Goal: Task Accomplishment & Management: Complete application form

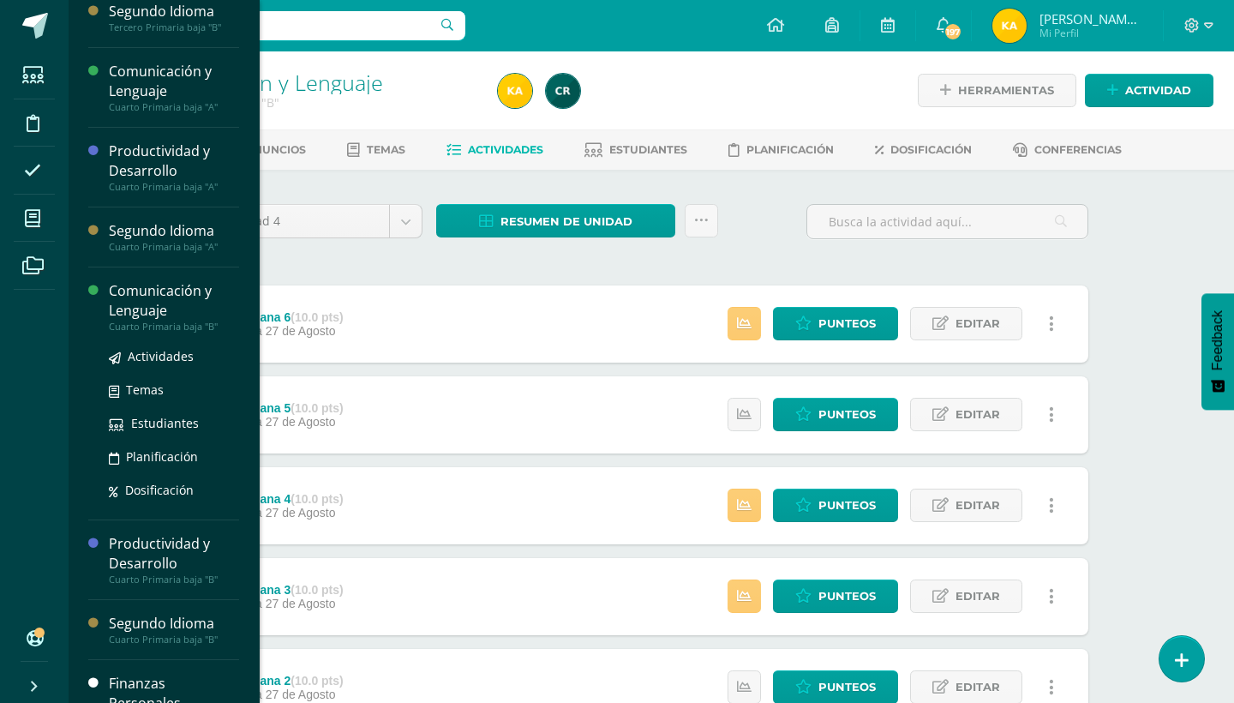
scroll to position [228, 0]
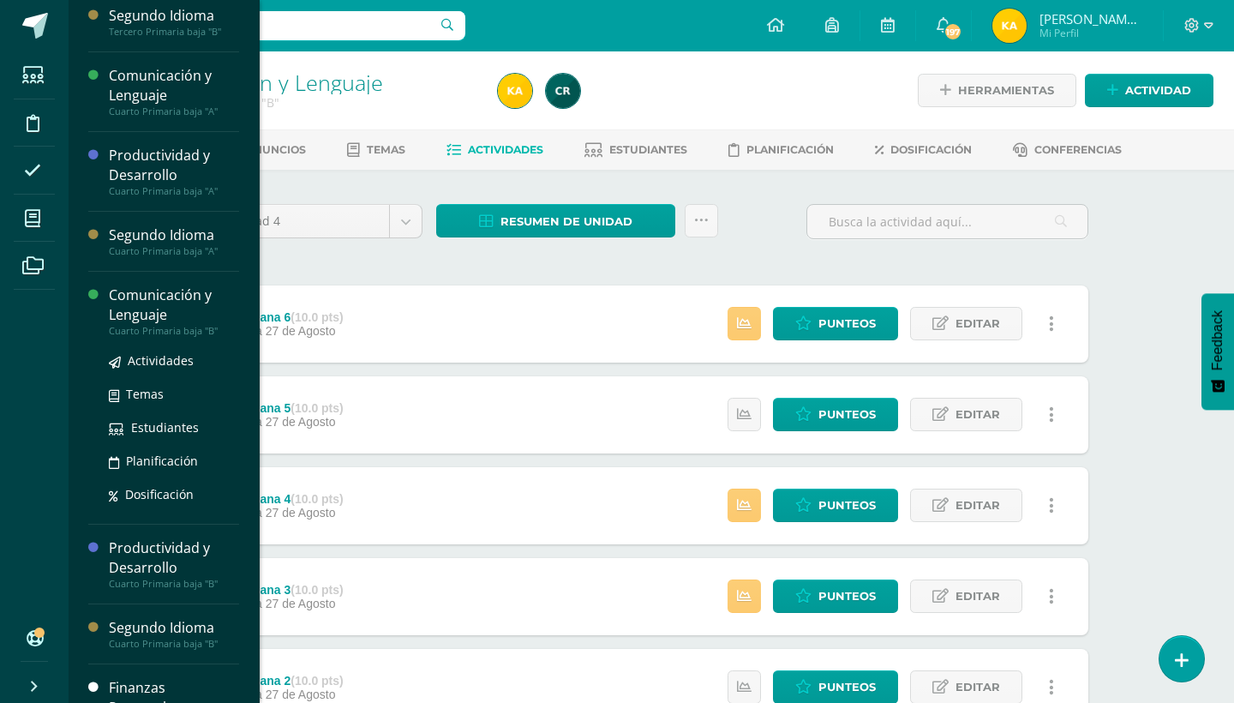
click at [171, 320] on div "Comunicación y Lenguaje" at bounding box center [174, 304] width 130 height 39
click at [189, 314] on div "Comunicación y Lenguaje" at bounding box center [174, 304] width 130 height 39
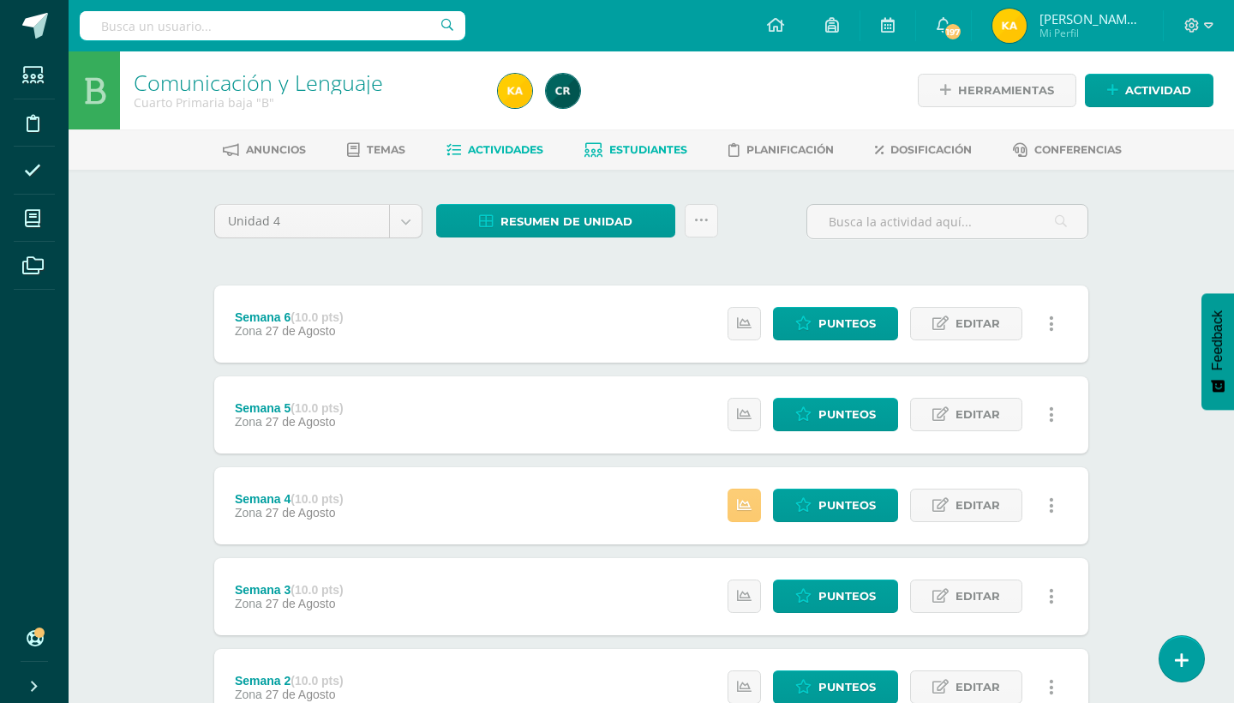
click at [643, 141] on link "Estudiantes" at bounding box center [635, 149] width 103 height 27
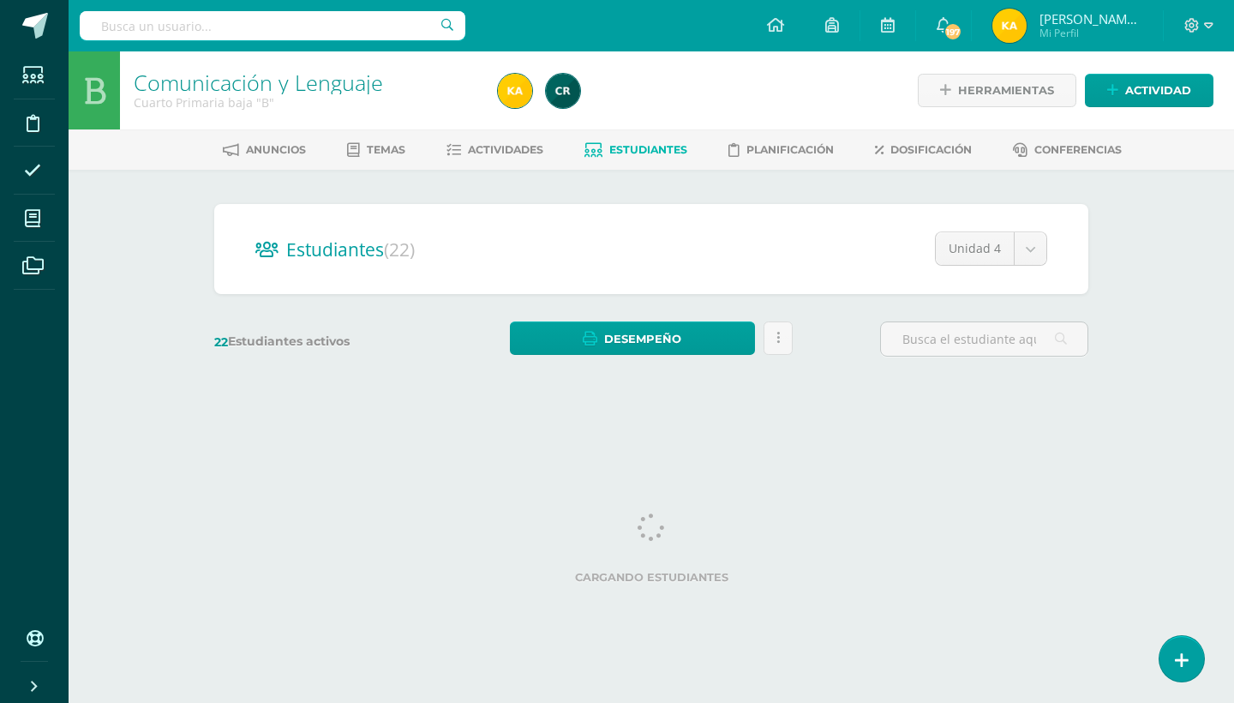
click at [1176, 326] on div "Comunicación y Lenguaje Cuarto Primaria baja "B" Herramientas Detalle de asiste…" at bounding box center [651, 229] width 1165 height 356
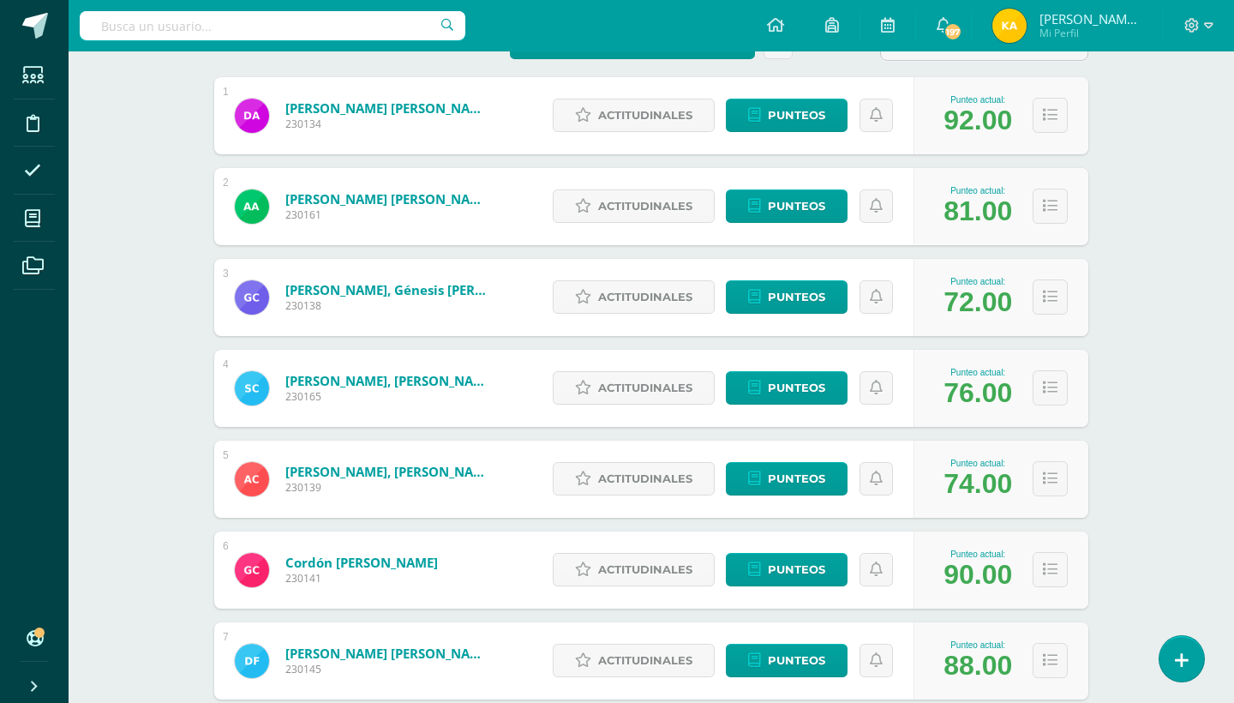
scroll to position [298, 0]
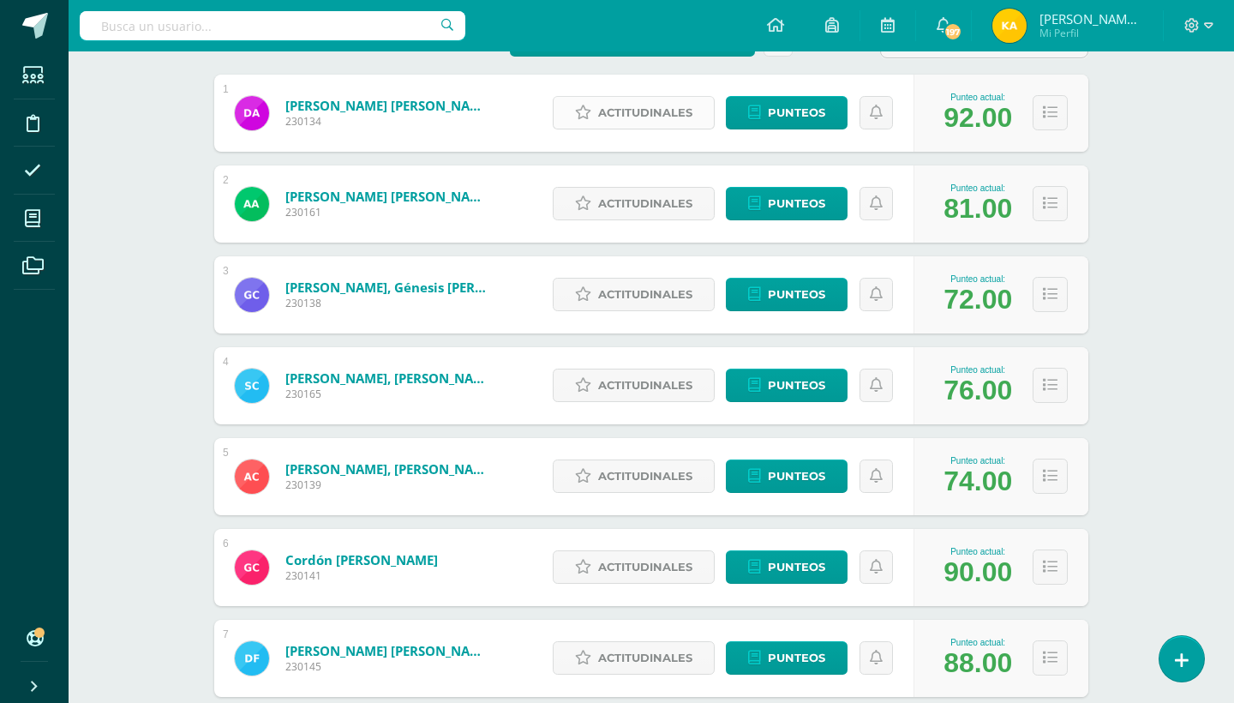
click at [682, 119] on span "Actitudinales" at bounding box center [645, 113] width 94 height 32
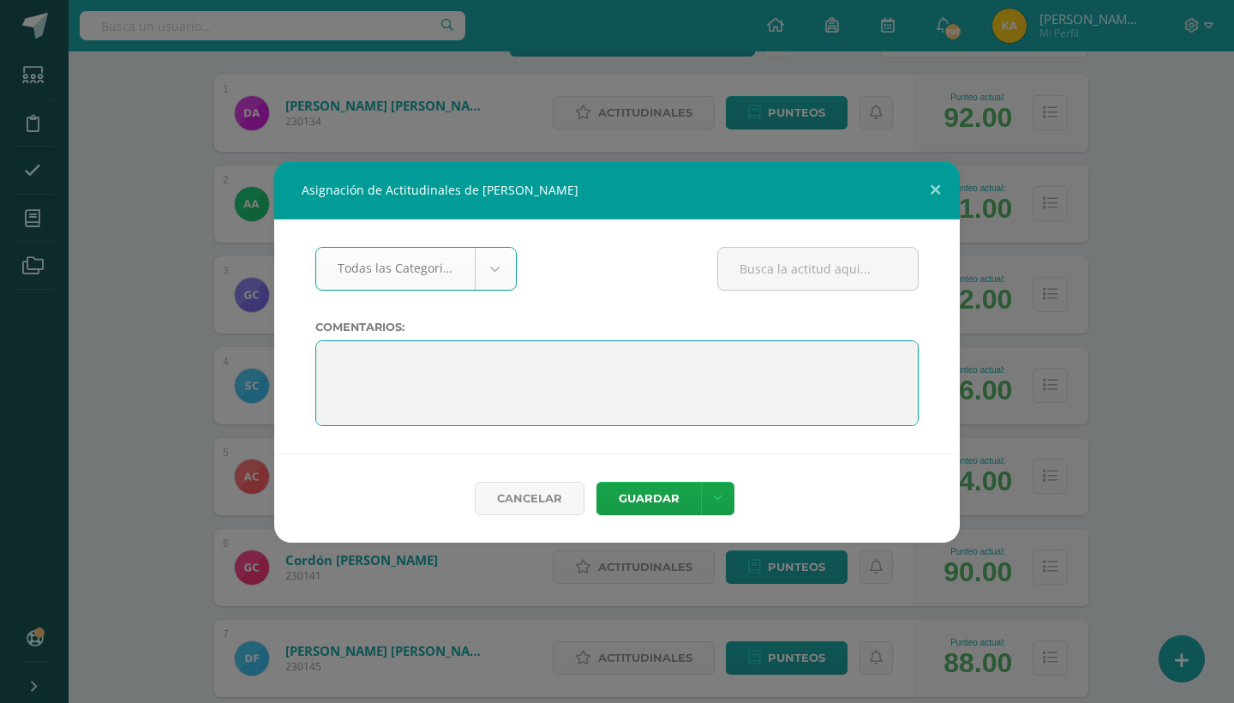
click at [409, 357] on textarea at bounding box center [616, 383] width 603 height 86
paste textarea ""Felicitaciones por tu esfuerzo y dedicación a lo largo del ciclo. Has demostra…"
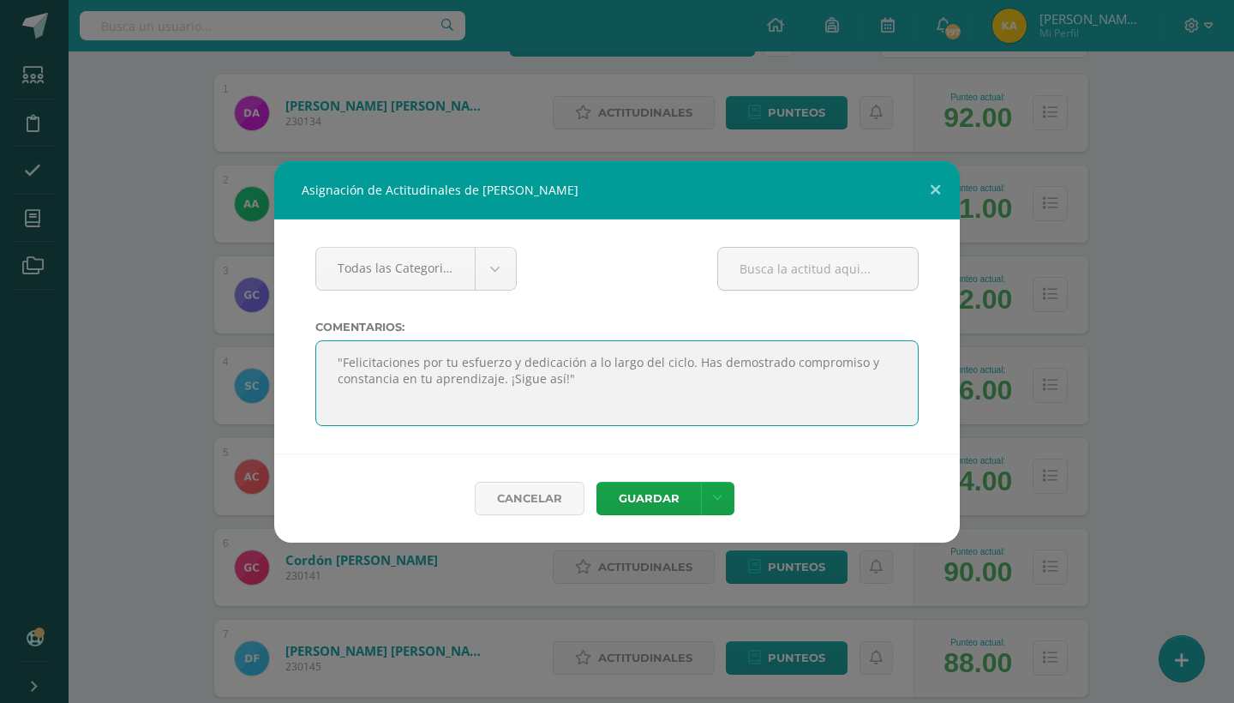
click at [404, 362] on textarea at bounding box center [616, 383] width 603 height 86
click at [347, 358] on textarea at bounding box center [616, 383] width 603 height 86
click at [363, 368] on textarea at bounding box center [616, 383] width 603 height 86
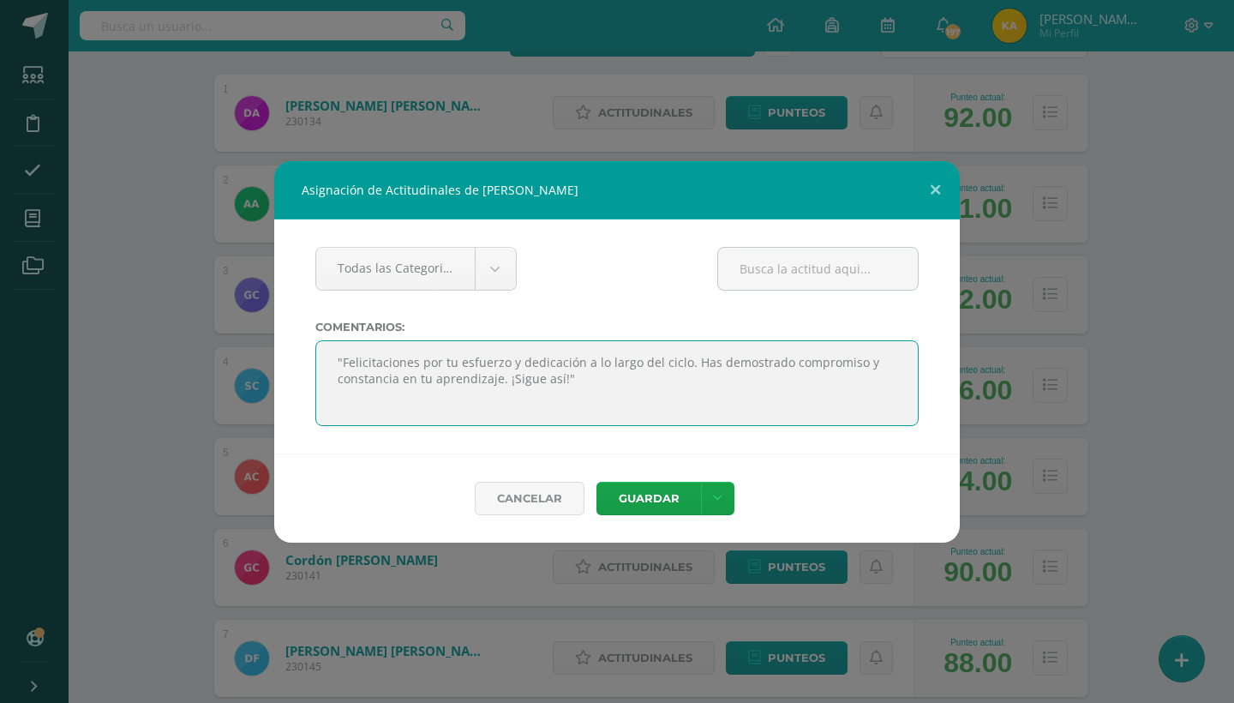
click at [363, 368] on textarea at bounding box center [616, 383] width 603 height 86
type textarea ""Felicitaciones por tu esfuerzo y dedicación a lo largo del ciclo. Has demostra…"
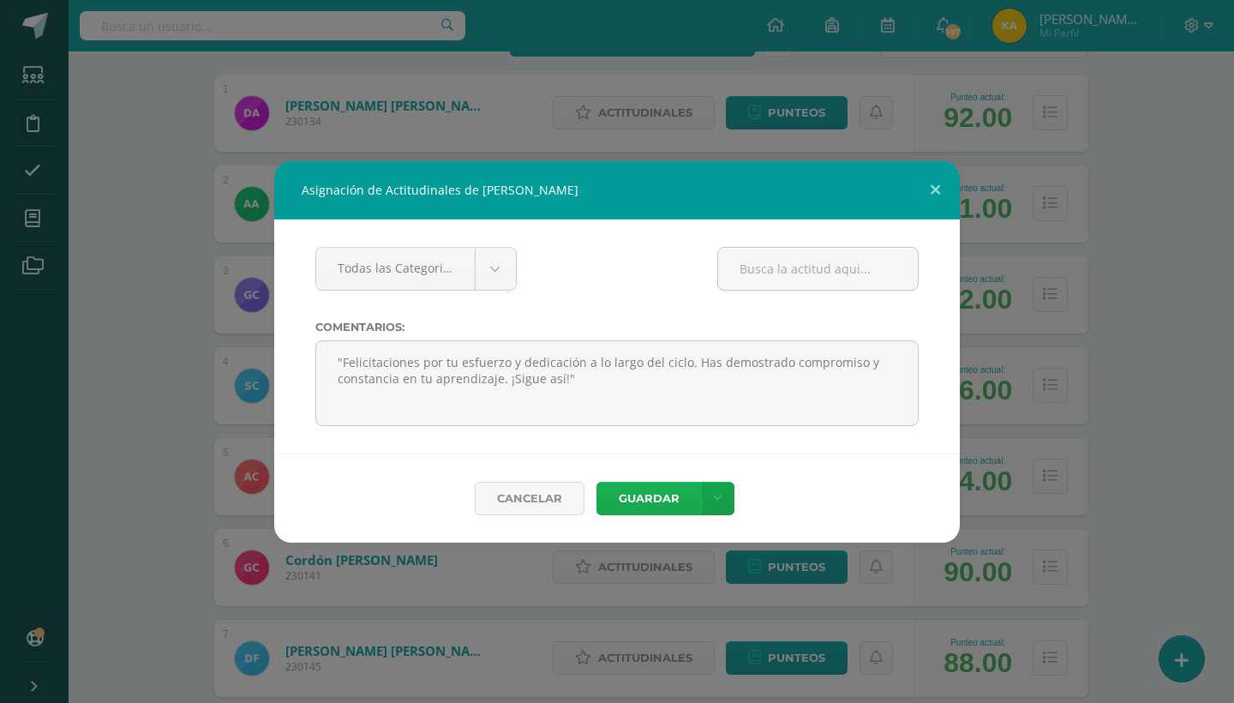
click at [650, 494] on button "Guardar" at bounding box center [648, 498] width 105 height 33
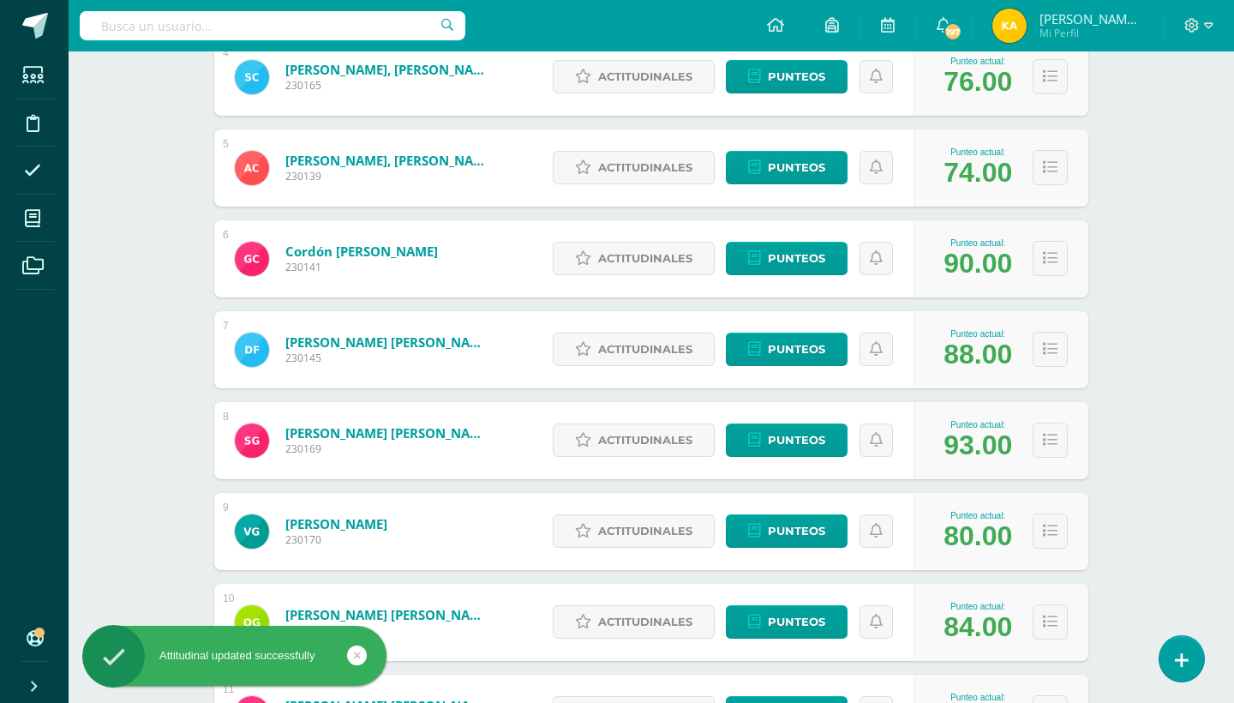
scroll to position [641, 0]
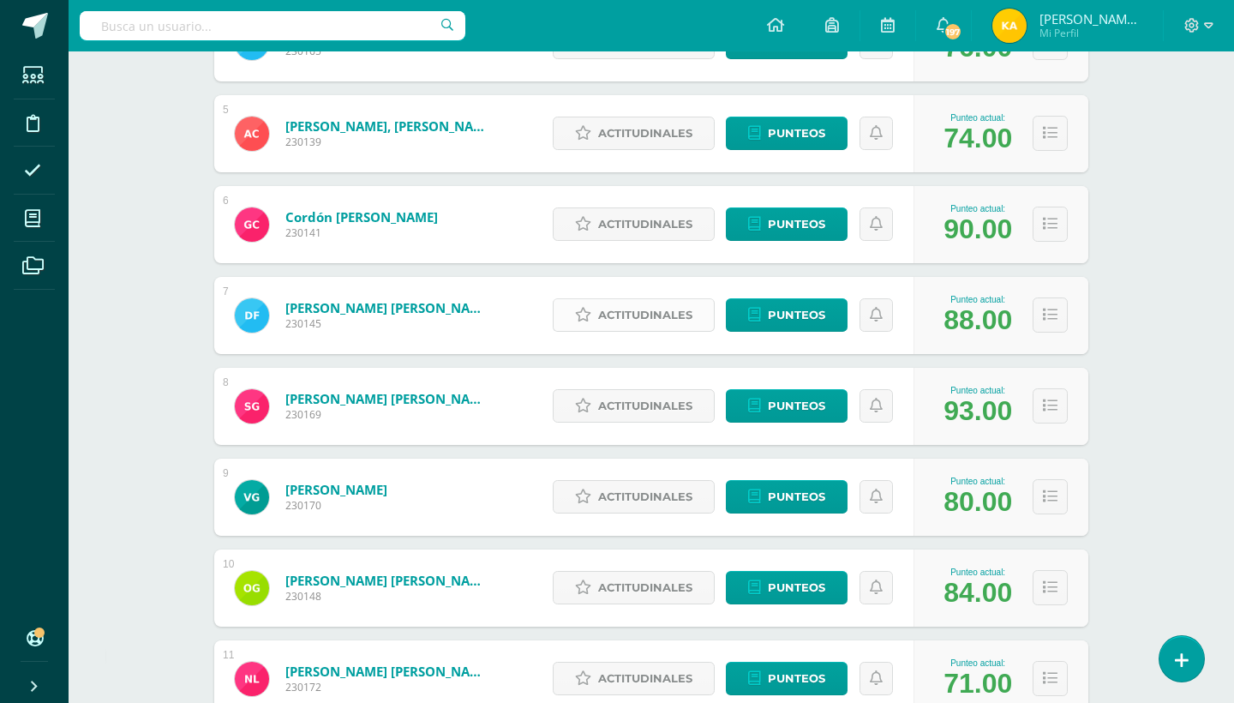
click at [590, 314] on icon at bounding box center [583, 315] width 16 height 15
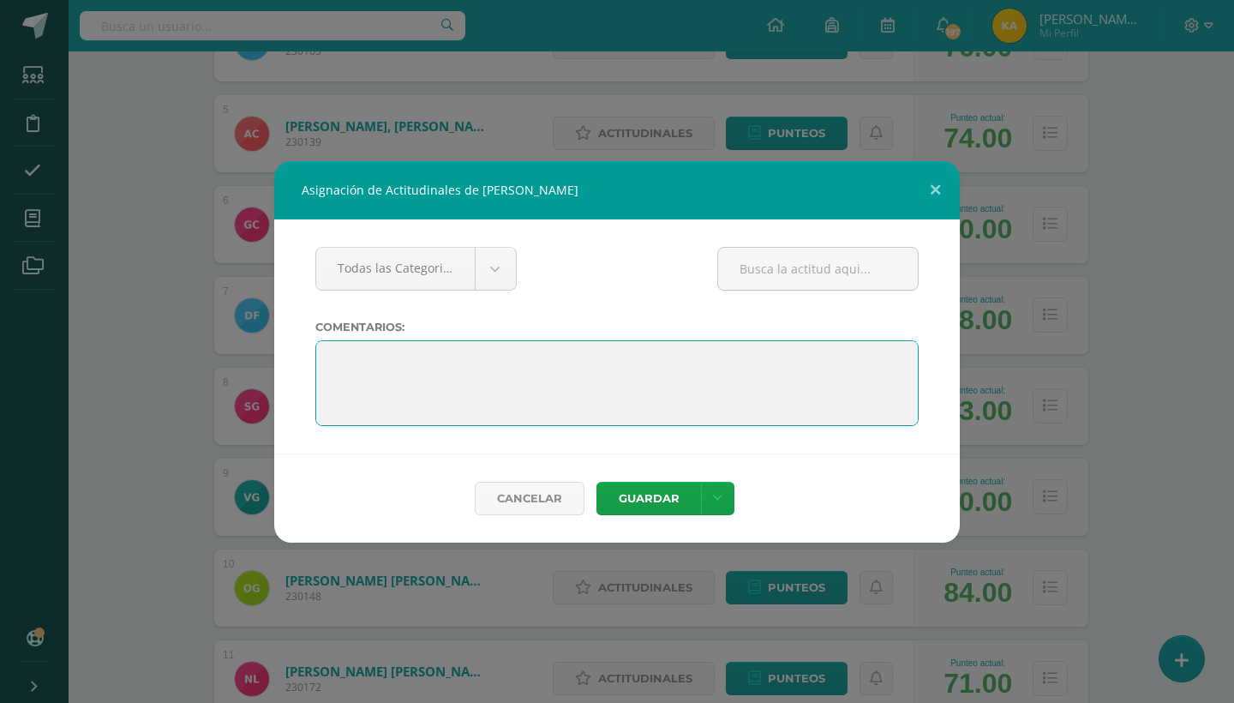
click at [342, 357] on textarea at bounding box center [616, 383] width 603 height 86
paste textarea ""Felicitaciones por tu esfuerzo y dedicación a lo largo del ciclo. Has demostra…"
type textarea ""Felicitaciones por tu esfuerzo y dedicación a lo largo del ciclo. Has demostra…"
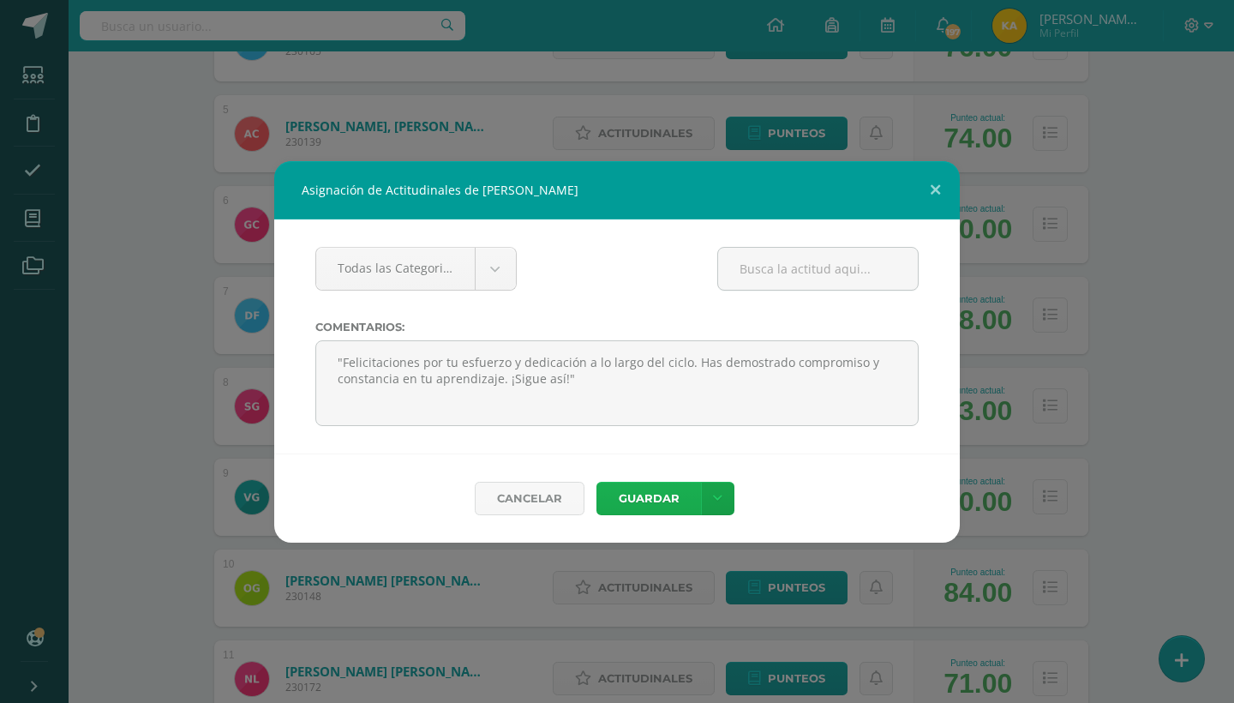
click at [640, 499] on button "Guardar" at bounding box center [648, 498] width 105 height 33
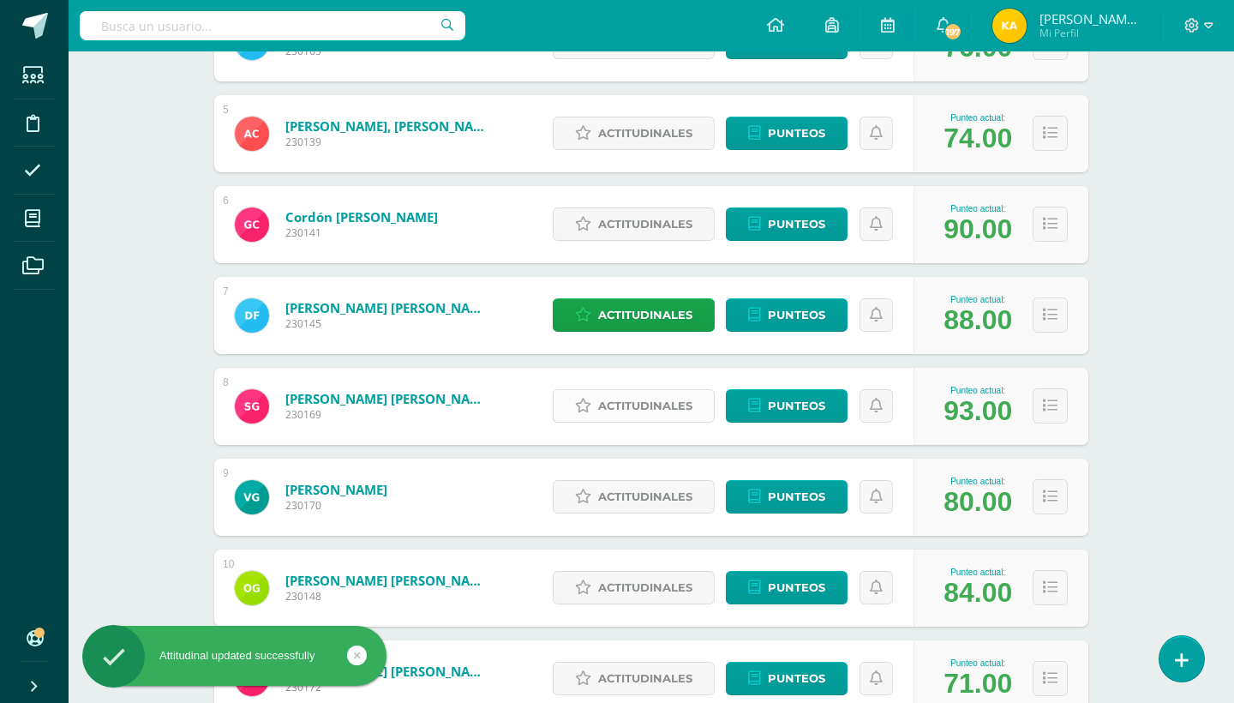
click at [594, 399] on link "Actitudinales" at bounding box center [634, 405] width 162 height 33
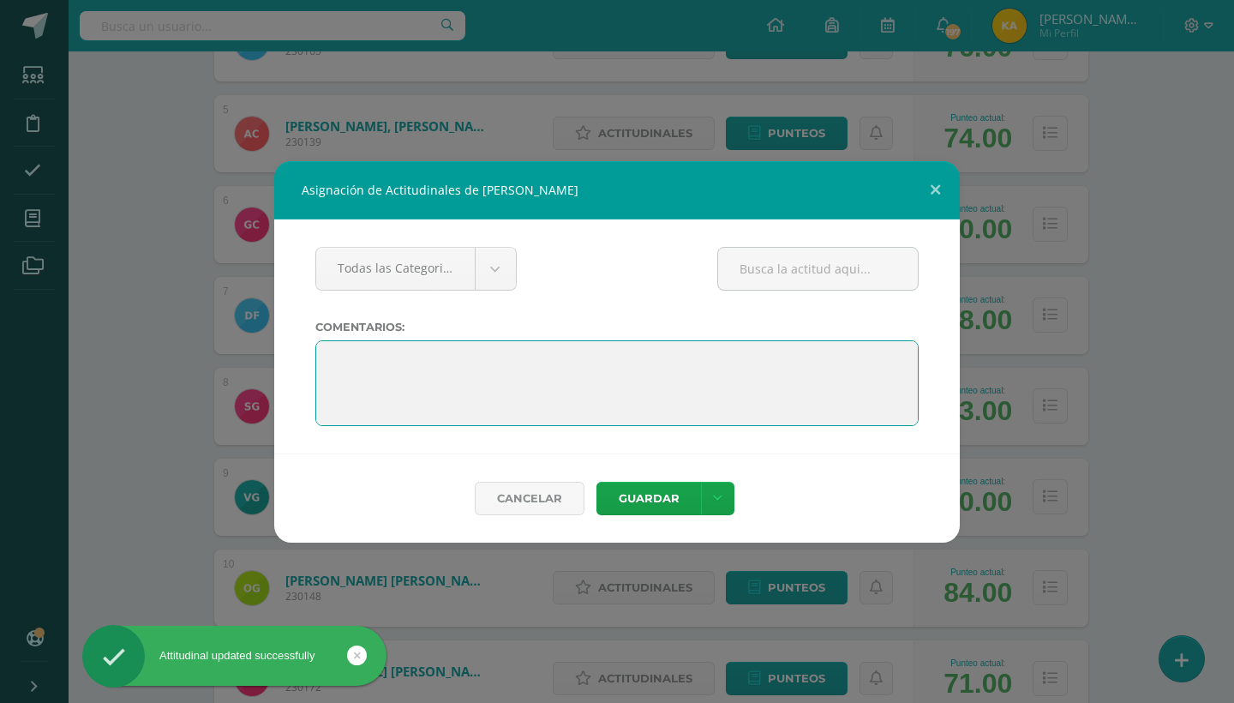
click at [337, 355] on textarea at bounding box center [616, 383] width 603 height 86
paste textarea ""Felicitaciones por tu esfuerzo y dedicación a lo largo del ciclo. Has demostra…"
type textarea ""Felicitaciones por tu esfuerzo y dedicación a lo largo del ciclo. Has demostra…"
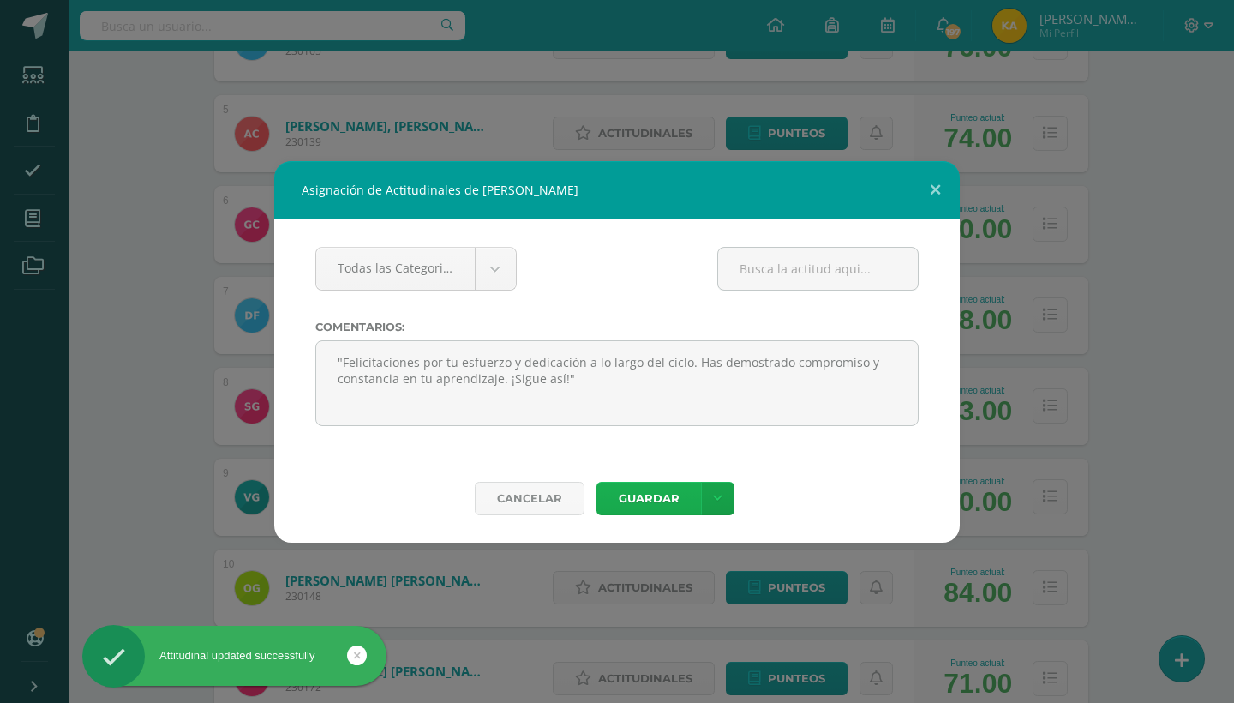
click at [641, 496] on button "Guardar" at bounding box center [648, 498] width 105 height 33
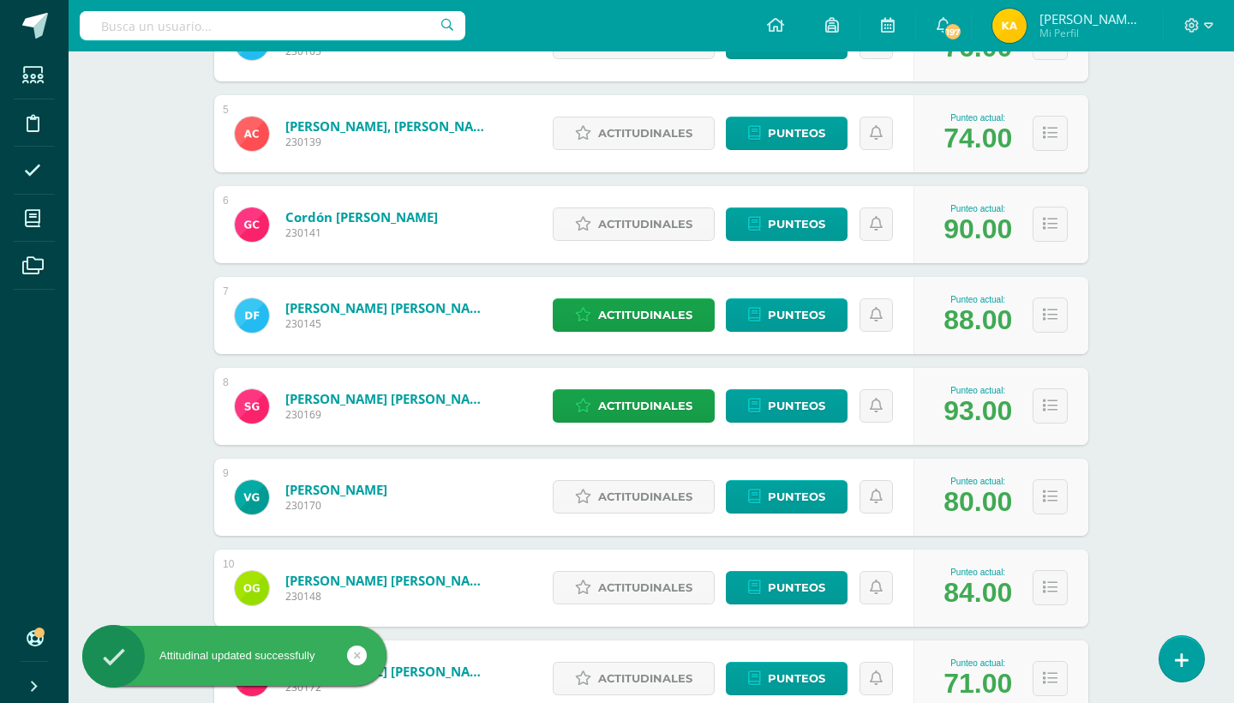
click at [1123, 466] on div "Comunicación y Lenguaje Cuarto Primaria baja "B" Herramientas Detalle de asiste…" at bounding box center [651, 620] width 1165 height 2420
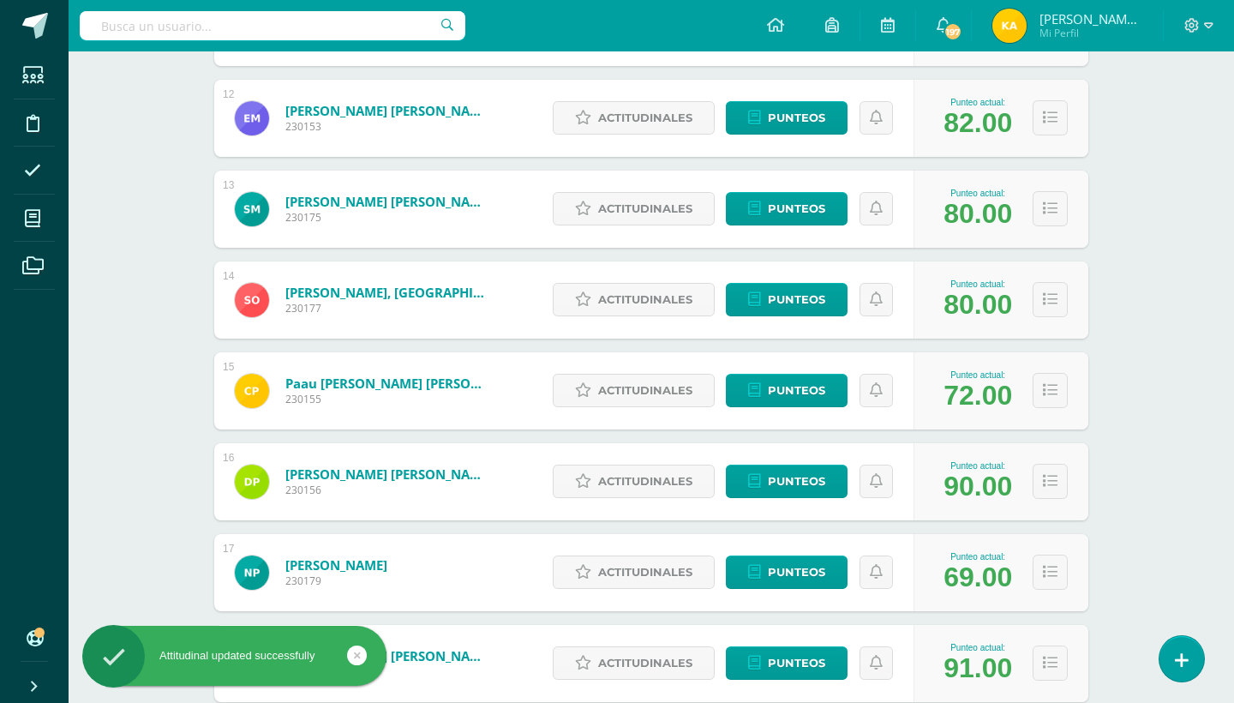
scroll to position [1327, 0]
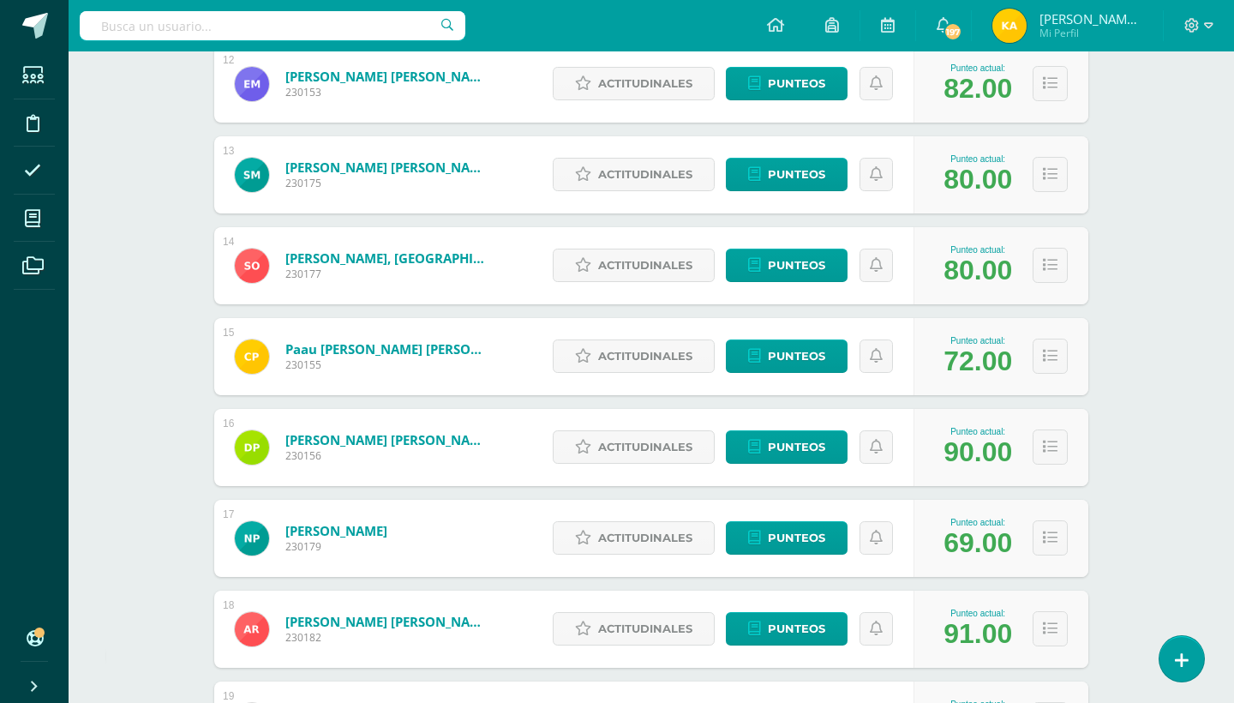
click at [625, 465] on div "Actitudinales Punteos" at bounding box center [729, 447] width 370 height 77
click at [614, 445] on span "Actitudinales" at bounding box center [645, 447] width 94 height 32
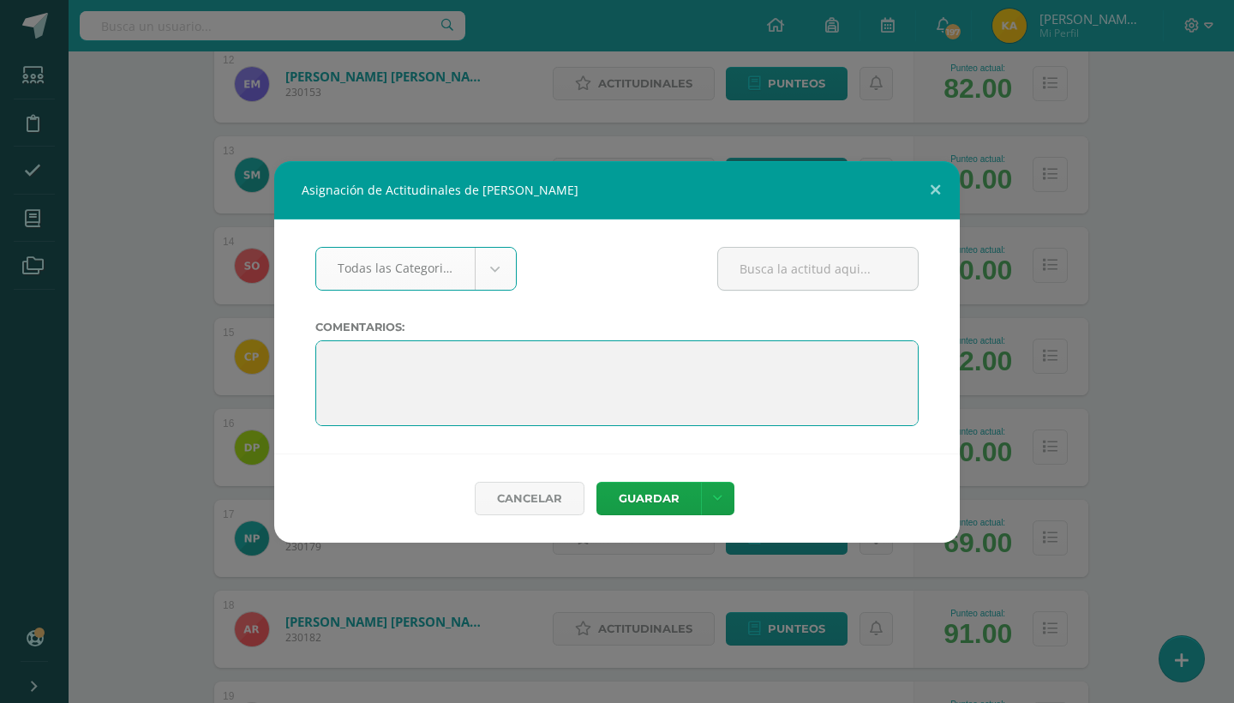
click at [332, 349] on textarea at bounding box center [616, 383] width 603 height 86
paste textarea ""Felicitaciones por tu esfuerzo y dedicación a lo largo del ciclo. Has demostra…"
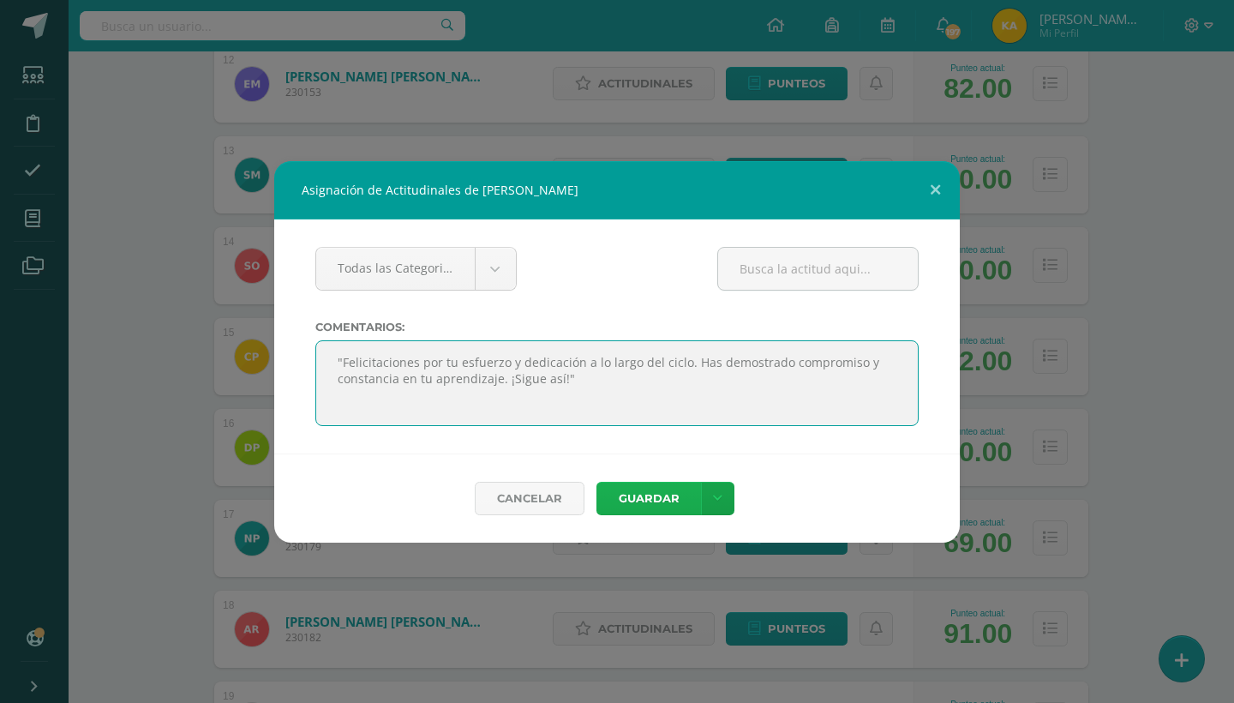
type textarea ""Felicitaciones por tu esfuerzo y dedicación a lo largo del ciclo. Has demostra…"
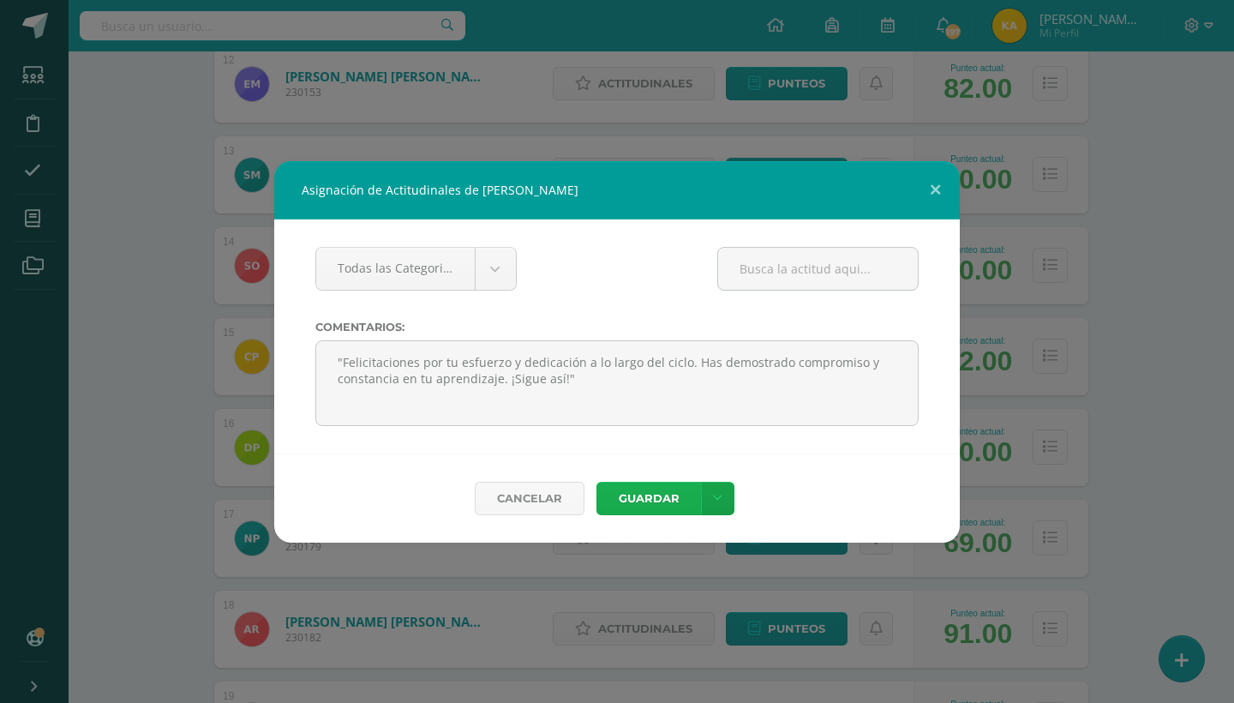
click at [638, 492] on button "Guardar" at bounding box center [648, 498] width 105 height 33
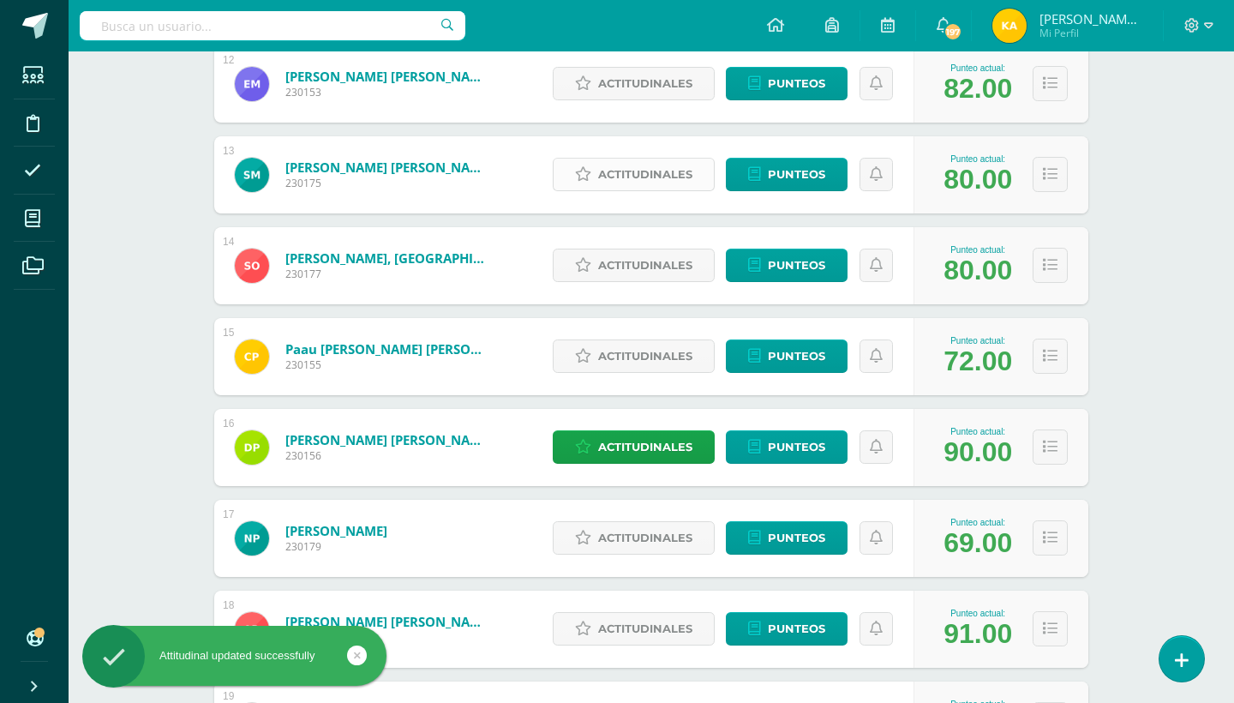
click at [632, 181] on span "Actitudinales" at bounding box center [645, 175] width 94 height 32
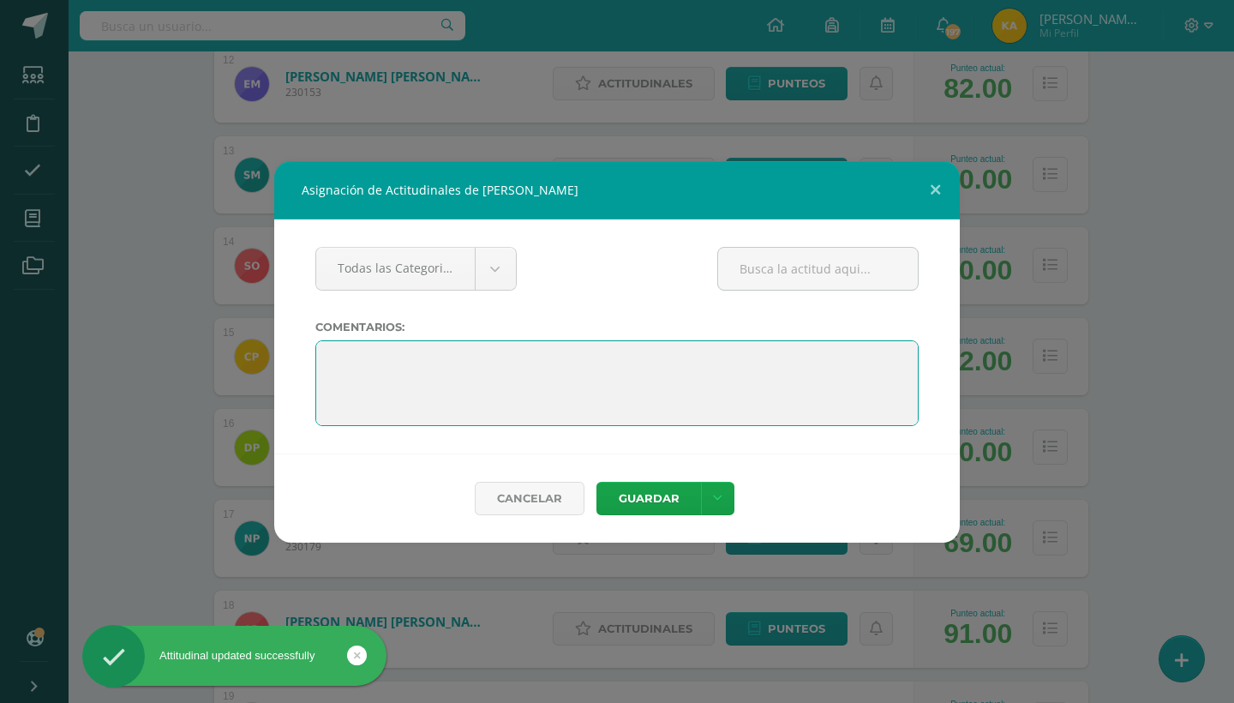
click at [358, 351] on textarea at bounding box center [616, 383] width 603 height 86
paste textarea ""Felicitaciones por tu esfuerzo y dedicación a lo largo del ciclo. Has demostra…"
type textarea ""Felicitaciones por tu esfuerzo y dedicación a lo largo del ciclo. Has demostra…"
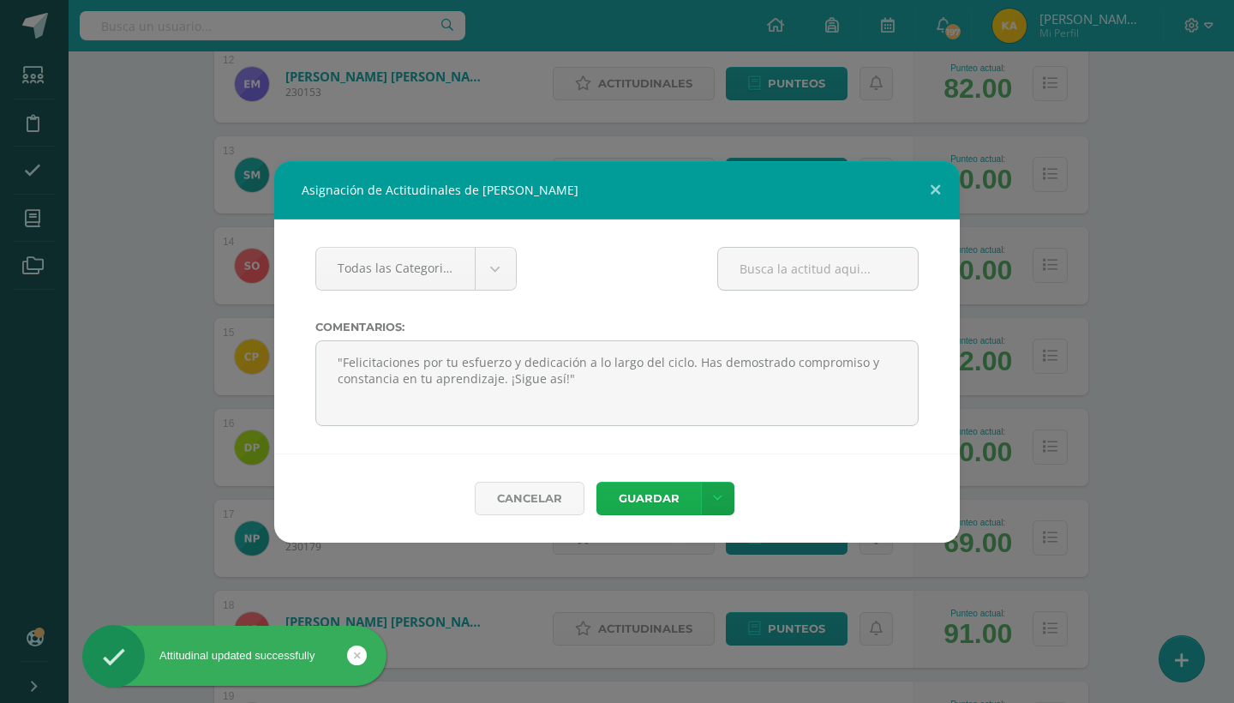
click at [655, 490] on button "Guardar" at bounding box center [648, 498] width 105 height 33
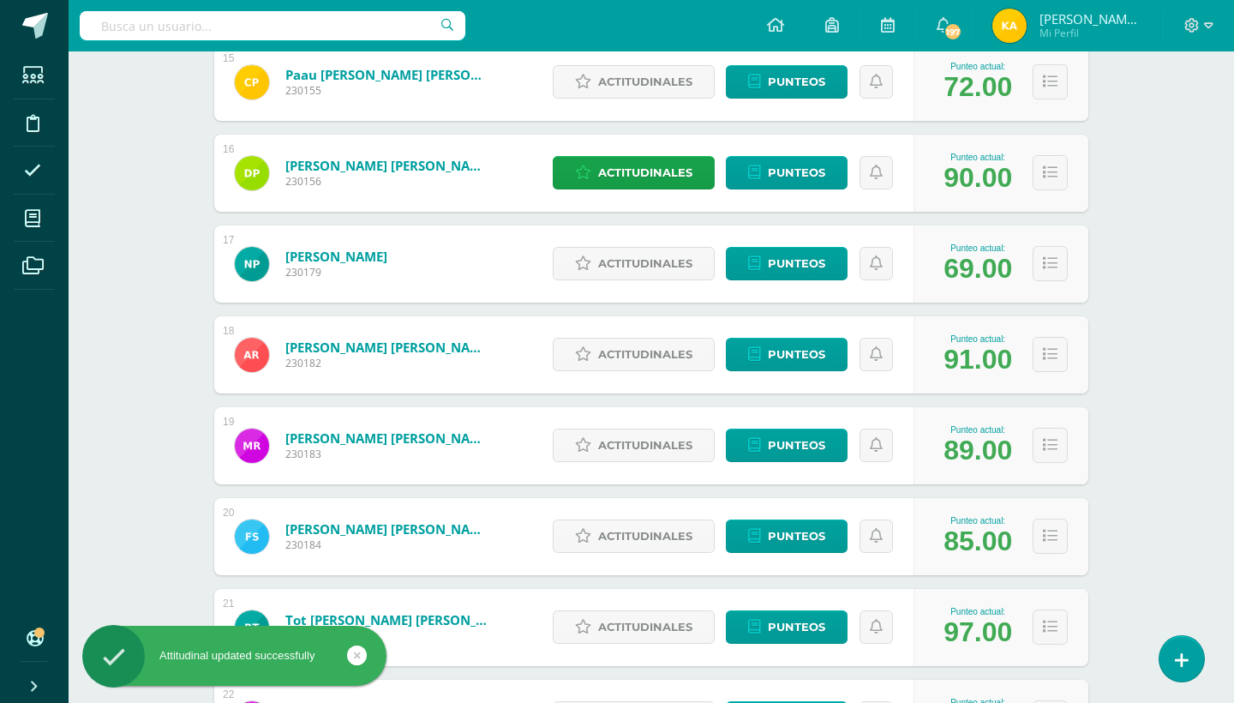
scroll to position [1635, 0]
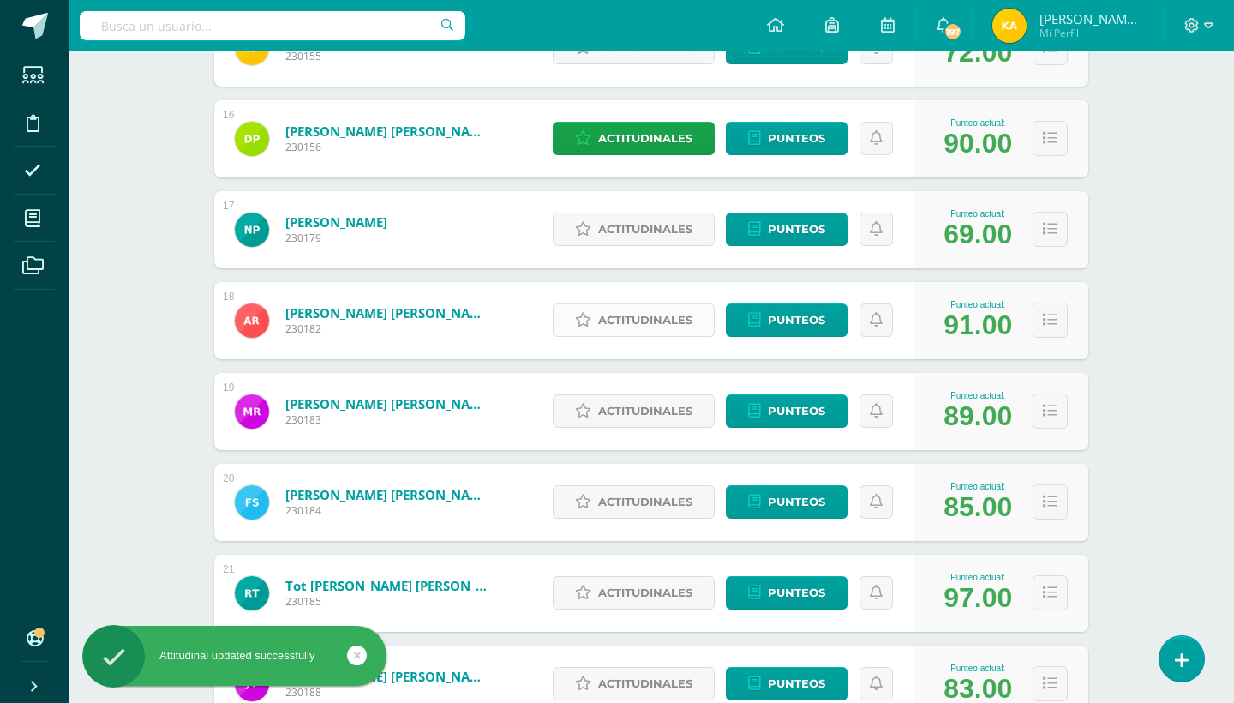
click at [624, 319] on span "Actitudinales" at bounding box center [645, 320] width 94 height 32
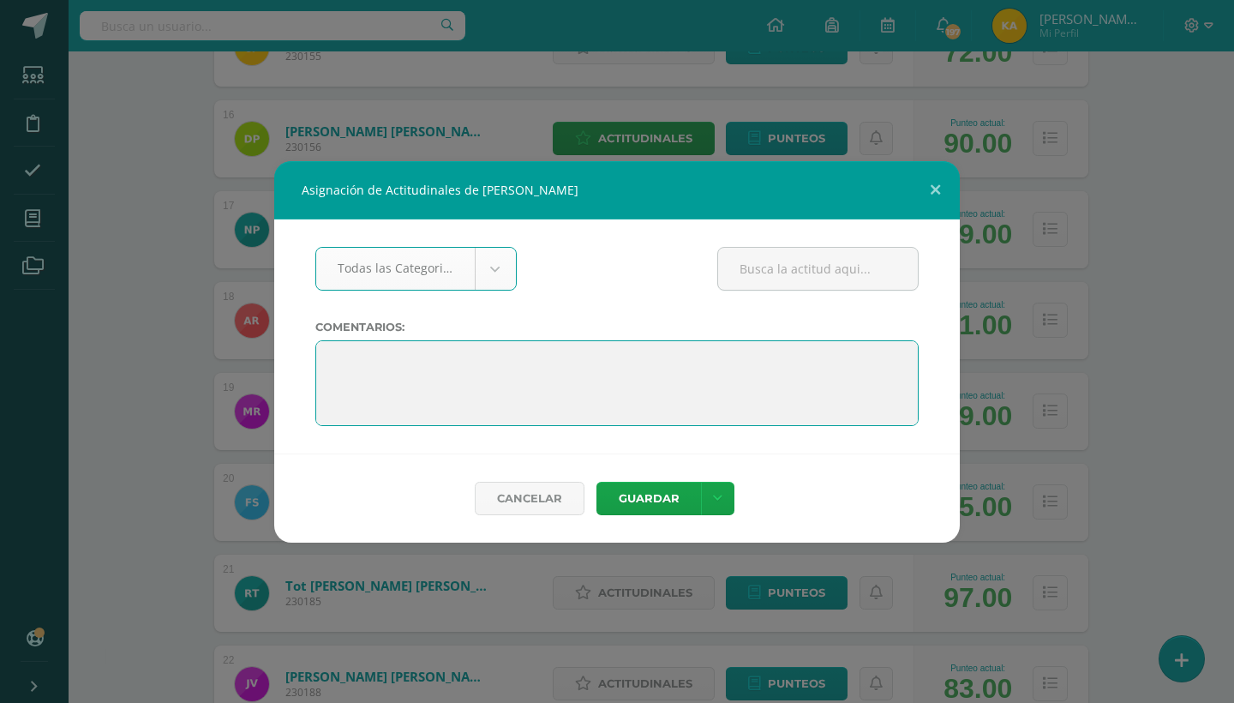
click at [331, 357] on textarea at bounding box center [616, 383] width 603 height 86
paste textarea ""Felicitaciones por tu esfuerzo y dedicación a lo largo del ciclo. Has demostra…"
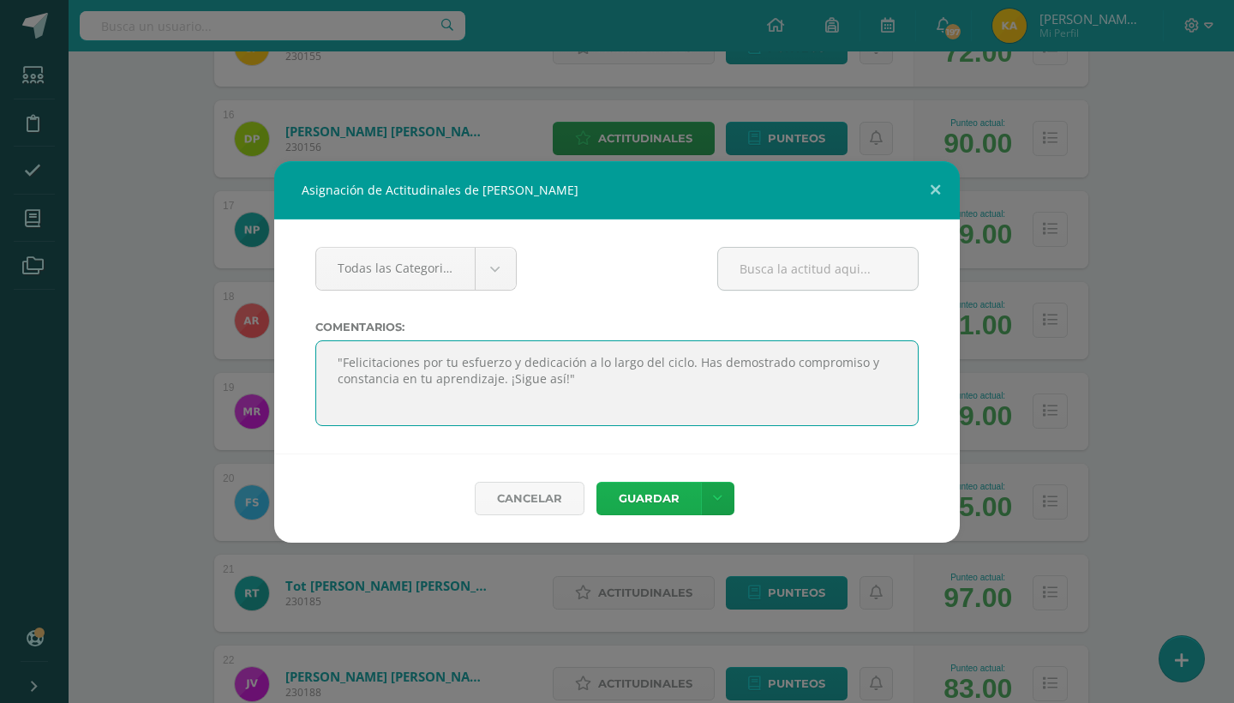
type textarea ""Felicitaciones por tu esfuerzo y dedicación a lo largo del ciclo. Has demostra…"
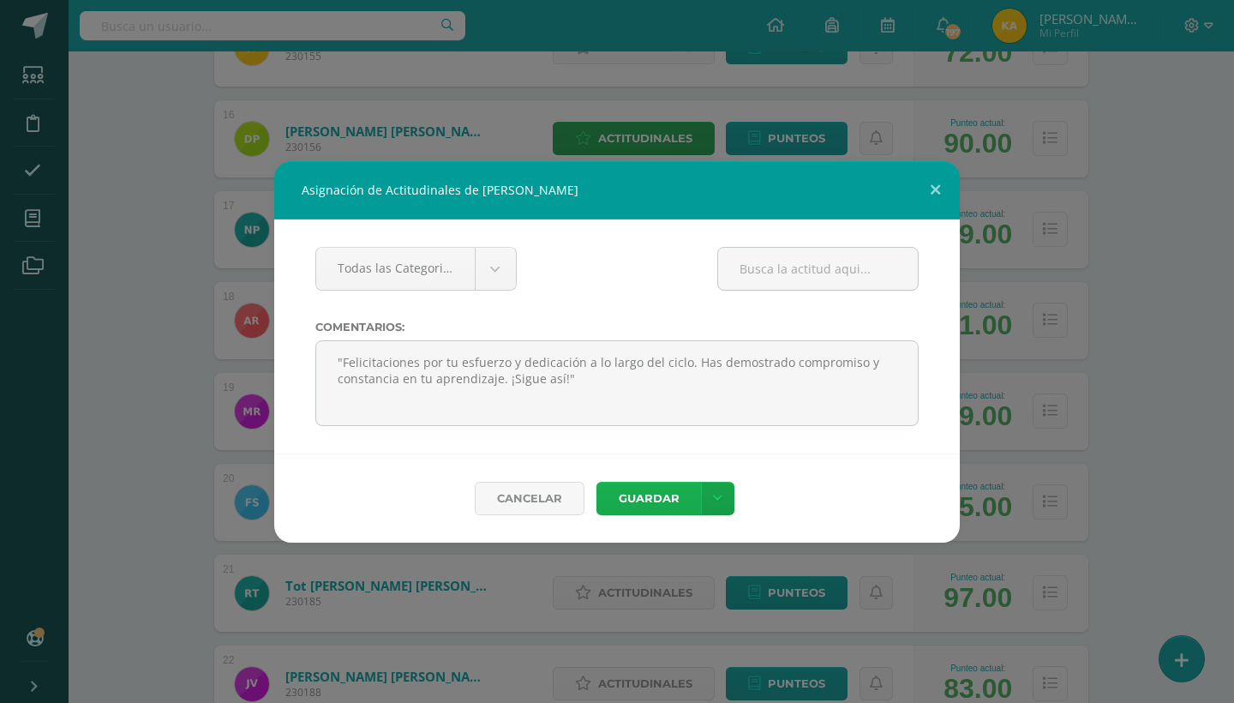
click at [651, 503] on button "Guardar" at bounding box center [648, 498] width 105 height 33
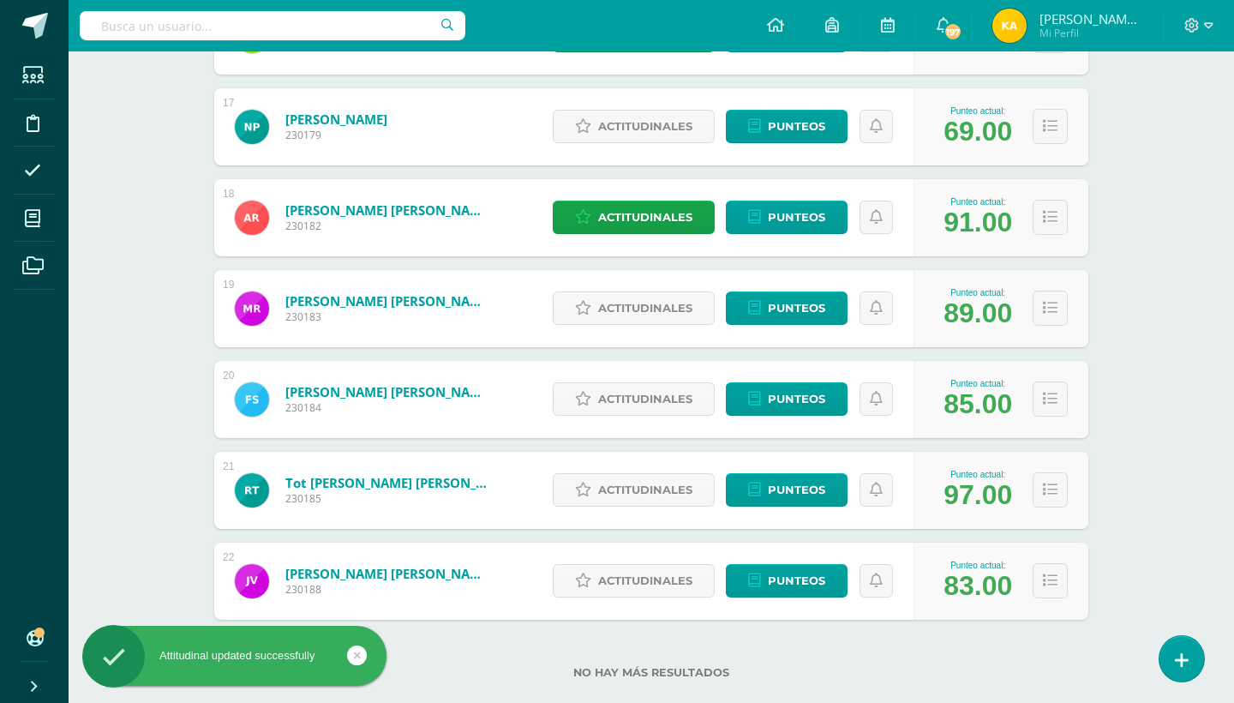
scroll to position [1769, 0]
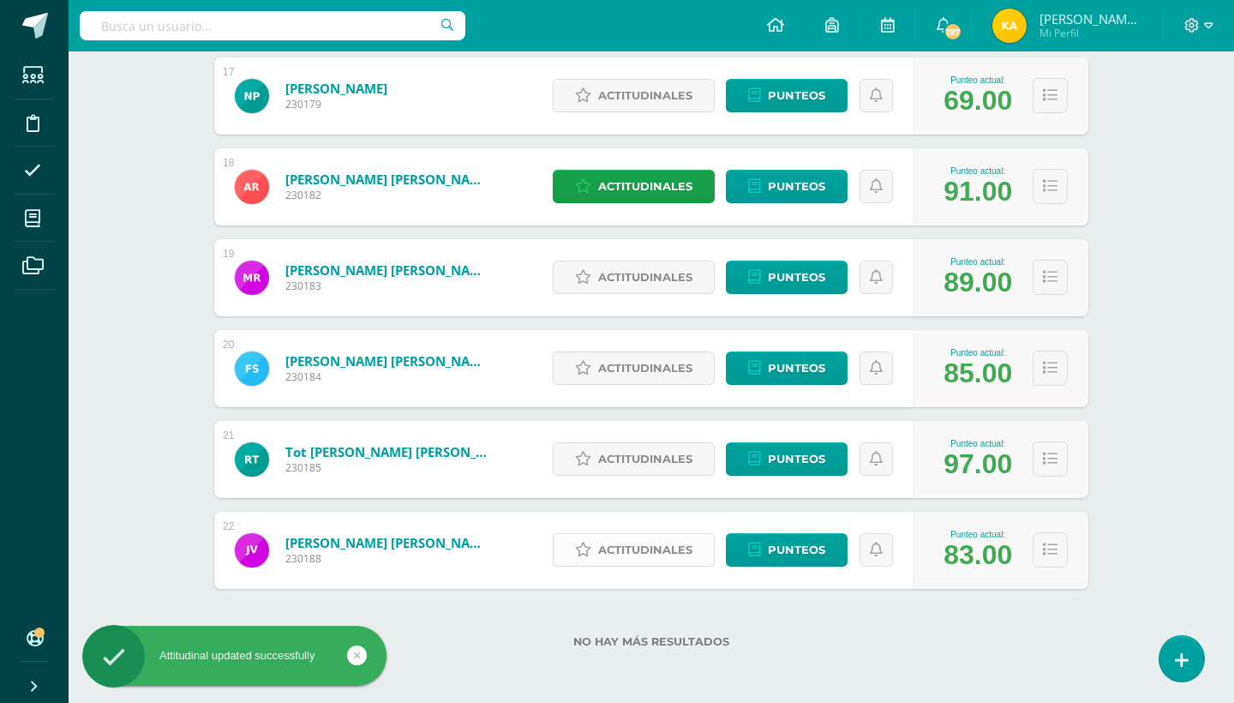
click at [606, 553] on span "Actitudinales" at bounding box center [645, 550] width 94 height 32
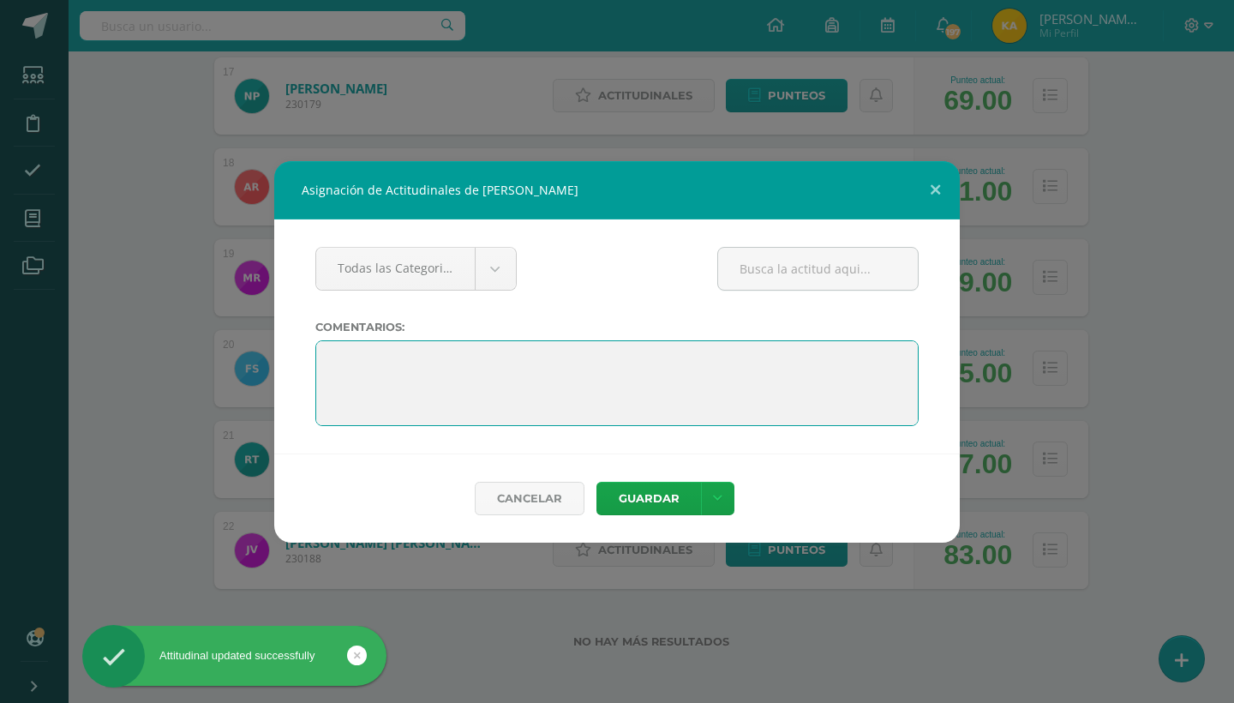
click at [334, 346] on textarea at bounding box center [616, 383] width 603 height 86
paste textarea ""Felicitaciones por tu esfuerzo y dedicación a lo largo del ciclo. Has demostra…"
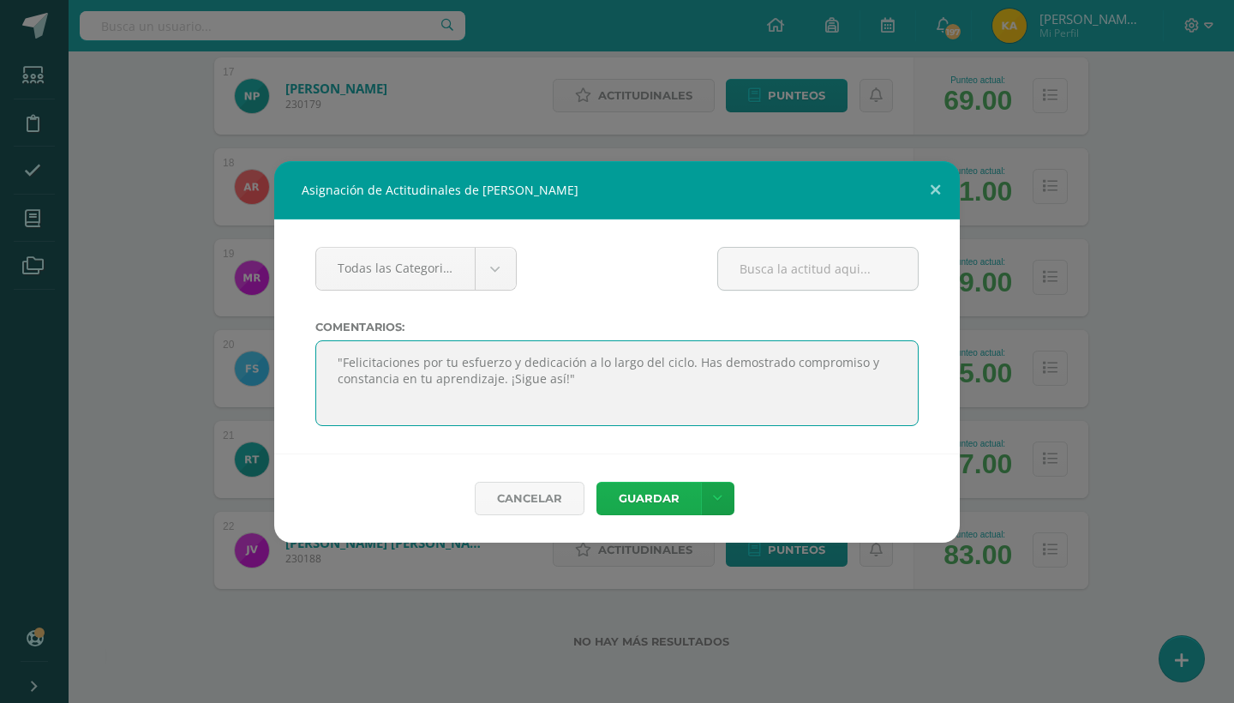
type textarea ""Felicitaciones por tu esfuerzo y dedicación a lo largo del ciclo. Has demostra…"
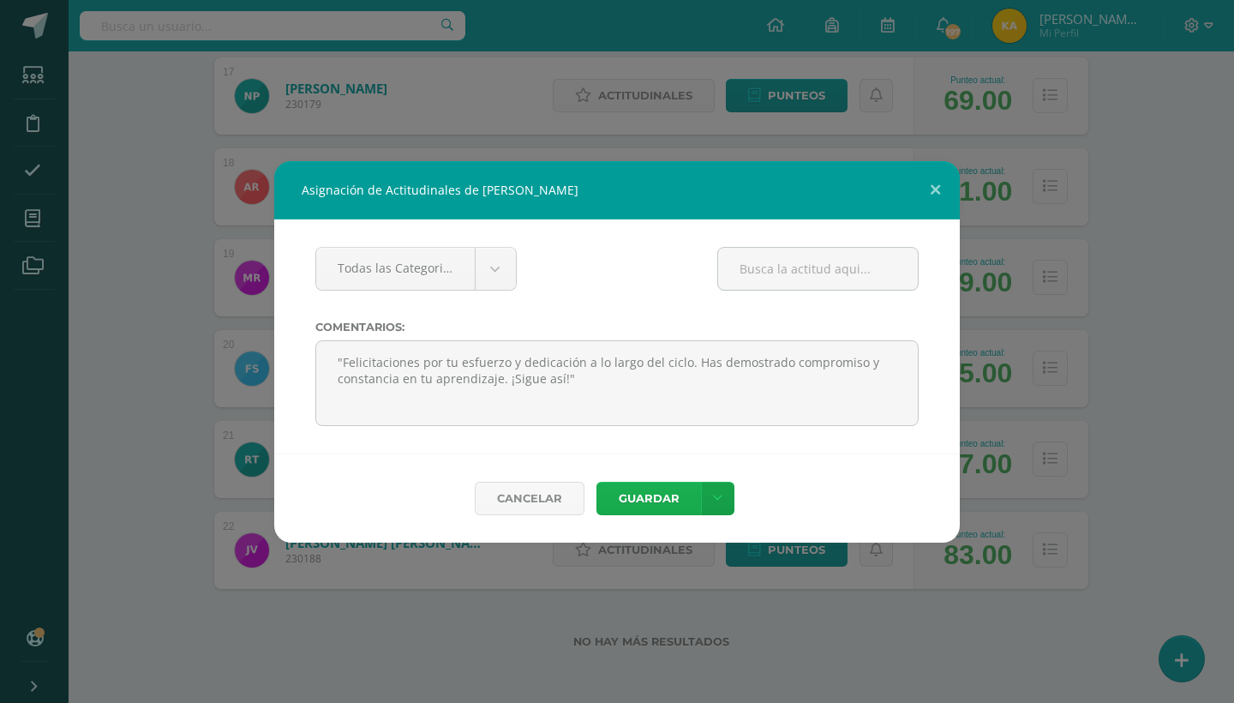
click at [642, 485] on button "Guardar" at bounding box center [648, 498] width 105 height 33
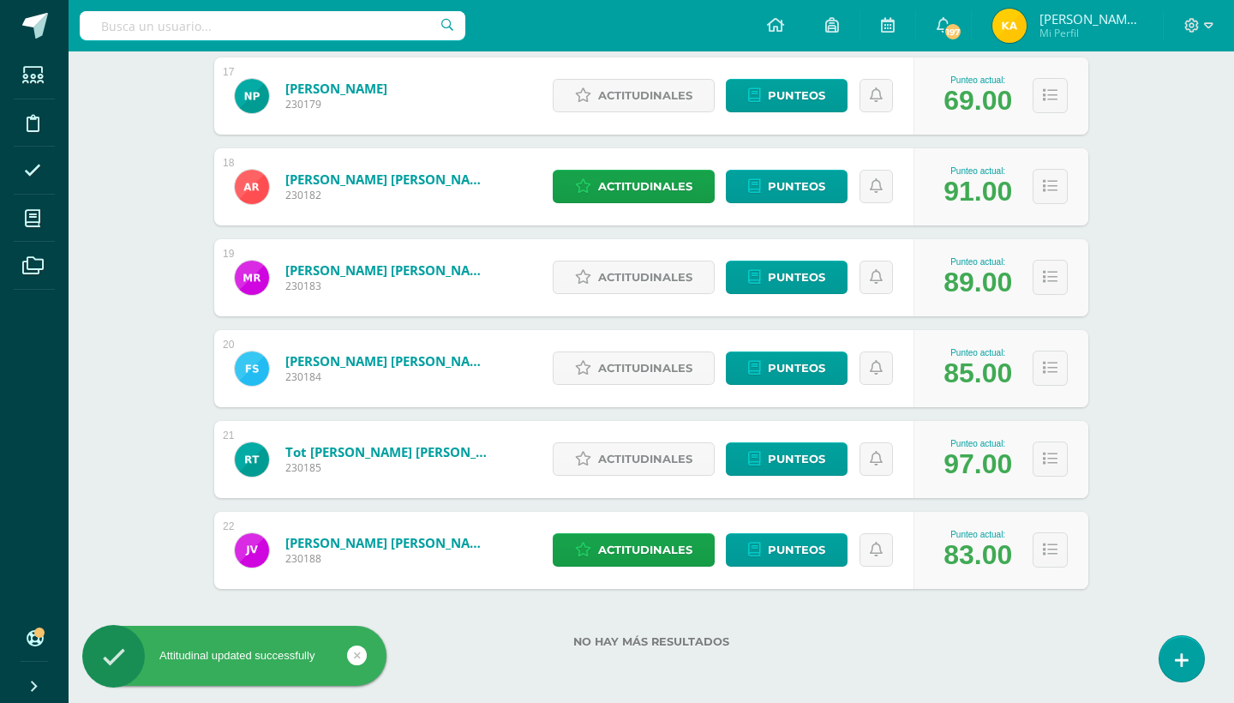
click at [644, 491] on button "Guardar" at bounding box center [645, 483] width 94 height 30
click at [638, 464] on span "Actitudinales" at bounding box center [645, 459] width 94 height 32
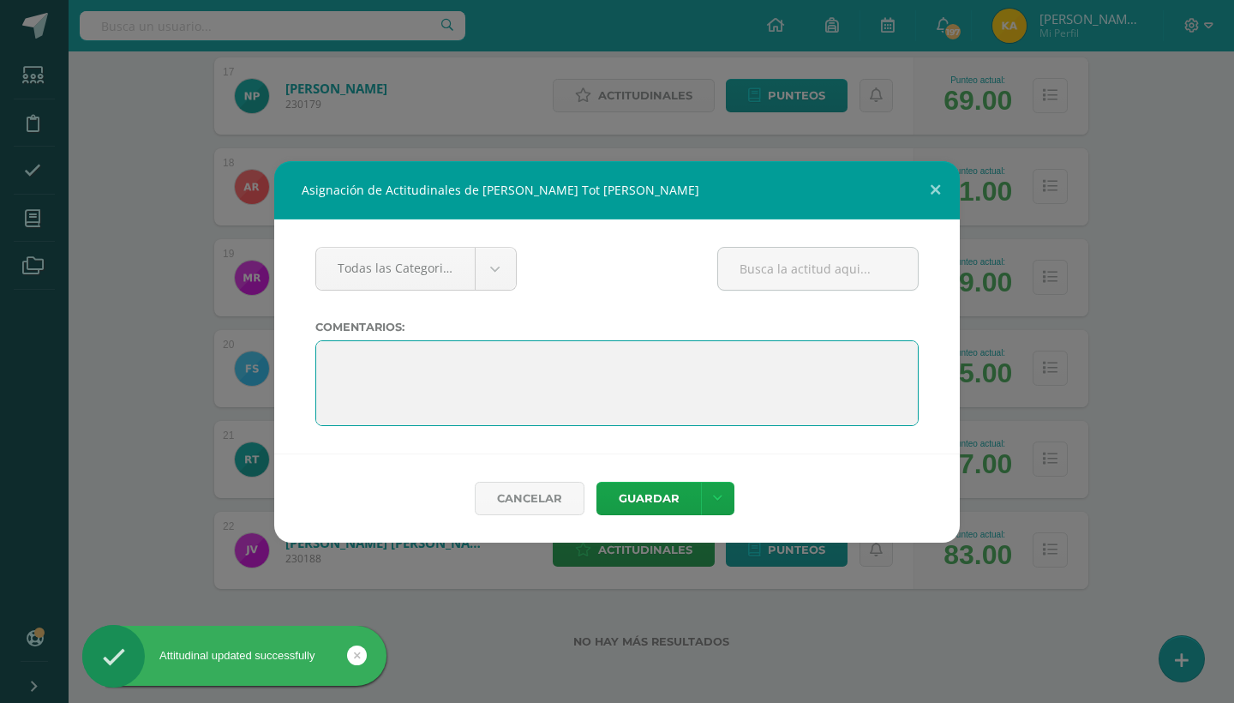
click at [335, 350] on textarea at bounding box center [616, 383] width 603 height 86
paste textarea ""Felicitaciones por tu esfuerzo y dedicación a lo largo del ciclo. Has demostra…"
type textarea ""Felicitaciones por tu esfuerzo y dedicación a lo largo del ciclo. Has demostra…"
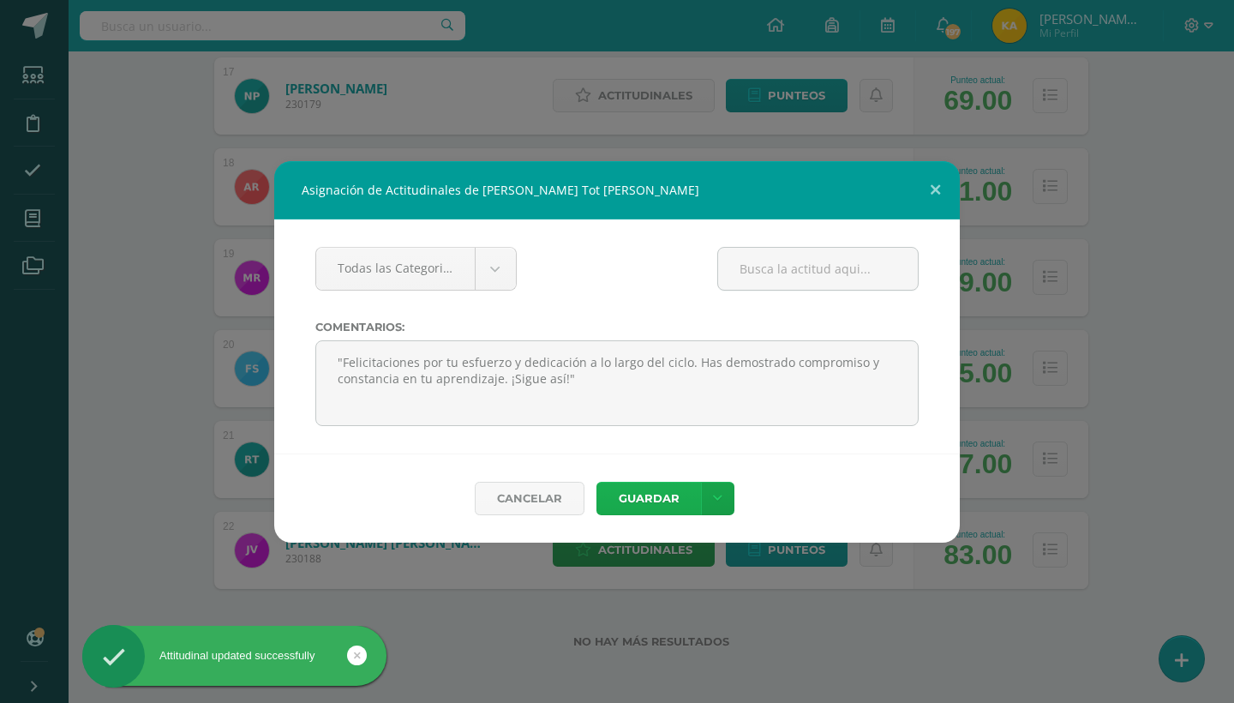
click at [625, 493] on button "Guardar" at bounding box center [648, 498] width 105 height 33
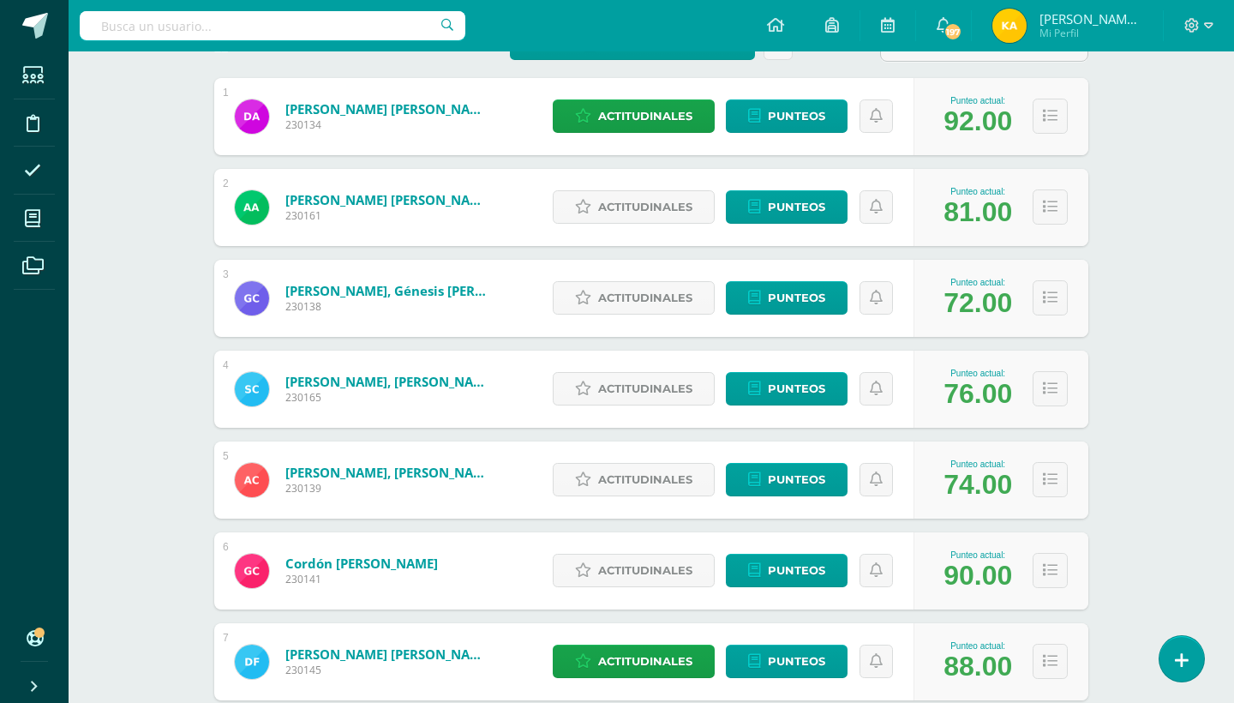
scroll to position [261, 0]
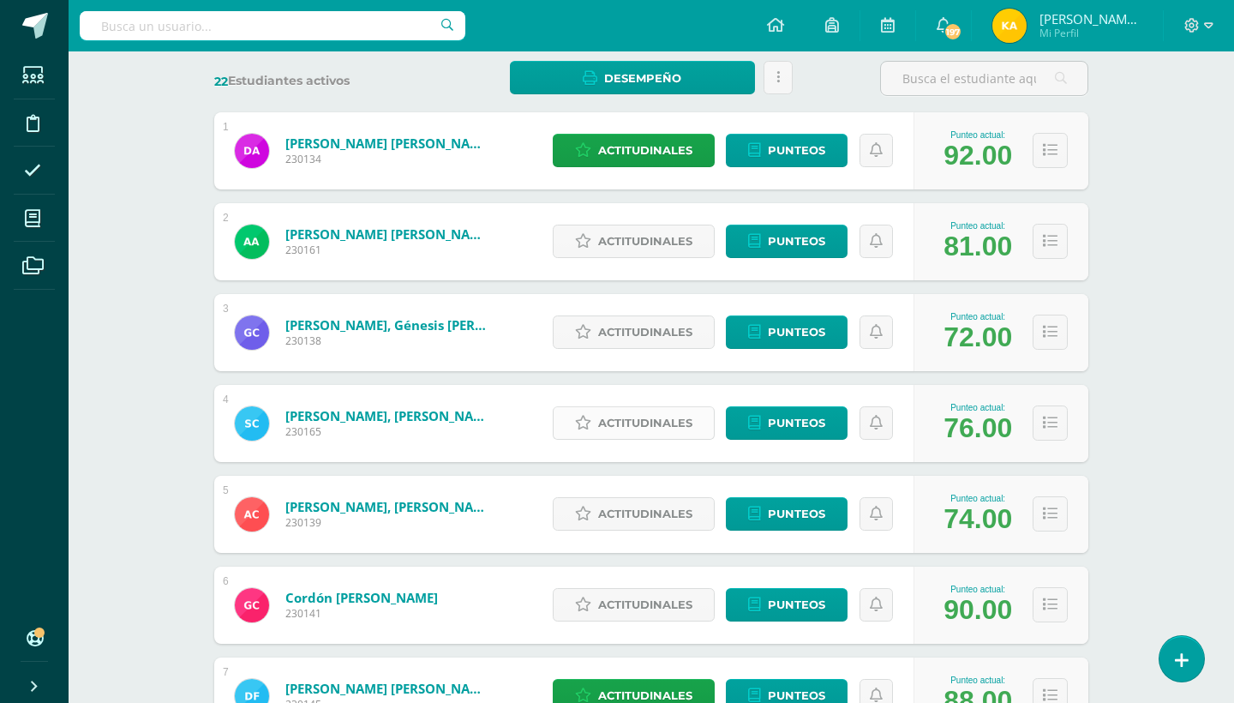
click at [603, 417] on span "Actitudinales" at bounding box center [645, 423] width 94 height 32
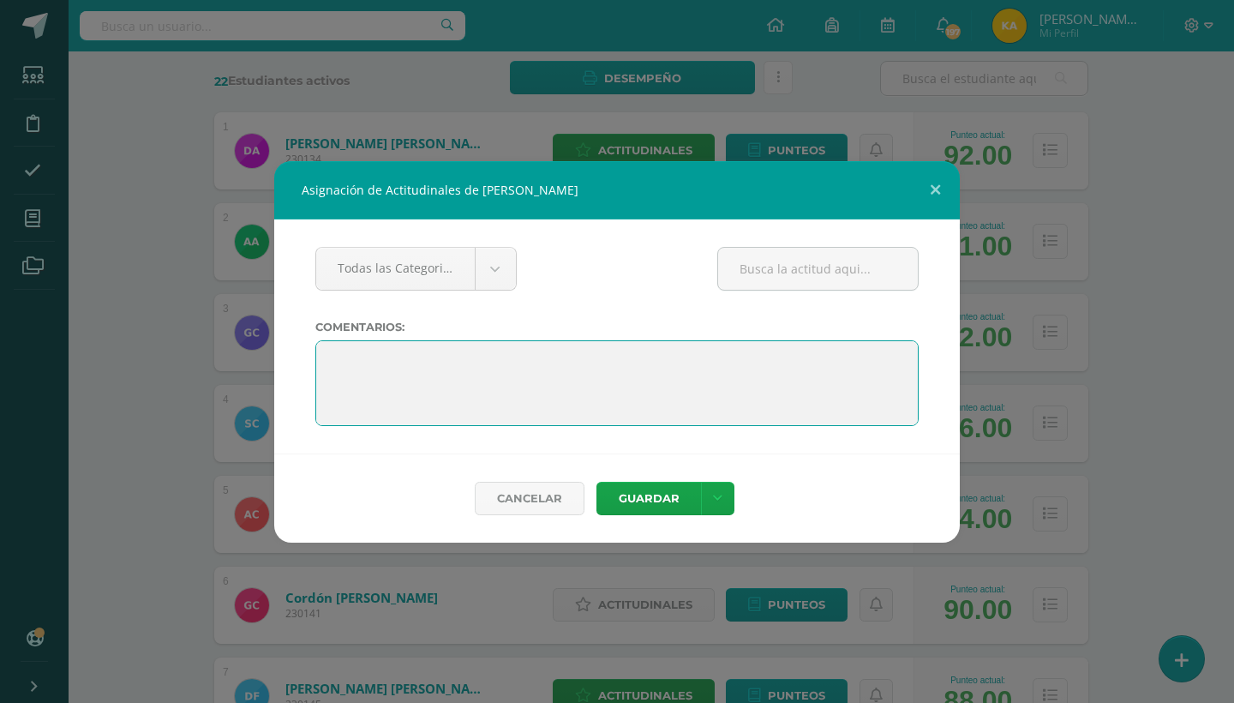
click at [332, 350] on textarea at bounding box center [616, 383] width 603 height 86
paste textarea ""Felicitaciones por tu esfuerzo y dedicación a lo largo del ciclo. Has demostra…"
type textarea ""Felicitaciones por tu esfuerzo y dedicación a lo largo del ciclo. Has demostra…"
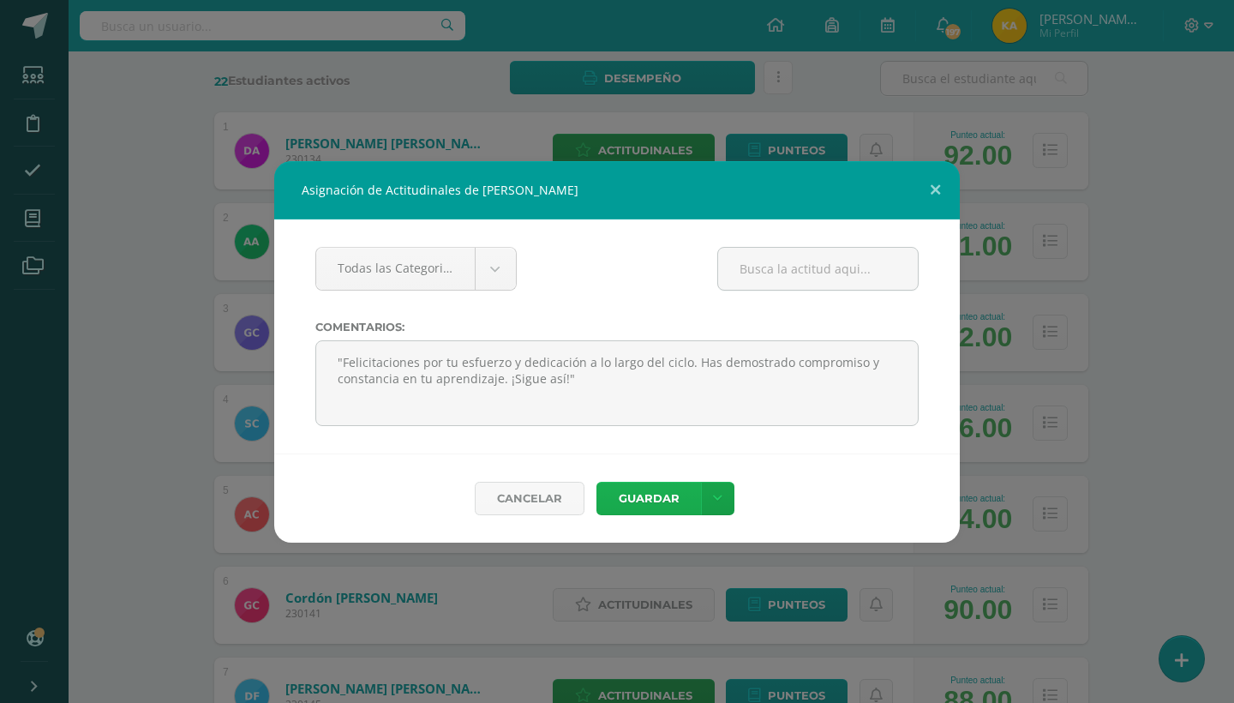
click at [652, 500] on button "Guardar" at bounding box center [648, 498] width 105 height 33
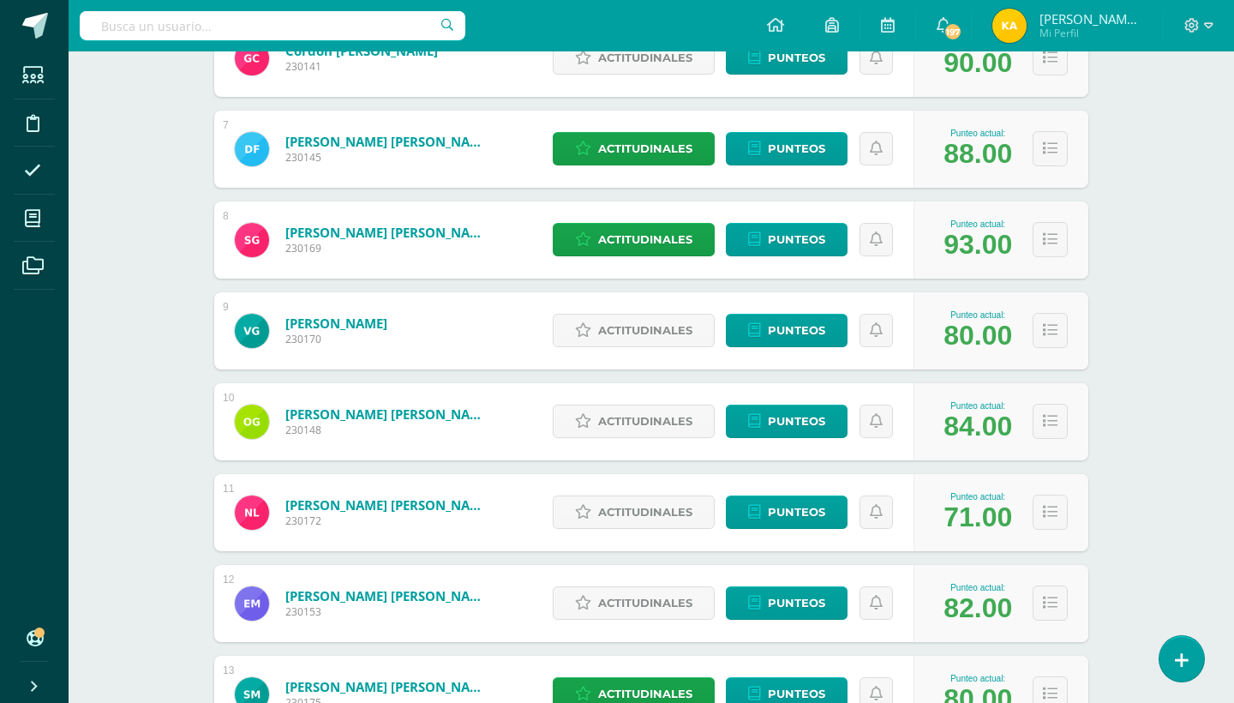
scroll to position [843, 0]
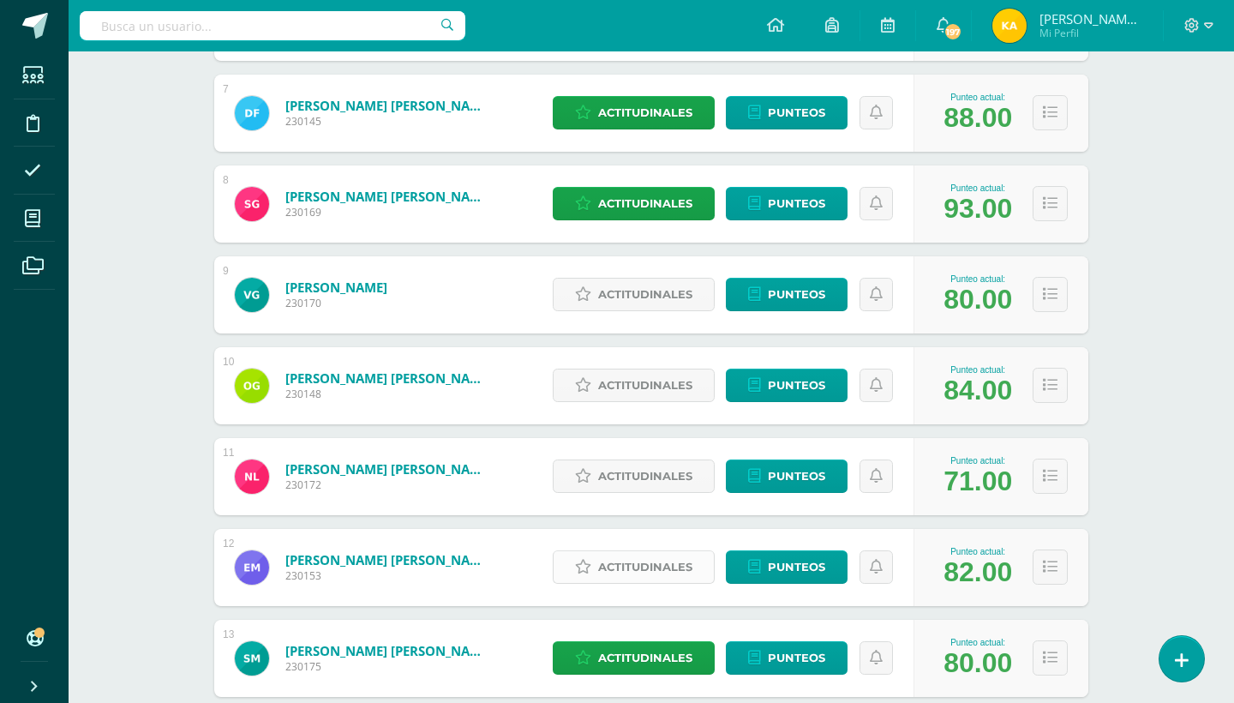
click at [572, 556] on link "Actitudinales" at bounding box center [634, 566] width 162 height 33
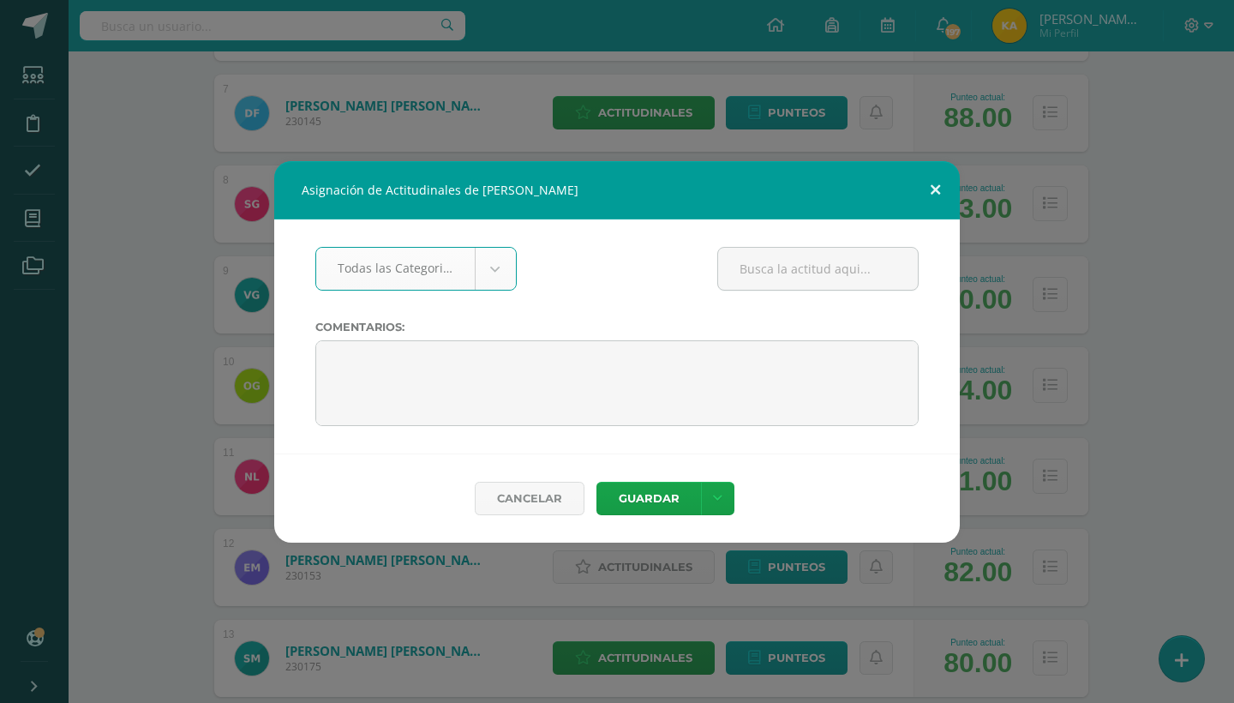
click at [929, 186] on button at bounding box center [935, 190] width 49 height 58
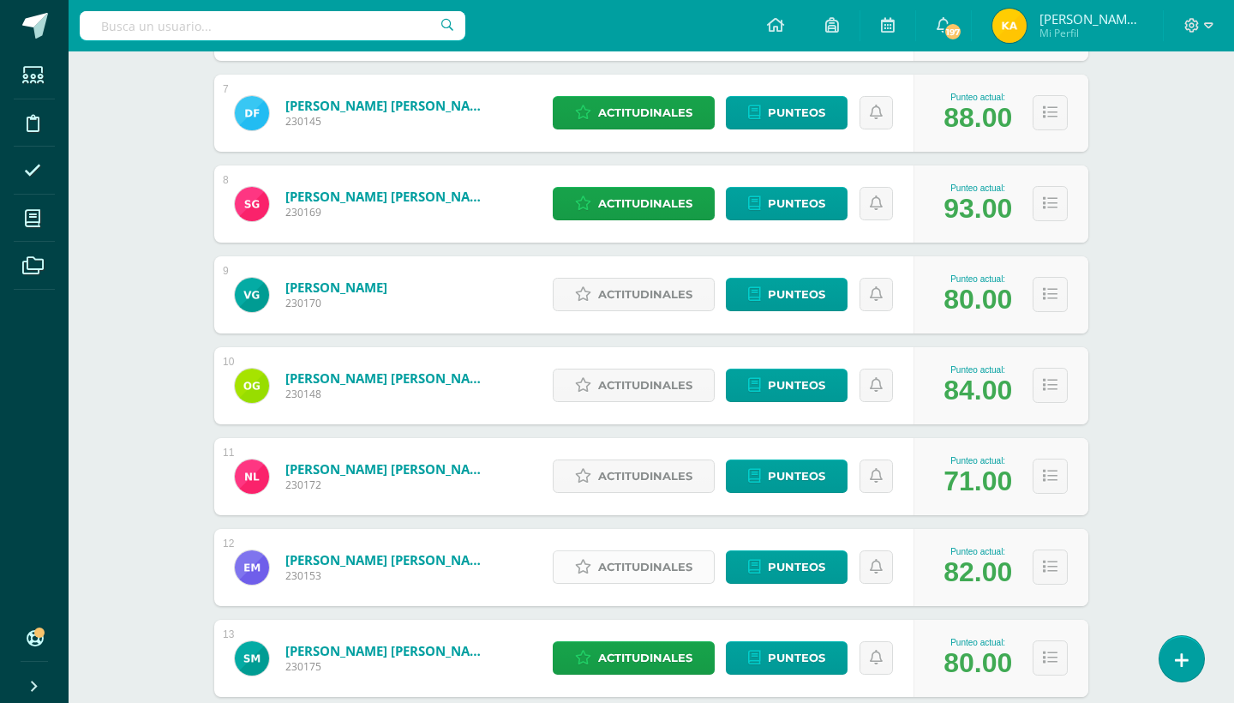
click at [603, 567] on span "Actitudinales" at bounding box center [645, 567] width 94 height 32
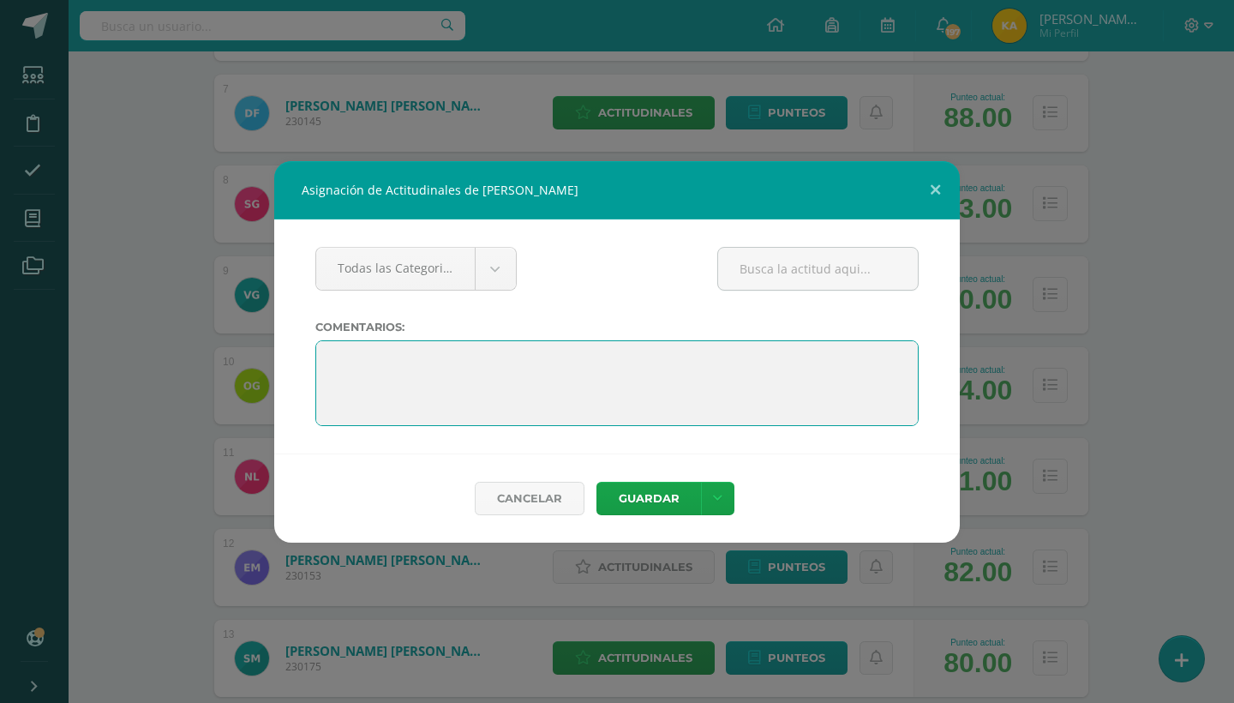
click at [340, 362] on textarea at bounding box center [616, 383] width 603 height 86
click at [326, 354] on textarea at bounding box center [616, 383] width 603 height 86
paste textarea ""Sabemos que este período presentó algunos desafíos, pero cada experiencia es p…"
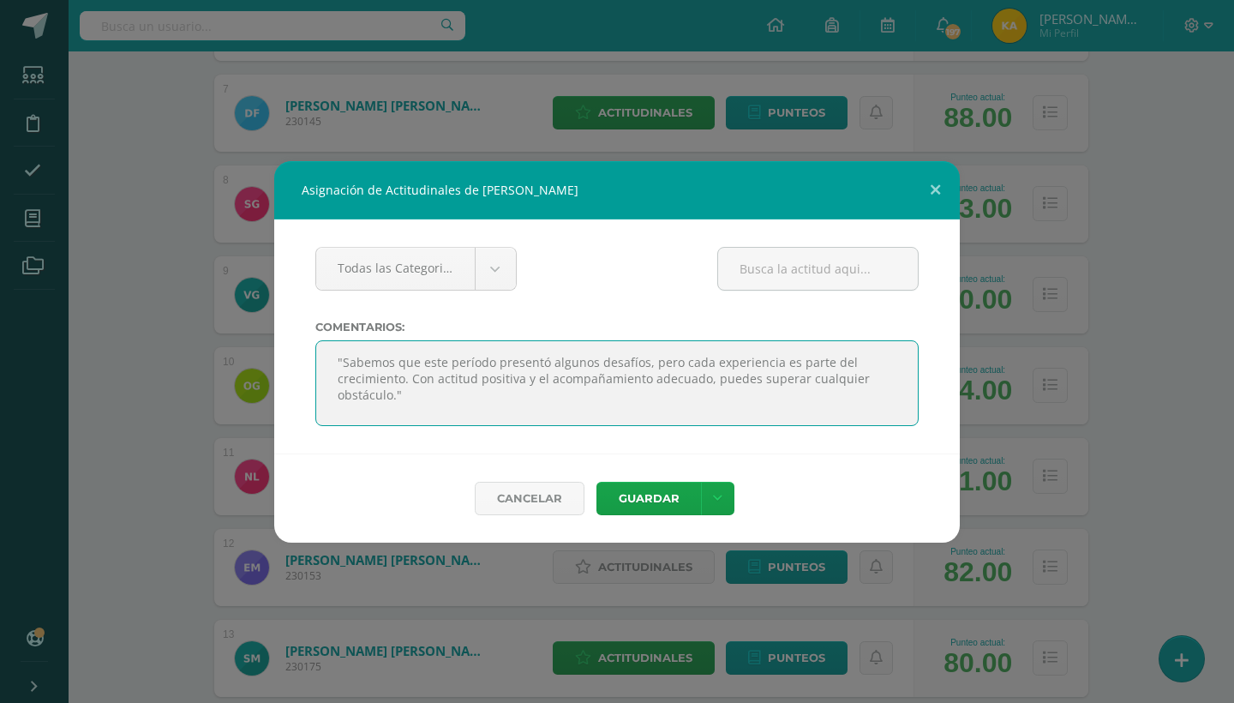
click at [397, 396] on textarea at bounding box center [616, 383] width 603 height 86
click at [408, 384] on textarea at bounding box center [616, 383] width 603 height 86
type textarea ""Sabemos que este período presentó algunos desafíos, pero cada experiencia es p…"
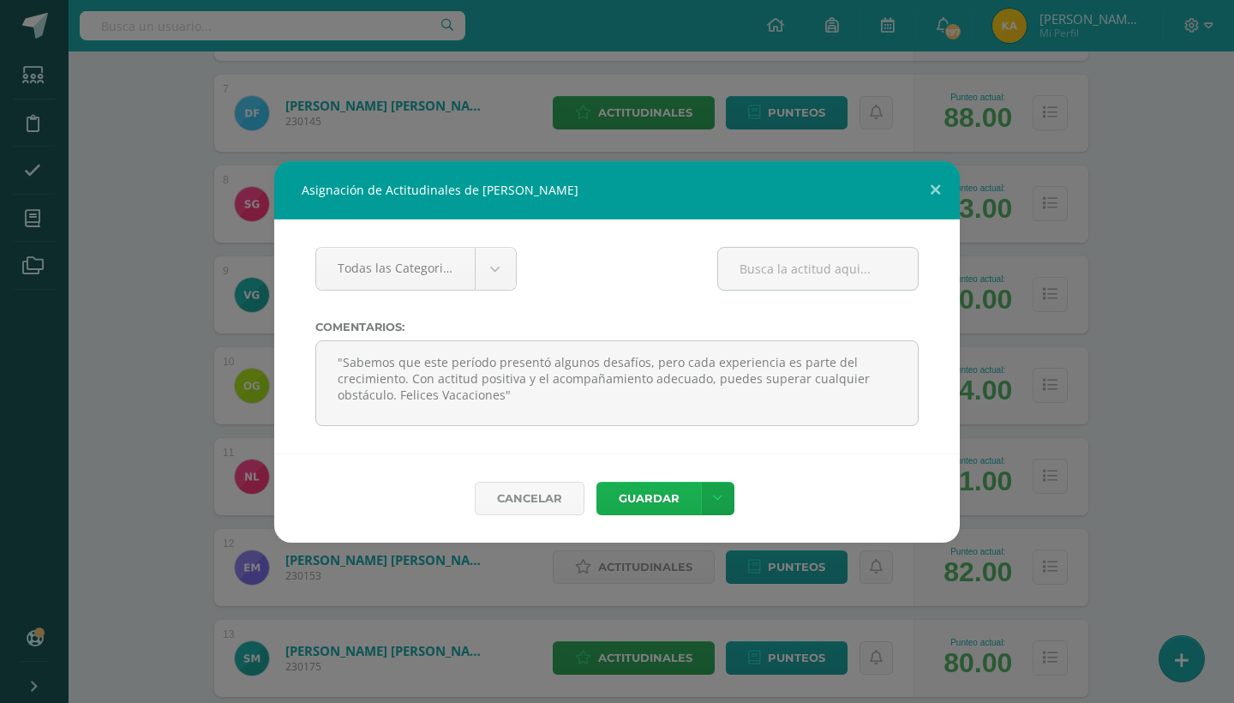
click at [668, 488] on button "Guardar" at bounding box center [648, 498] width 105 height 33
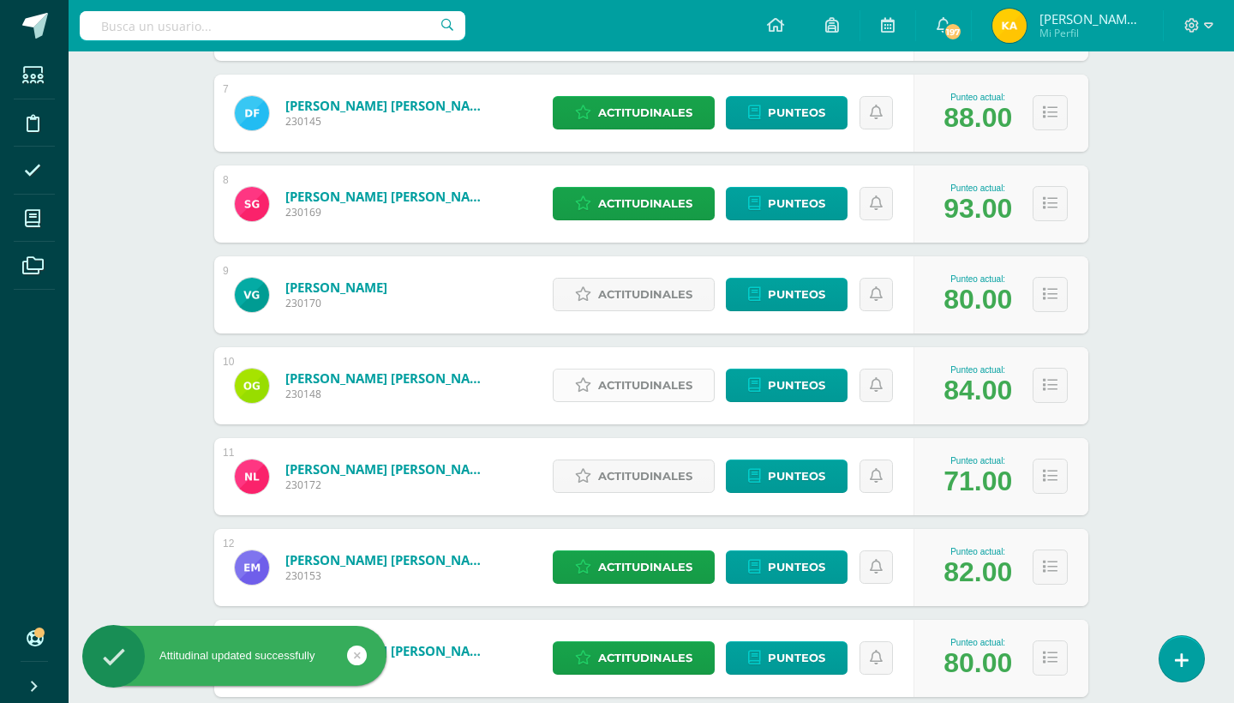
click at [638, 387] on span "Actitudinales" at bounding box center [645, 385] width 94 height 32
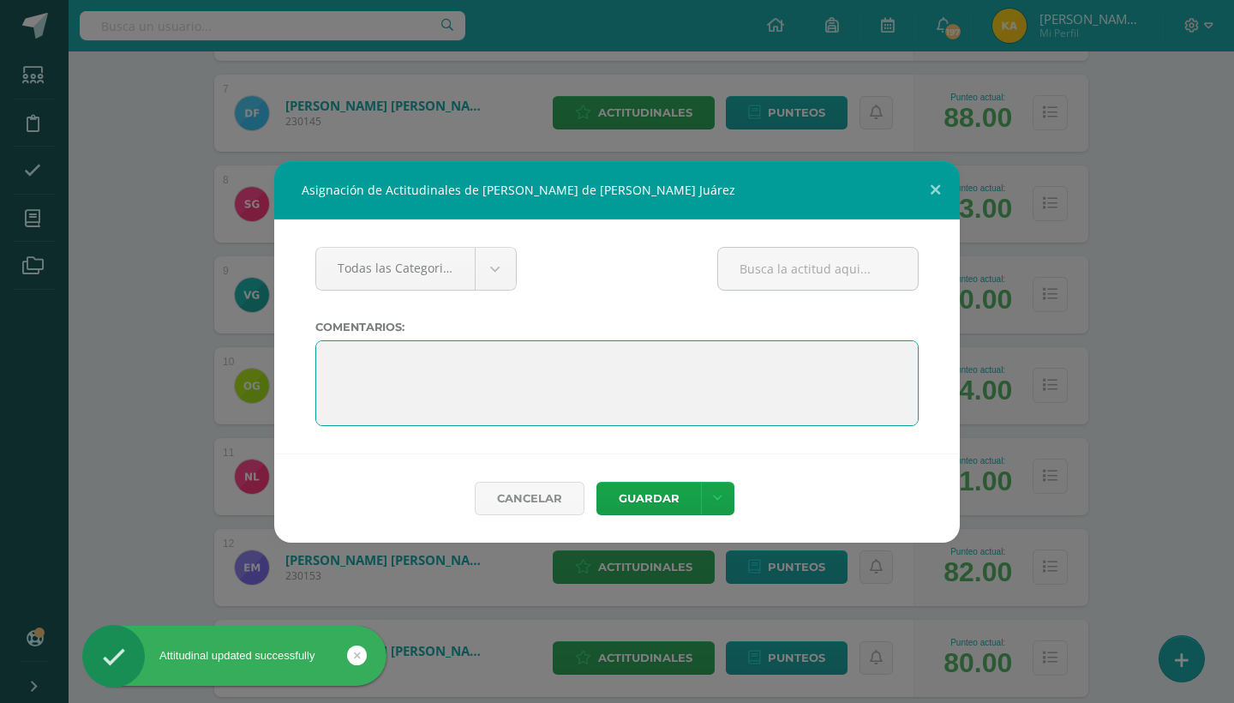
click at [330, 351] on textarea at bounding box center [616, 383] width 603 height 86
paste textarea ""Sabemos que este período presentó algunos desafíos, pero cada experiencia es p…"
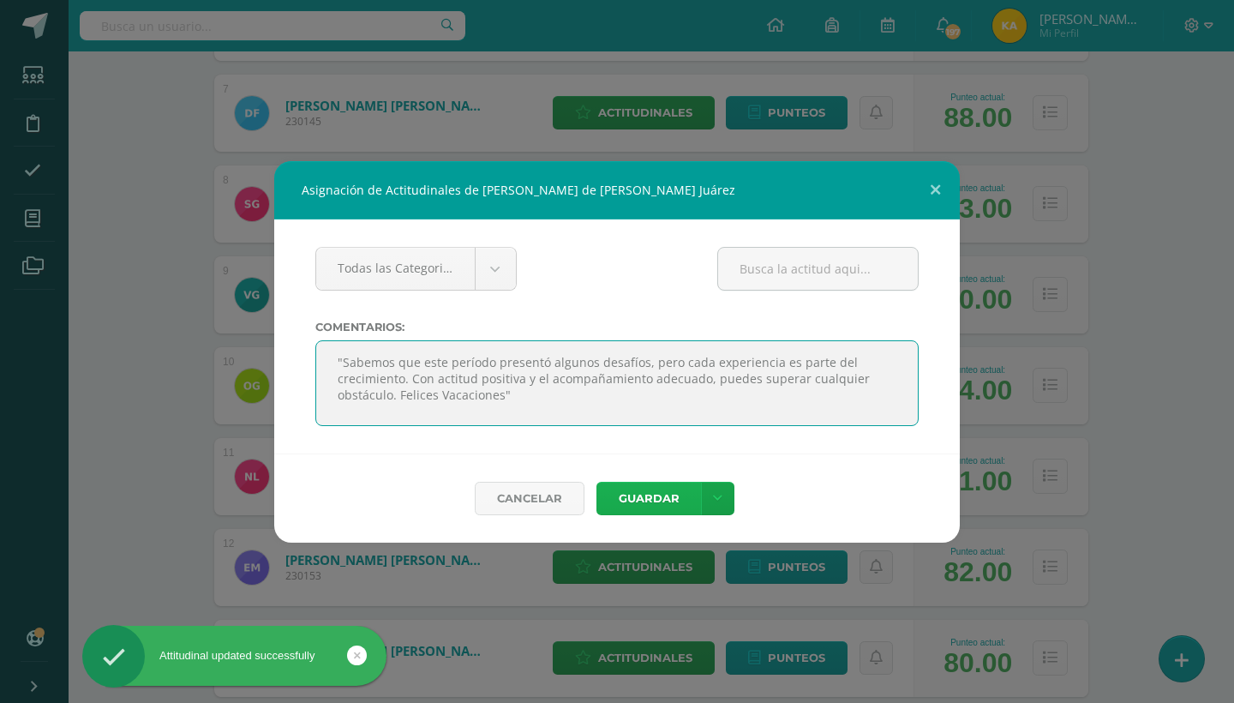
type textarea ""Sabemos que este período presentó algunos desafíos, pero cada experiencia es p…"
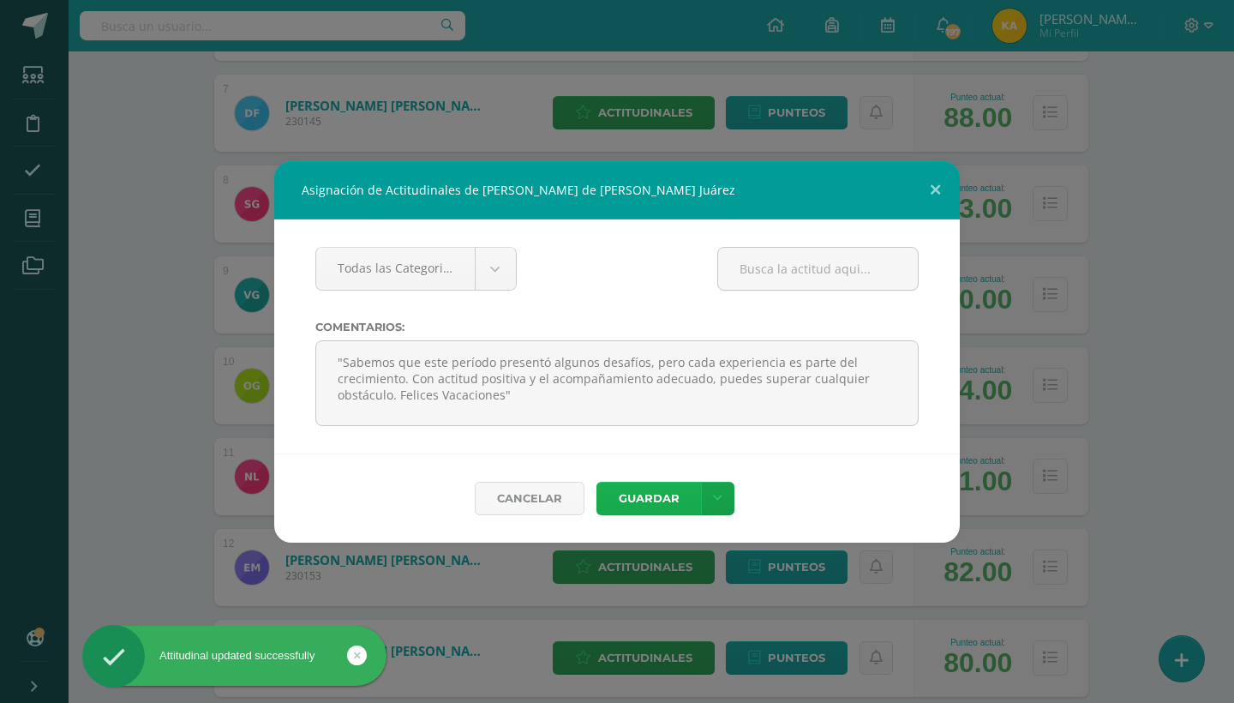
click at [652, 496] on button "Guardar" at bounding box center [648, 498] width 105 height 33
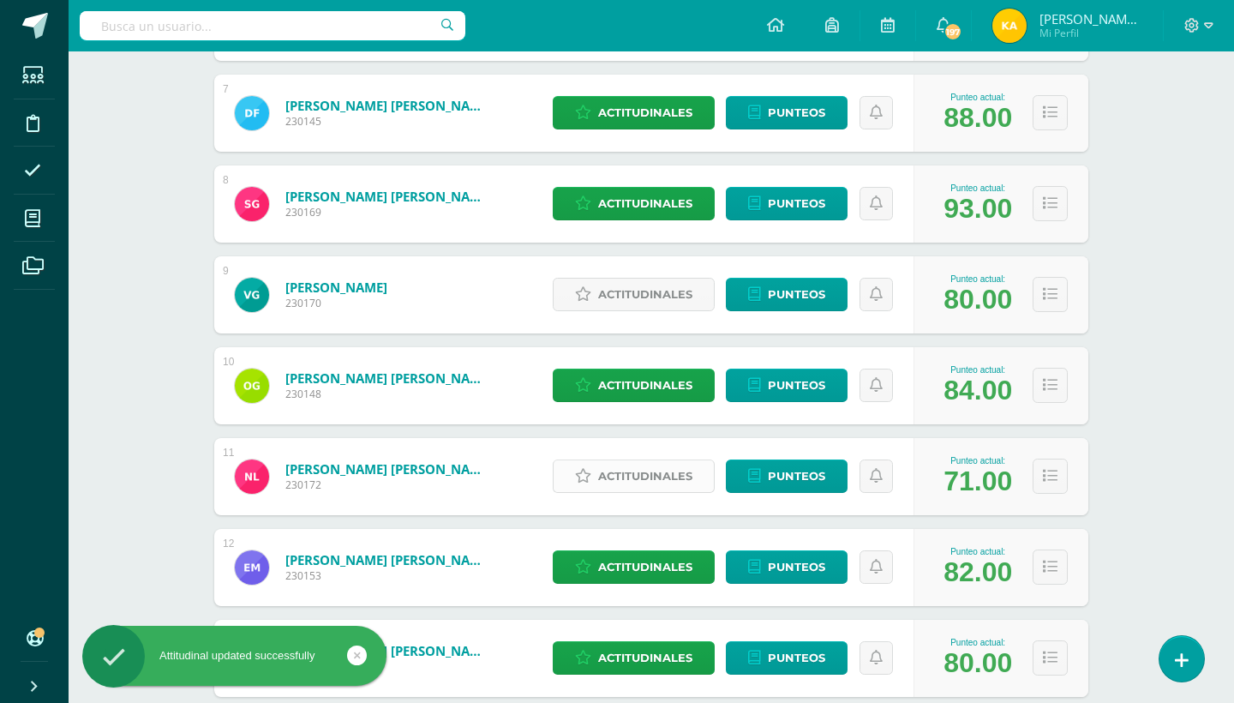
click at [621, 478] on span "Actitudinales" at bounding box center [645, 476] width 94 height 32
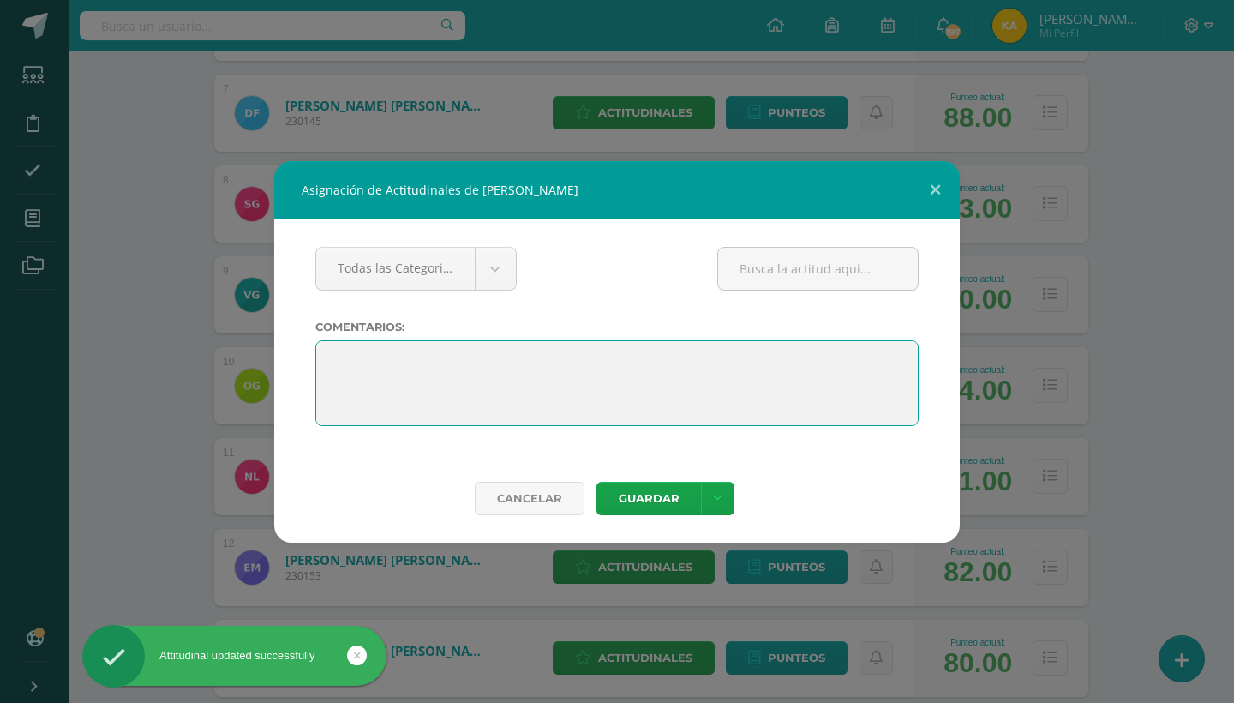
click at [339, 355] on textarea at bounding box center [616, 383] width 603 height 86
paste textarea ""Sabemos que este período presentó algunos desafíos, pero cada experiencia es p…"
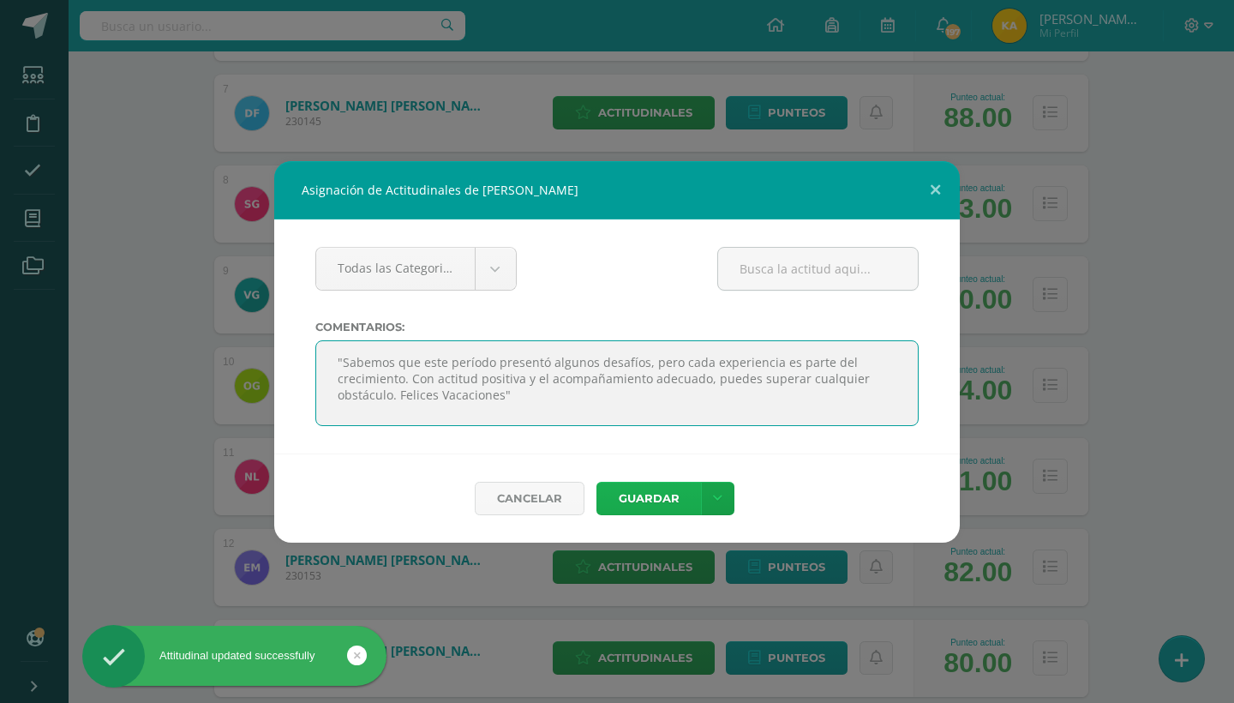
type textarea ""Sabemos que este período presentó algunos desafíos, pero cada experiencia es p…"
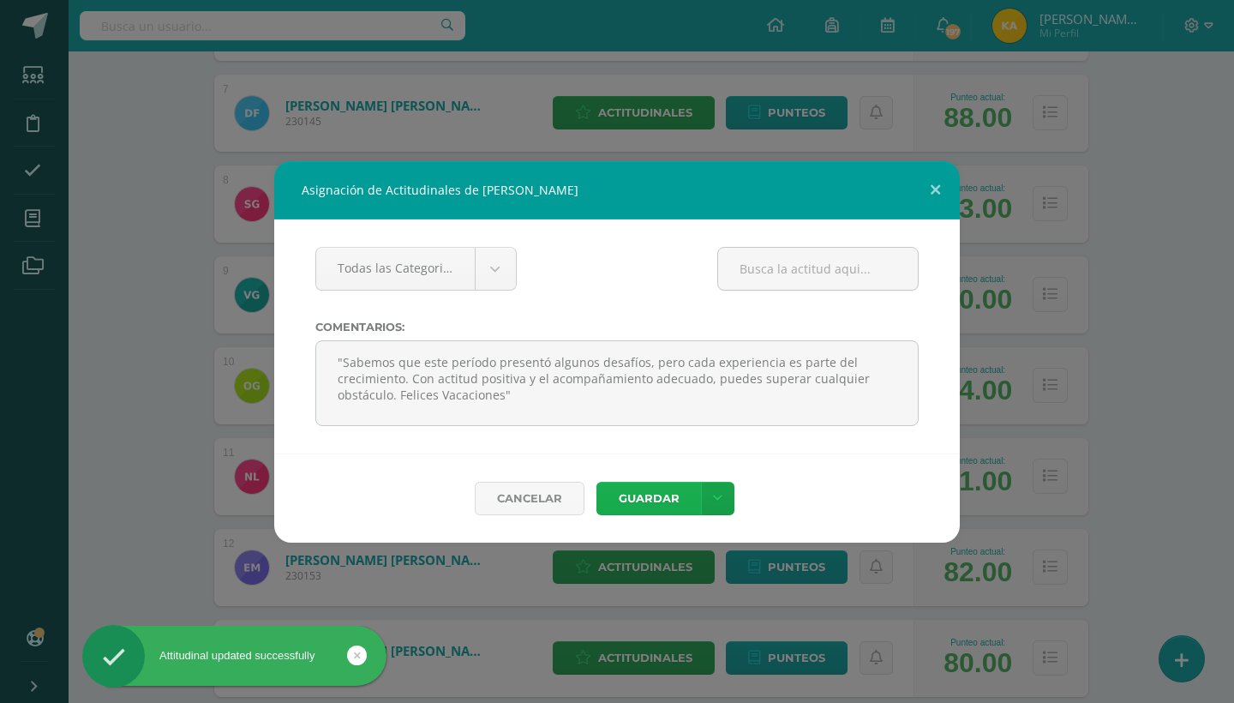
click at [647, 493] on button "Guardar" at bounding box center [648, 498] width 105 height 33
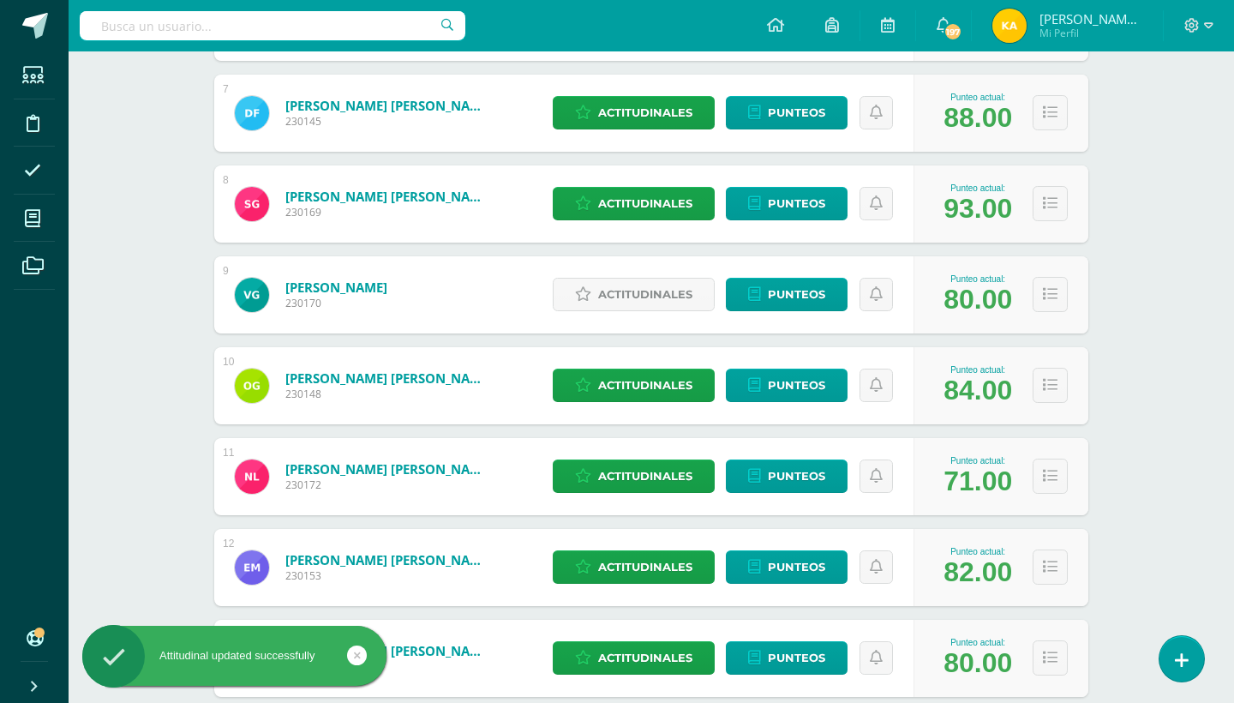
click at [1233, 379] on div "Comunicación y Lenguaje Cuarto Primaria baja "B" Herramientas Detalle de asiste…" at bounding box center [651, 418] width 1165 height 2420
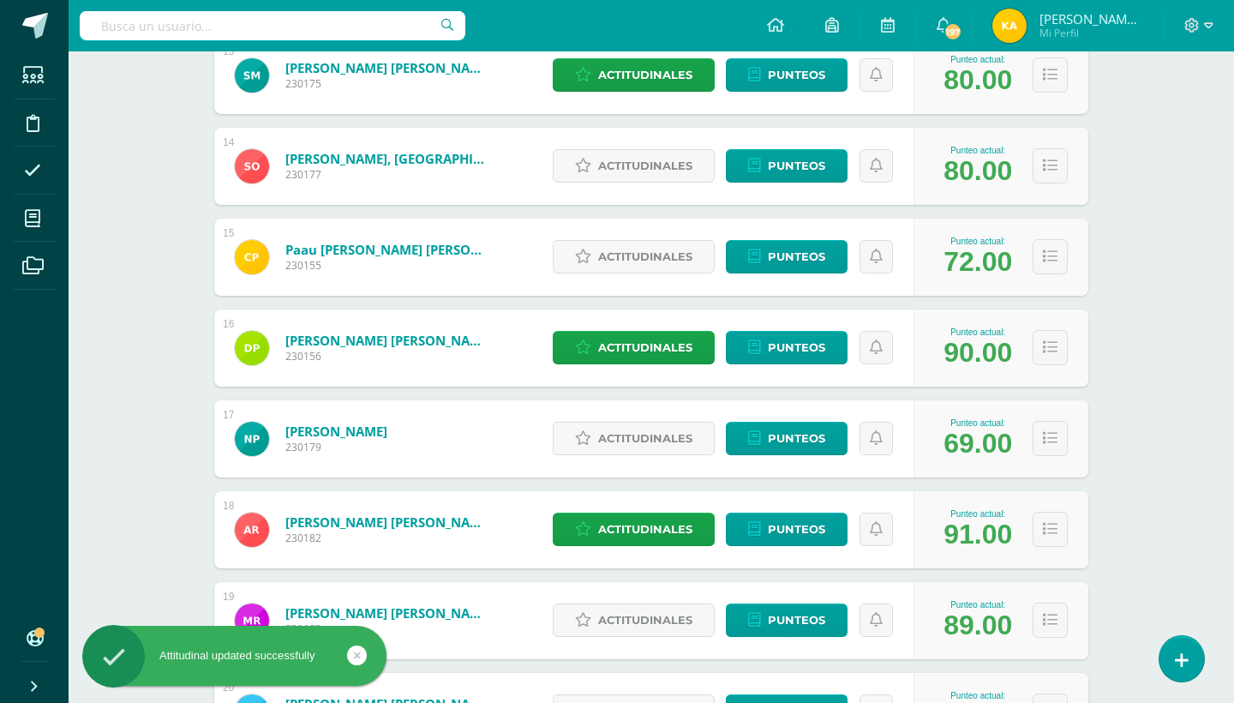
scroll to position [1460, 0]
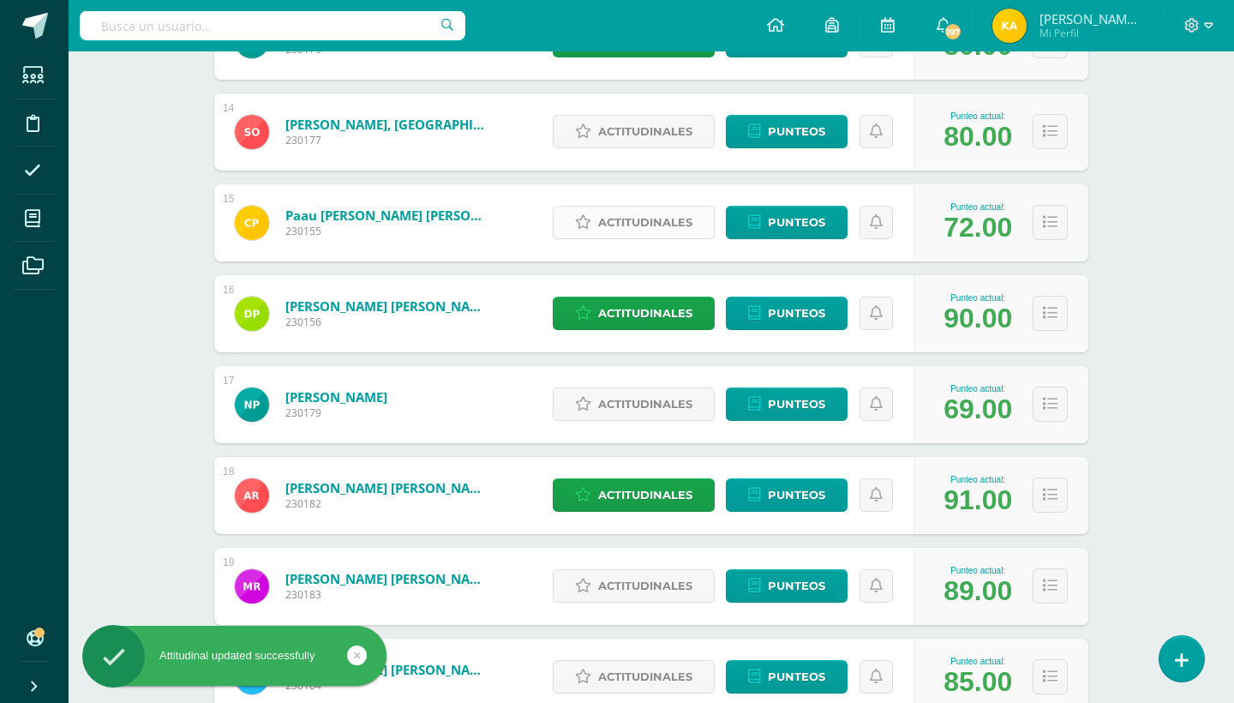
click at [576, 213] on link "Actitudinales" at bounding box center [634, 222] width 162 height 33
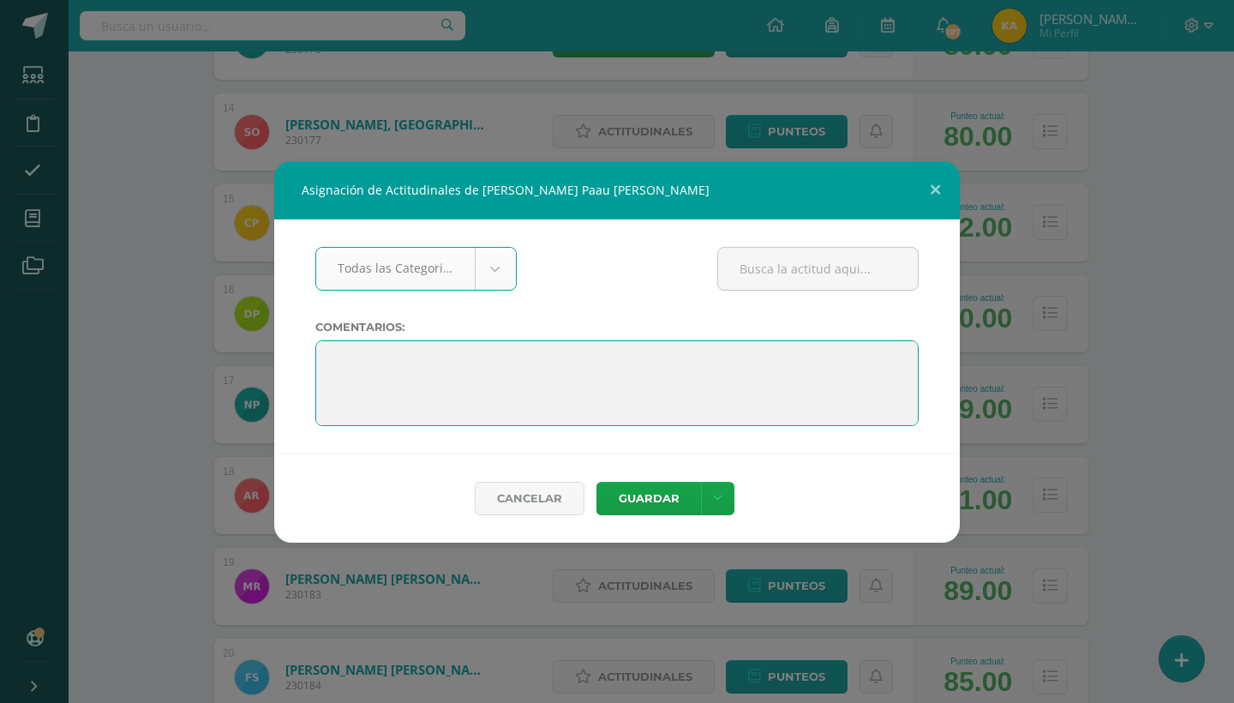
click at [328, 353] on textarea at bounding box center [616, 383] width 603 height 86
paste textarea ""Sabemos que este período presentó algunos desafíos, pero cada experiencia es p…"
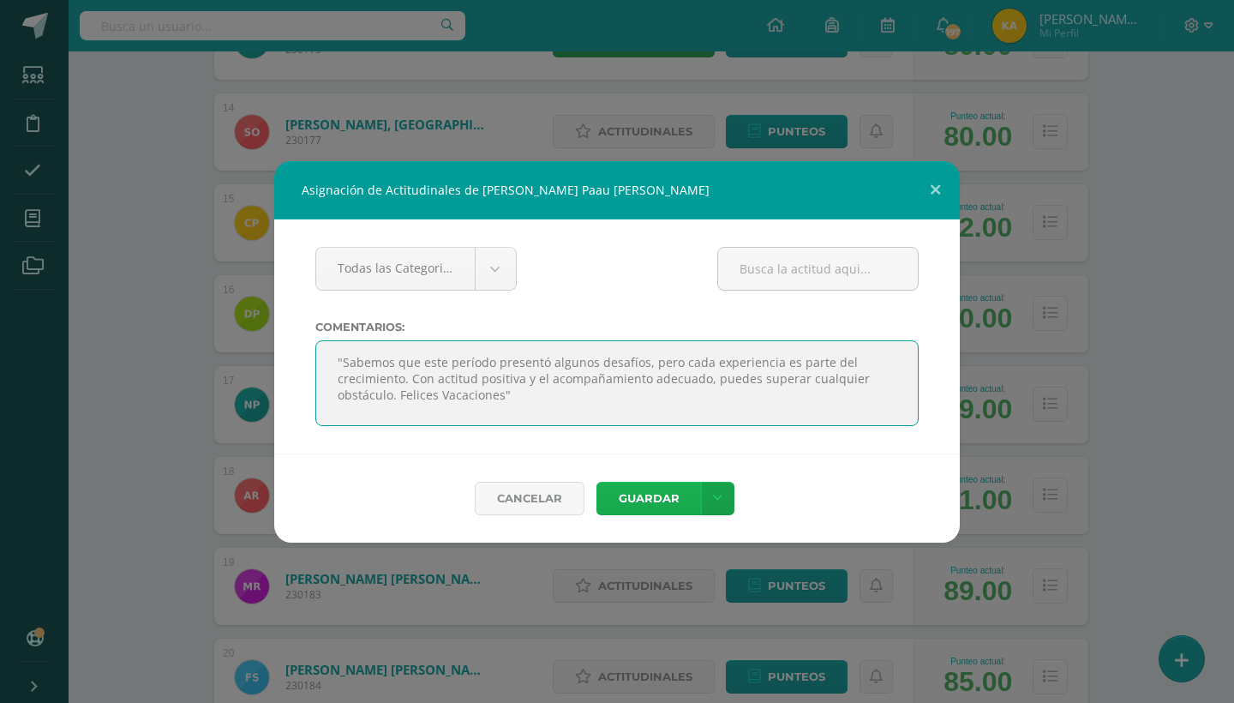
type textarea ""Sabemos que este período presentó algunos desafíos, pero cada experiencia es p…"
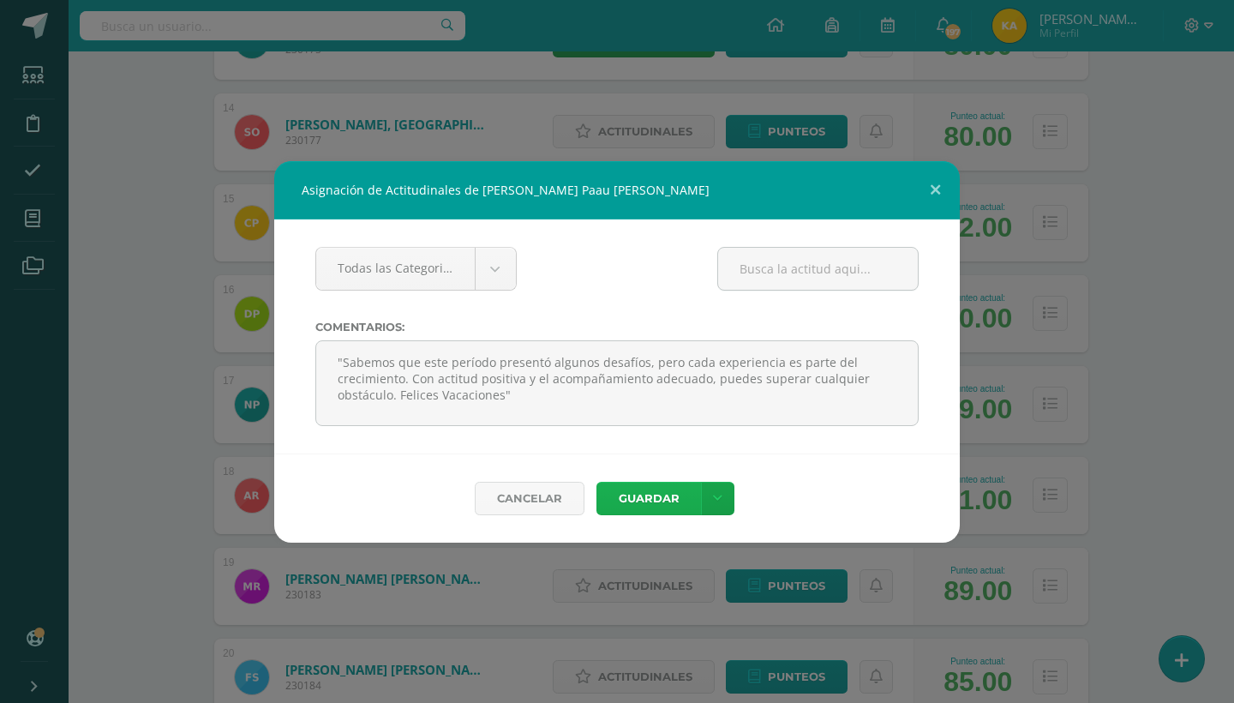
click at [625, 495] on button "Guardar" at bounding box center [648, 498] width 105 height 33
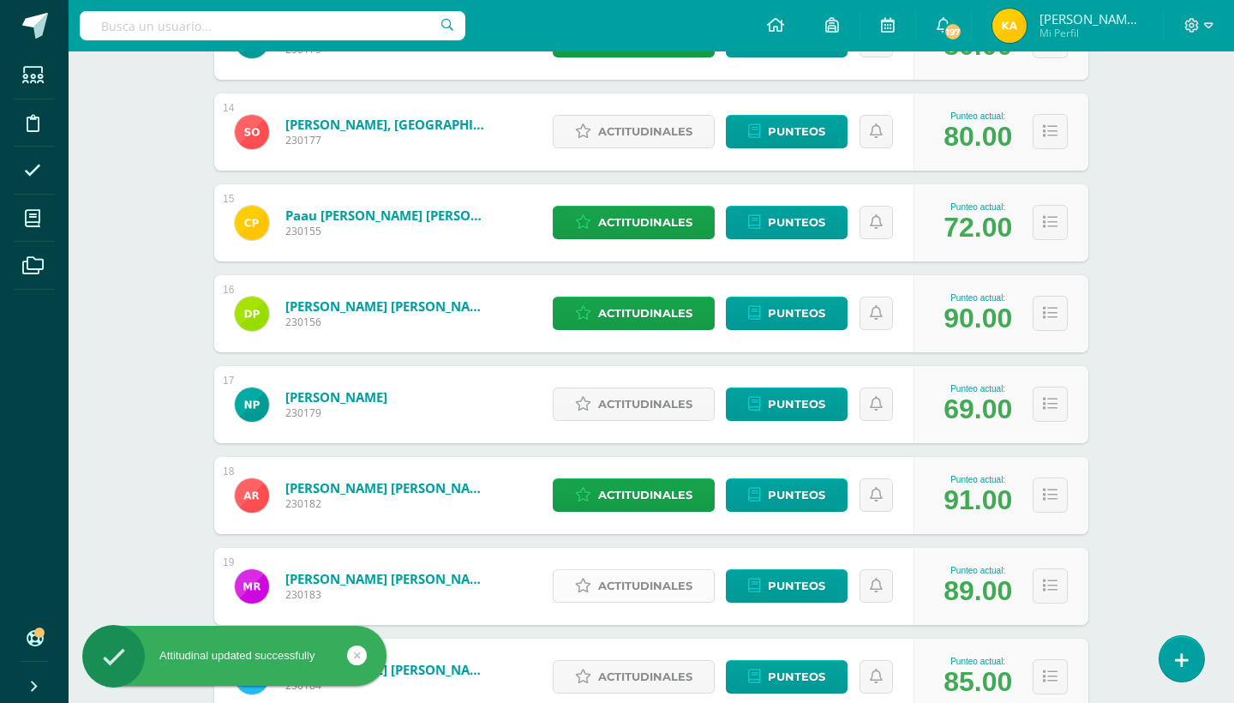
click at [609, 584] on span "Actitudinales" at bounding box center [645, 586] width 94 height 32
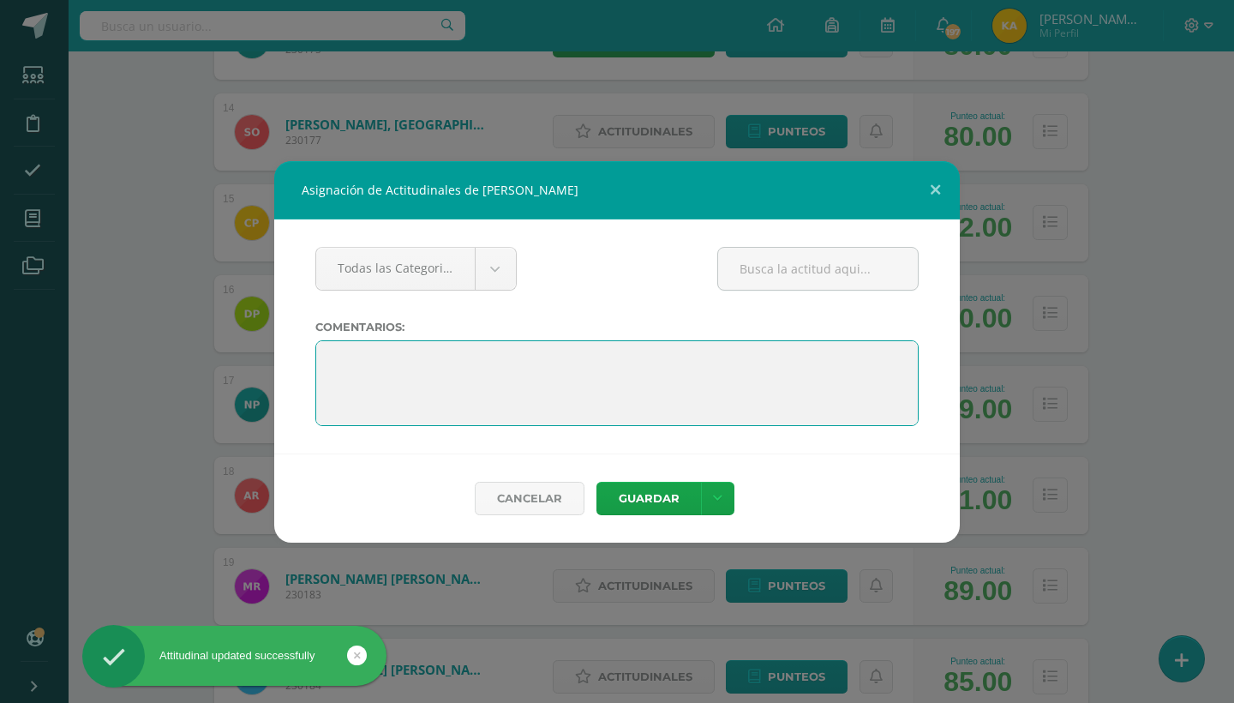
click at [337, 369] on textarea at bounding box center [616, 383] width 603 height 86
paste textarea ""Sabemos que este período presentó algunos desafíos, pero cada experiencia es p…"
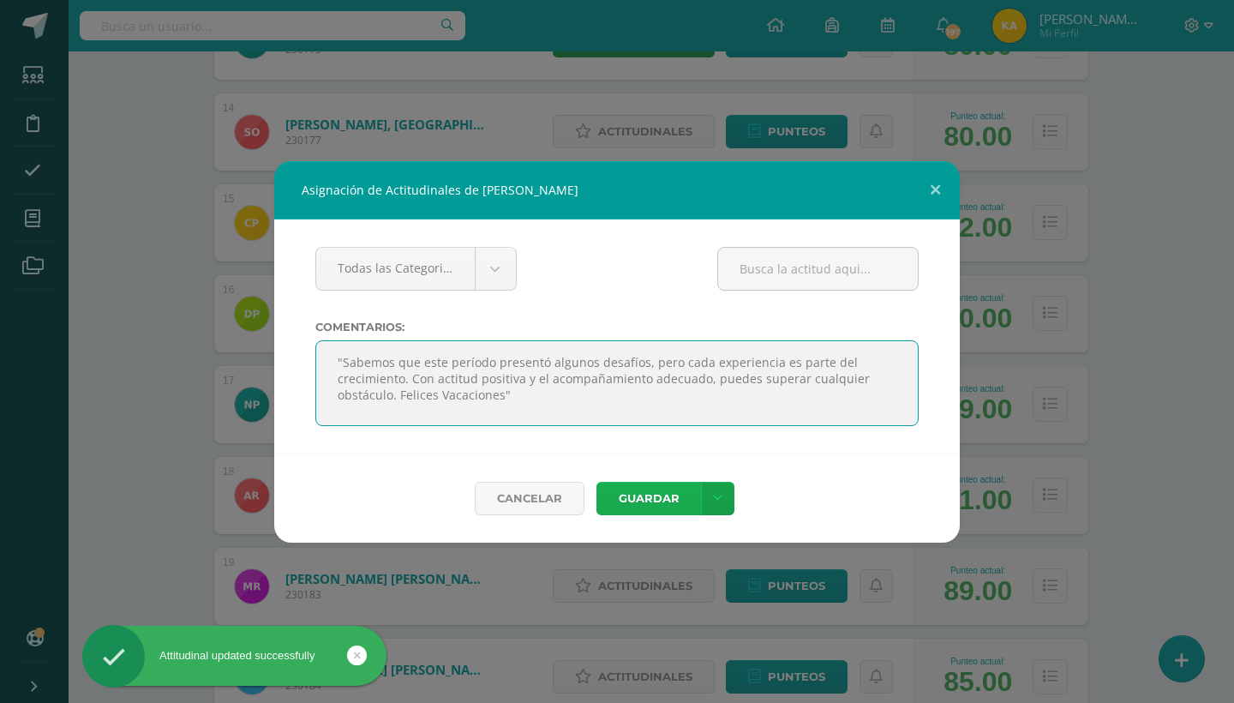
type textarea ""Sabemos que este período presentó algunos desafíos, pero cada experiencia es p…"
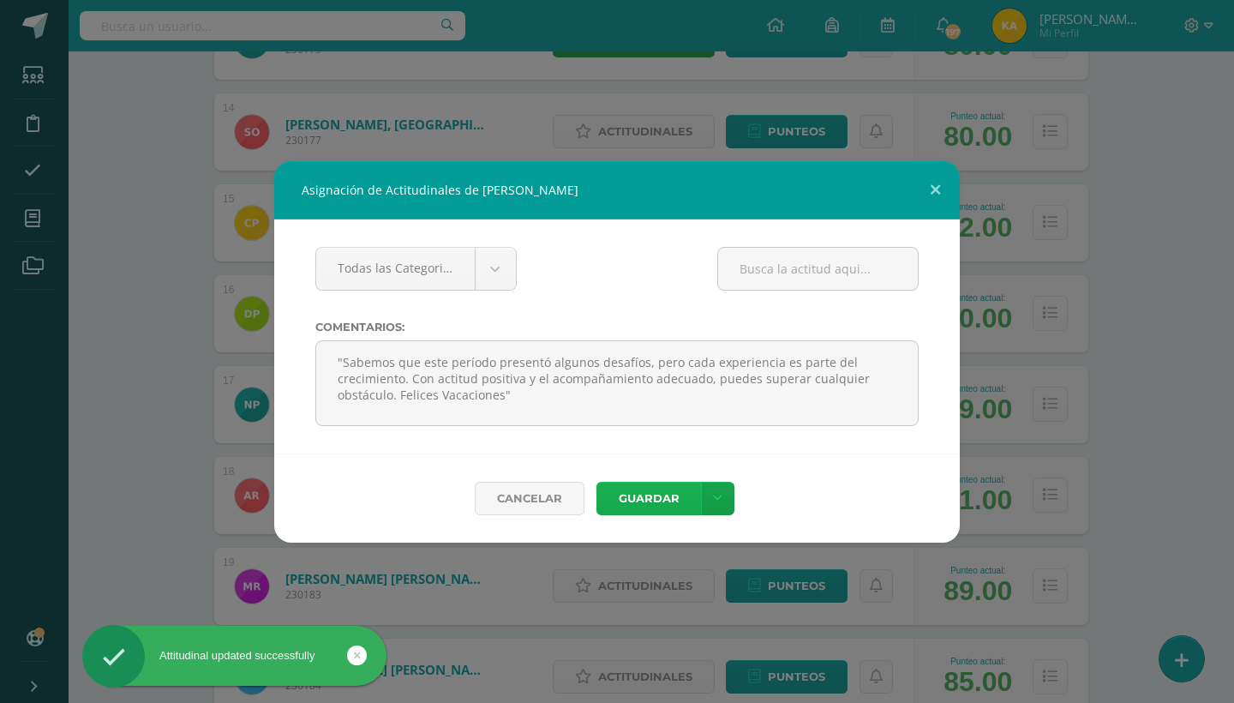
click at [629, 488] on button "Guardar" at bounding box center [648, 498] width 105 height 33
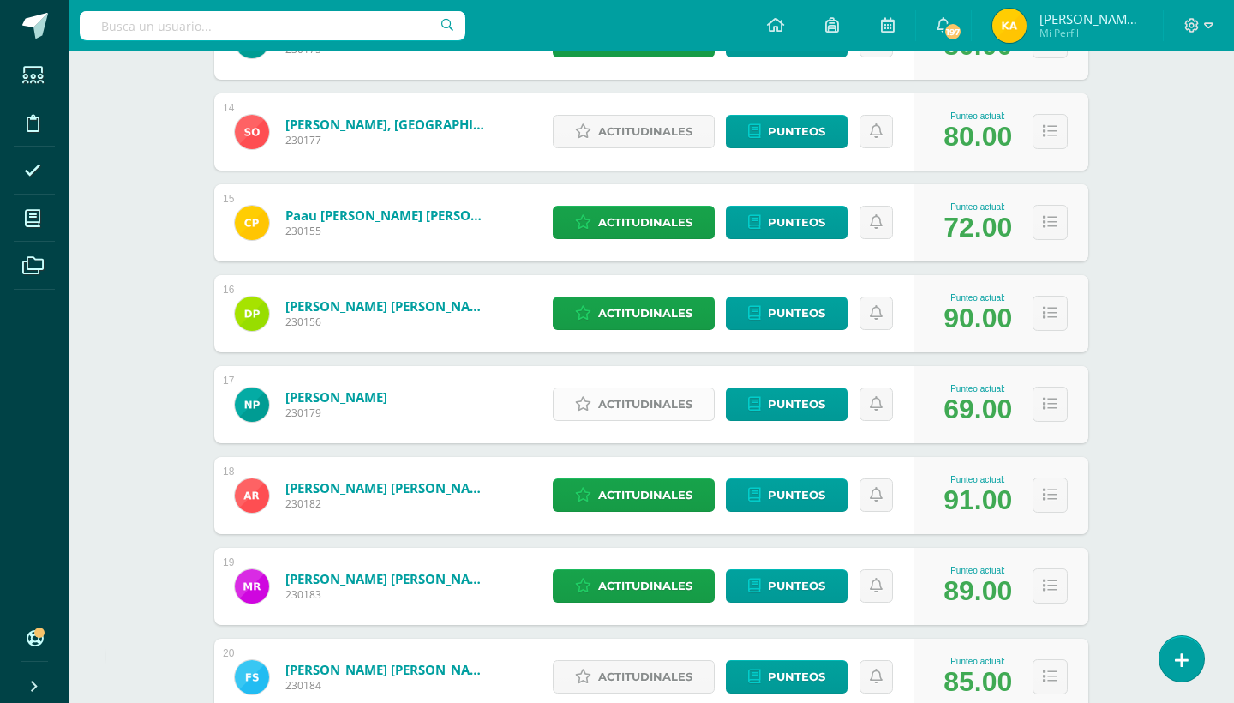
click at [642, 398] on span "Actitudinales" at bounding box center [645, 404] width 94 height 32
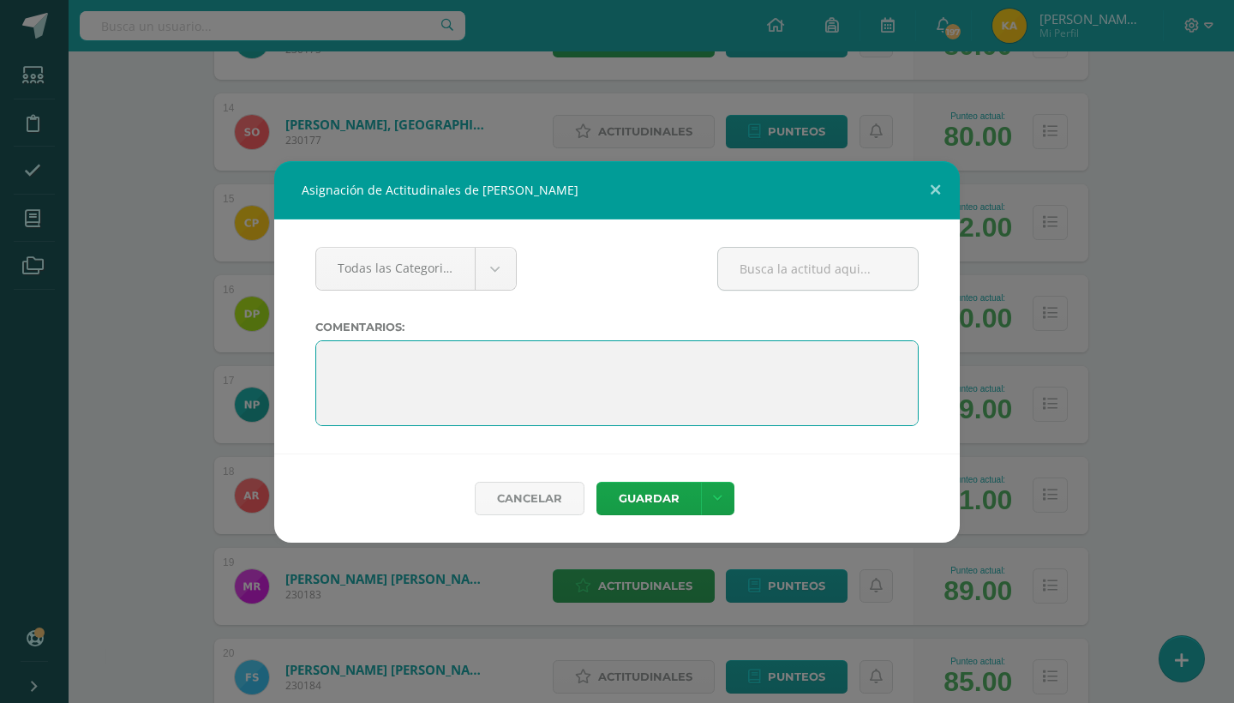
click at [330, 354] on textarea at bounding box center [616, 383] width 603 height 86
paste textarea ""Sabemos que este período presentó algunos desafíos, pero cada experiencia es p…"
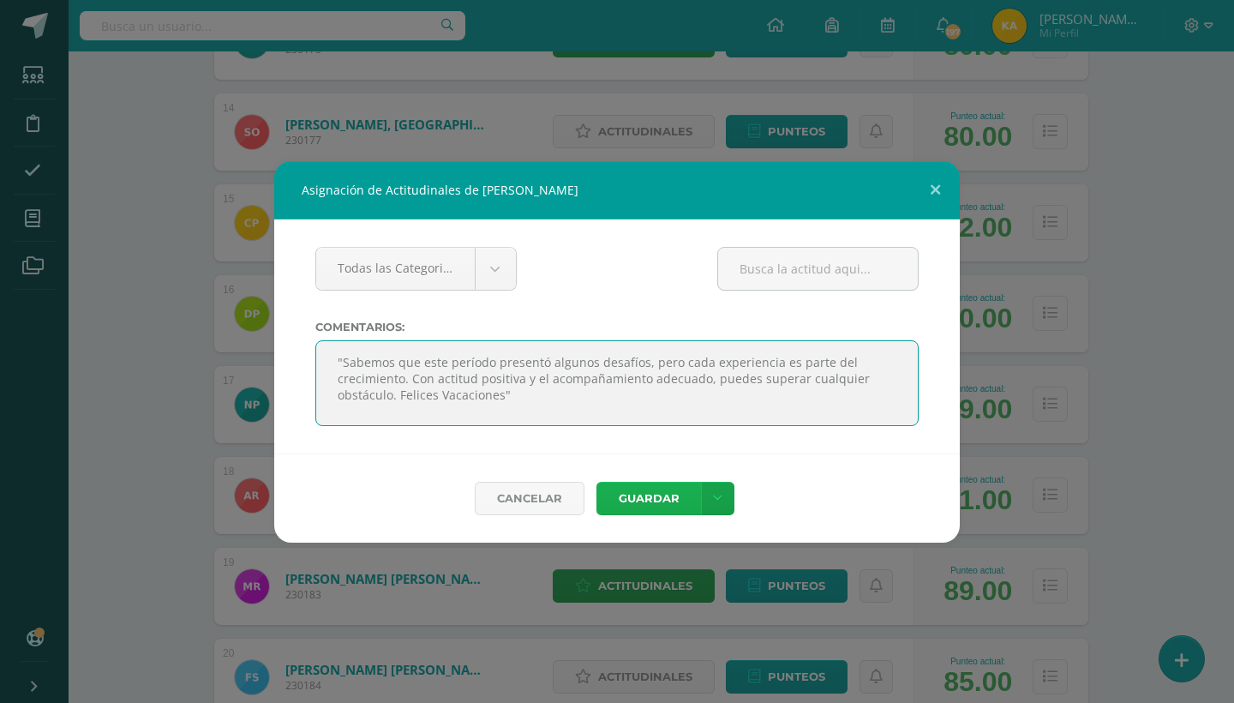
type textarea ""Sabemos que este período presentó algunos desafíos, pero cada experiencia es p…"
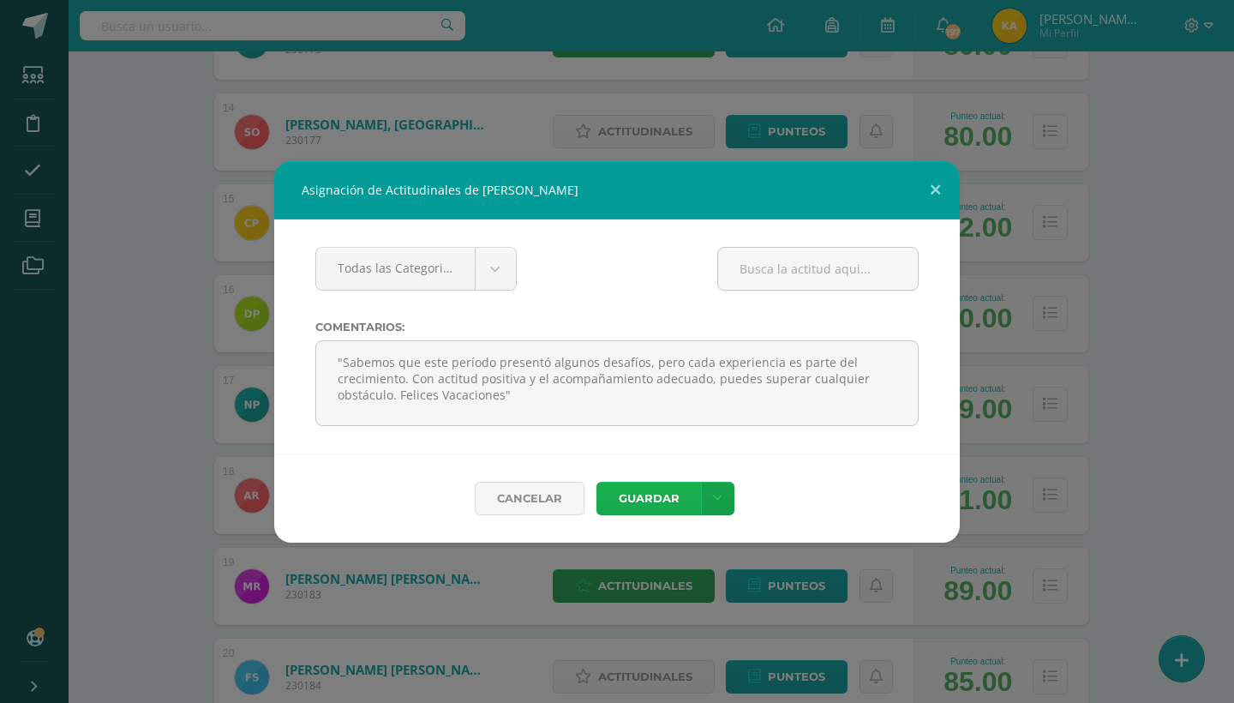
click at [626, 499] on button "Guardar" at bounding box center [648, 498] width 105 height 33
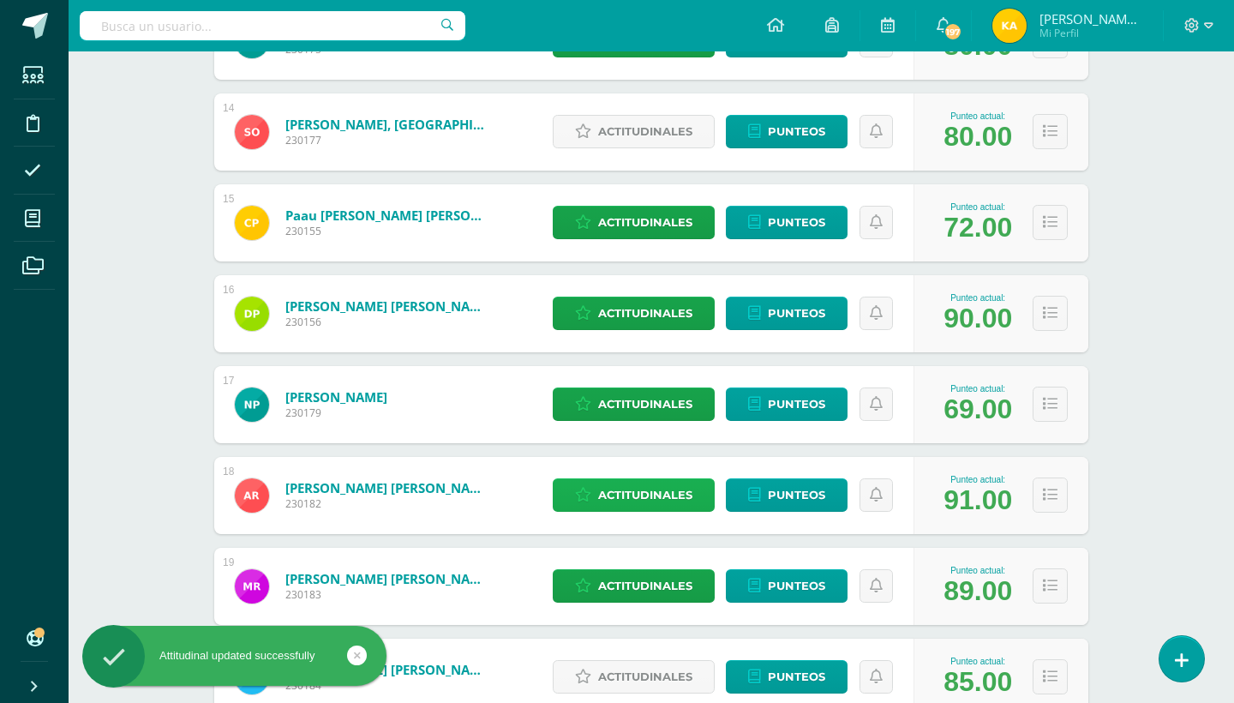
click at [627, 500] on span "Actitudinales" at bounding box center [645, 495] width 94 height 32
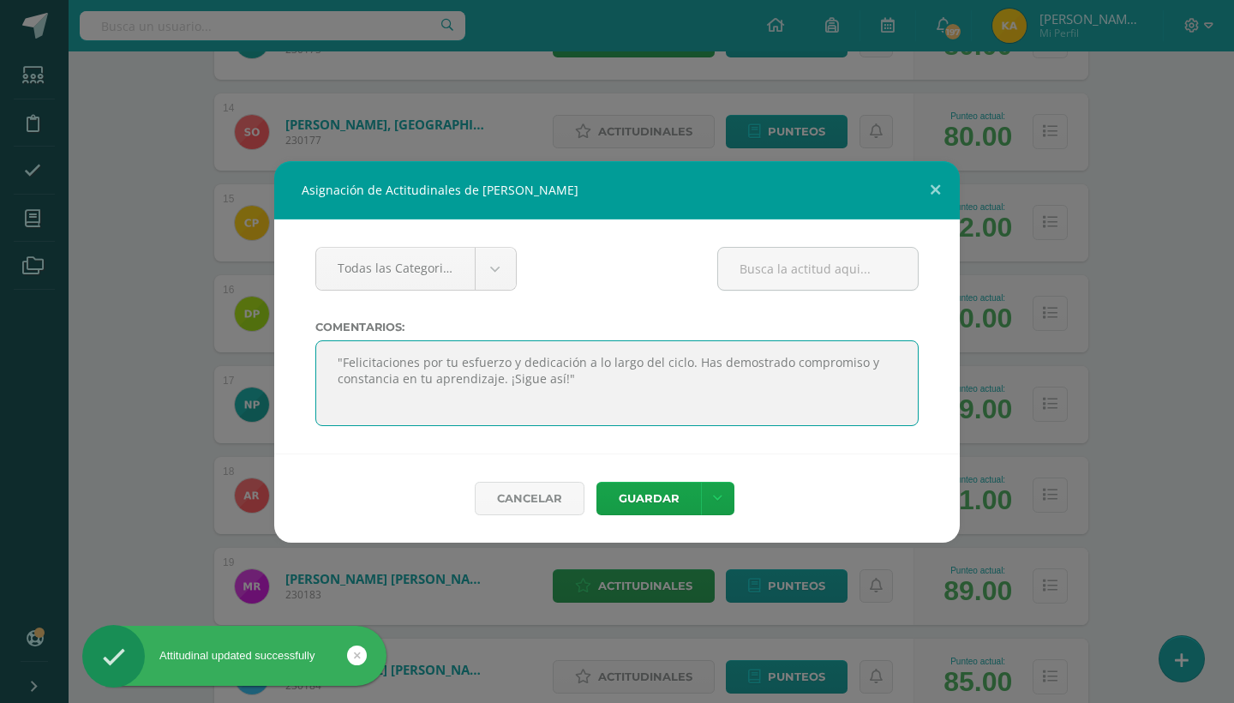
click at [526, 374] on textarea at bounding box center [616, 383] width 603 height 86
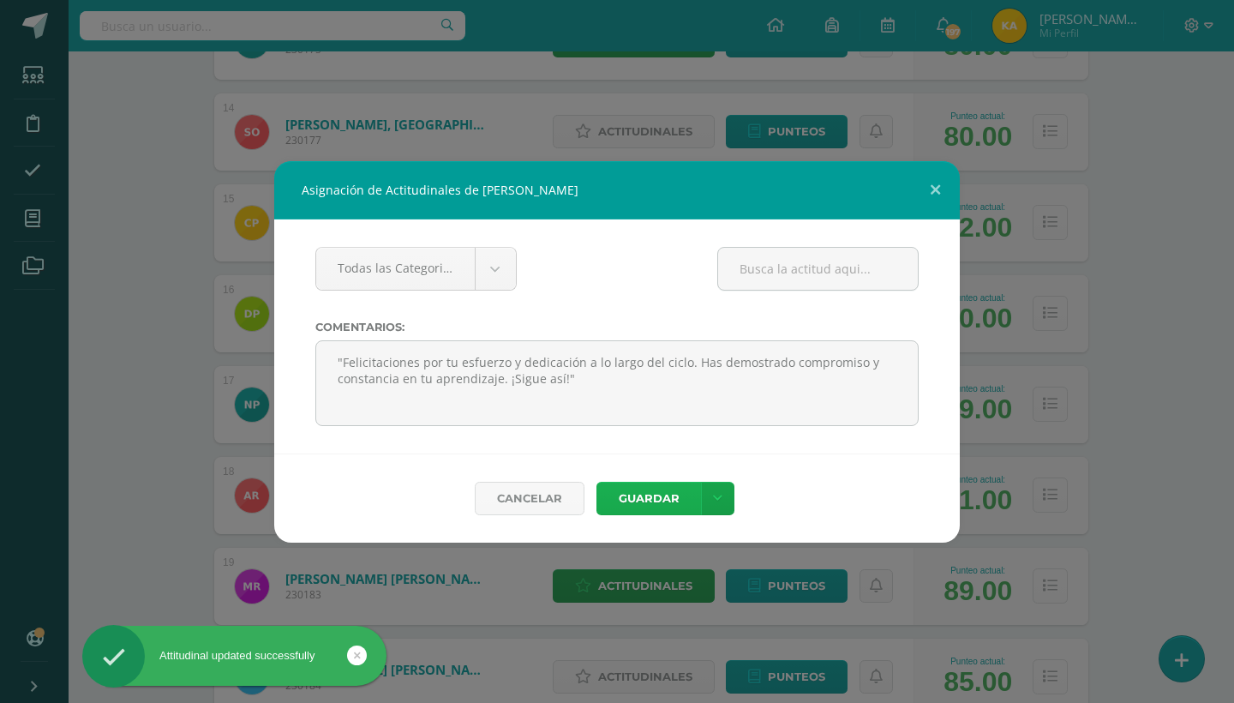
click at [630, 496] on button "Guardar" at bounding box center [648, 498] width 105 height 33
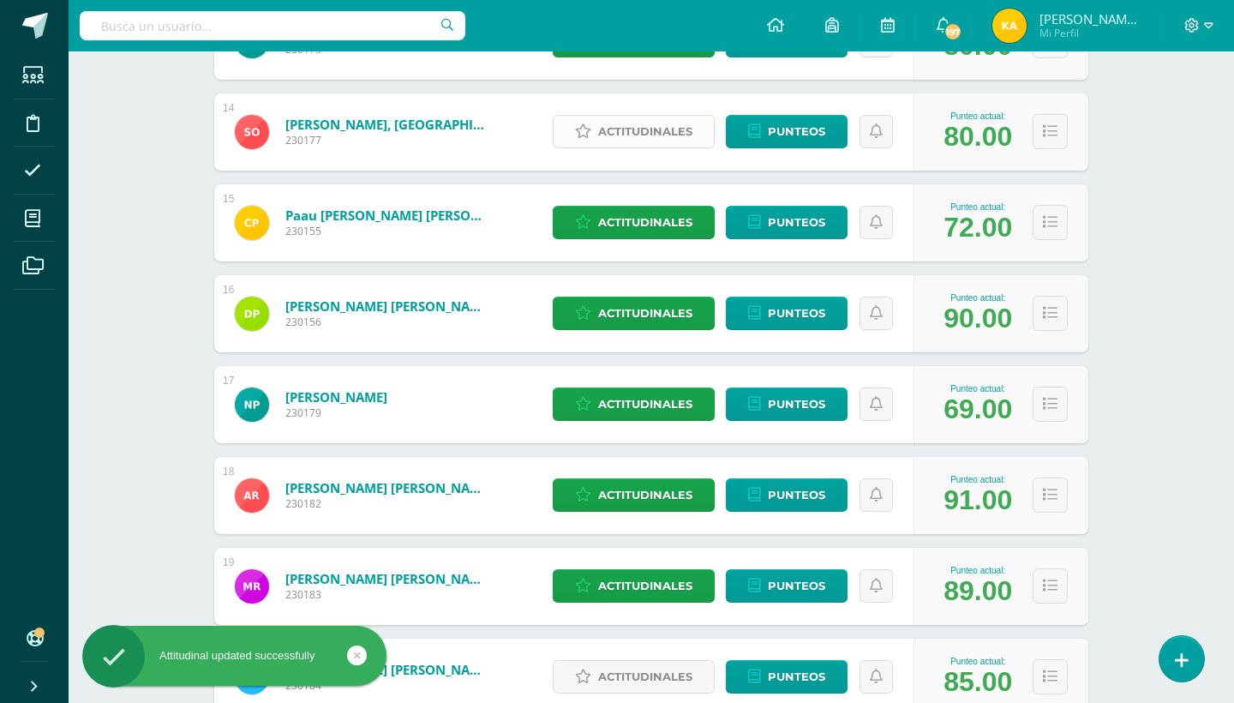
click at [606, 125] on span "Actitudinales" at bounding box center [645, 132] width 94 height 32
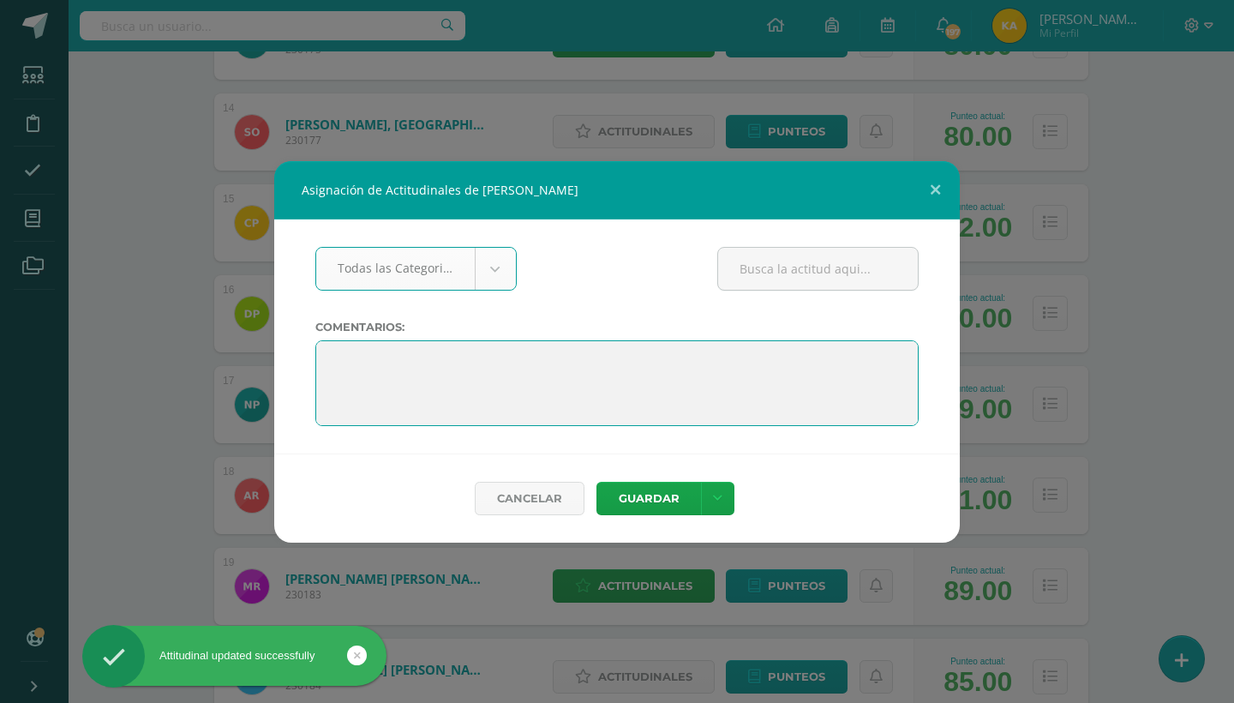
click at [326, 355] on textarea at bounding box center [616, 383] width 603 height 86
paste textarea ""Felicitaciones por tu esfuerzo y dedicación a lo largo del ciclo. Has demostra…"
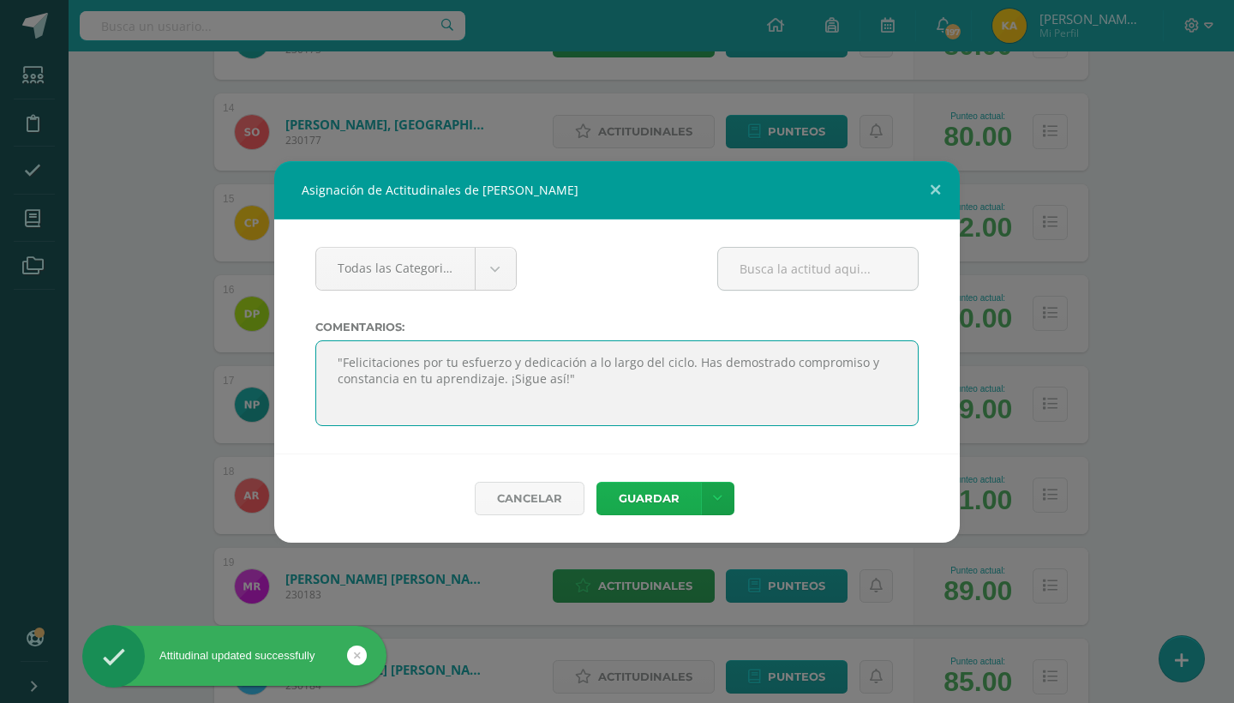
type textarea ""Felicitaciones por tu esfuerzo y dedicación a lo largo del ciclo. Has demostra…"
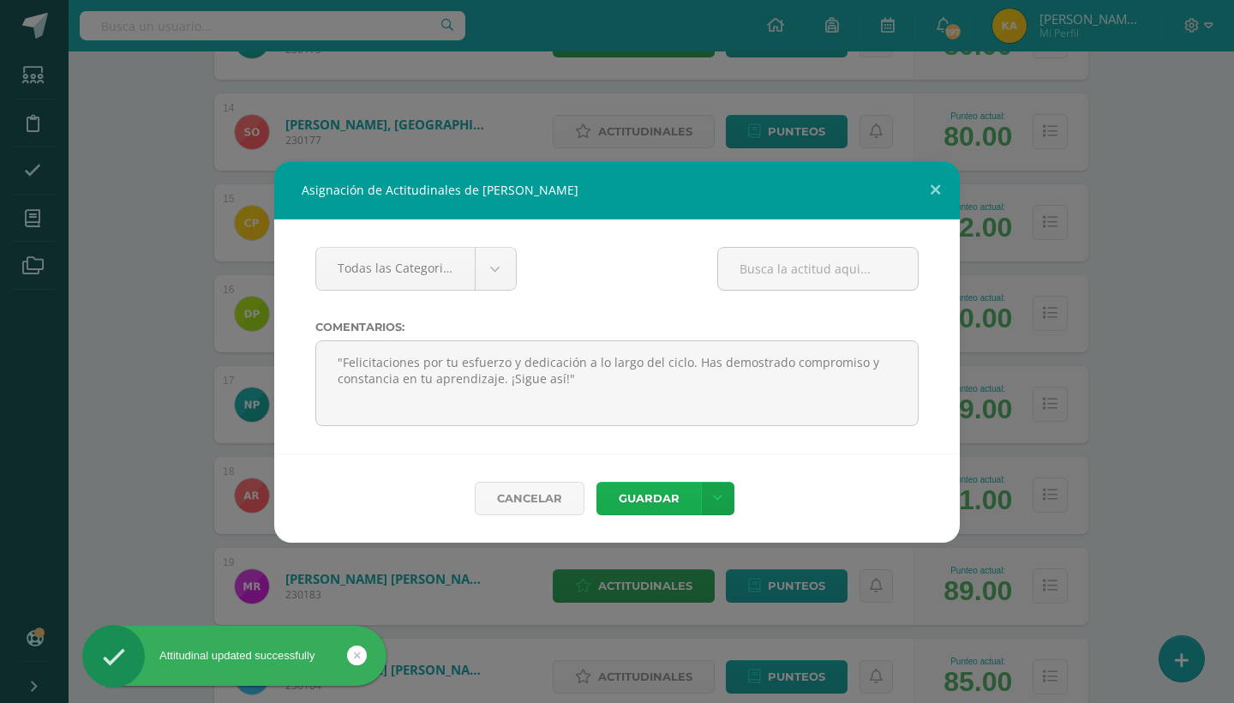
click at [638, 488] on button "Guardar" at bounding box center [648, 498] width 105 height 33
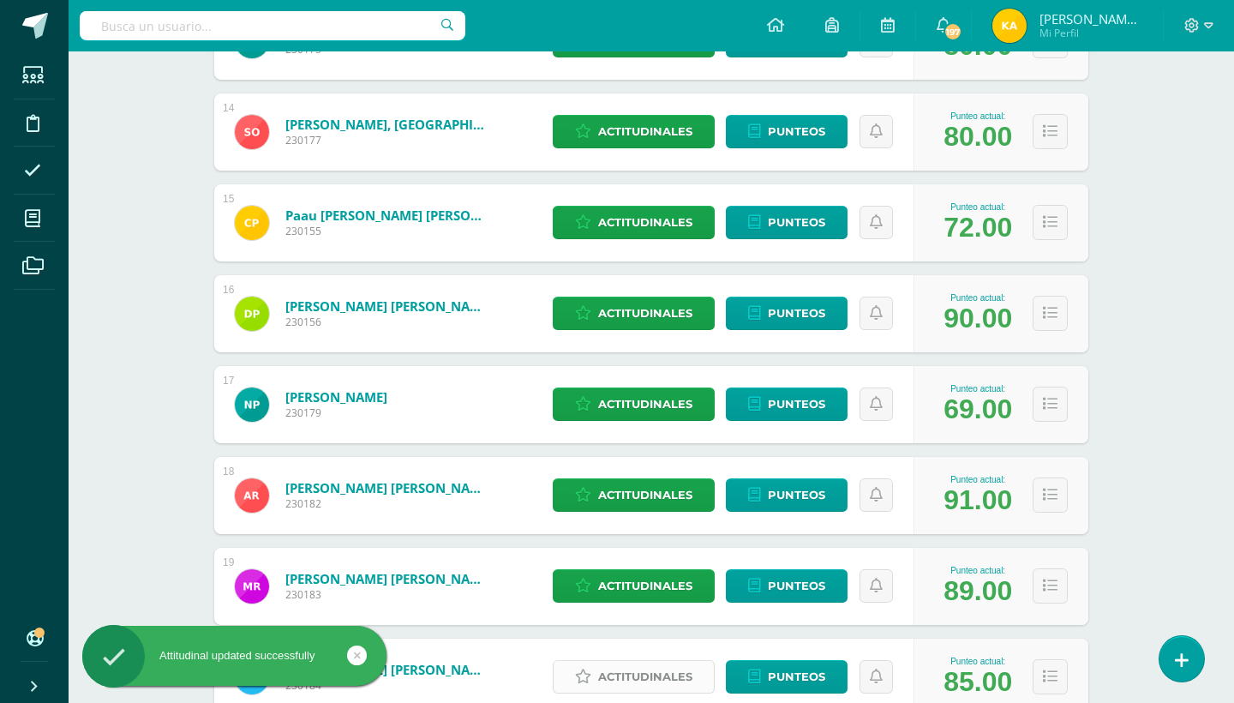
click at [633, 675] on span "Actitudinales" at bounding box center [645, 677] width 94 height 32
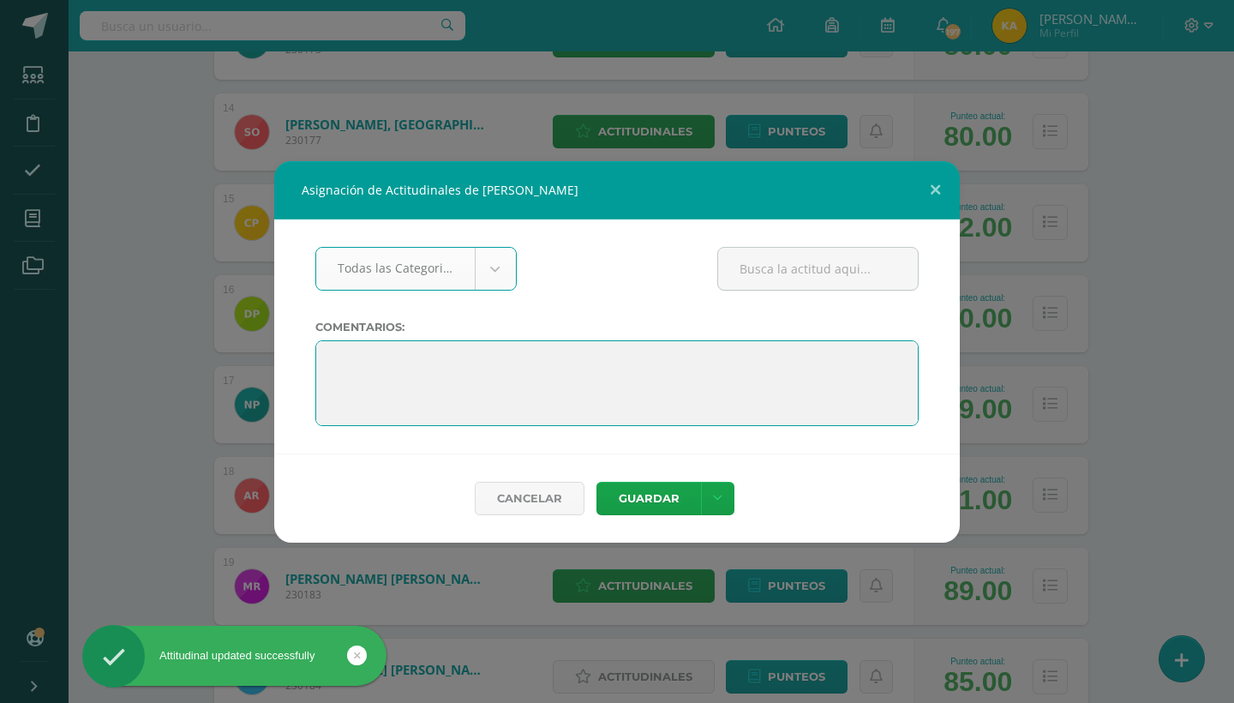
click at [361, 352] on textarea at bounding box center [616, 383] width 603 height 86
paste textarea ""Felicitaciones por tu esfuerzo y dedicación a lo largo del ciclo. Has demostra…"
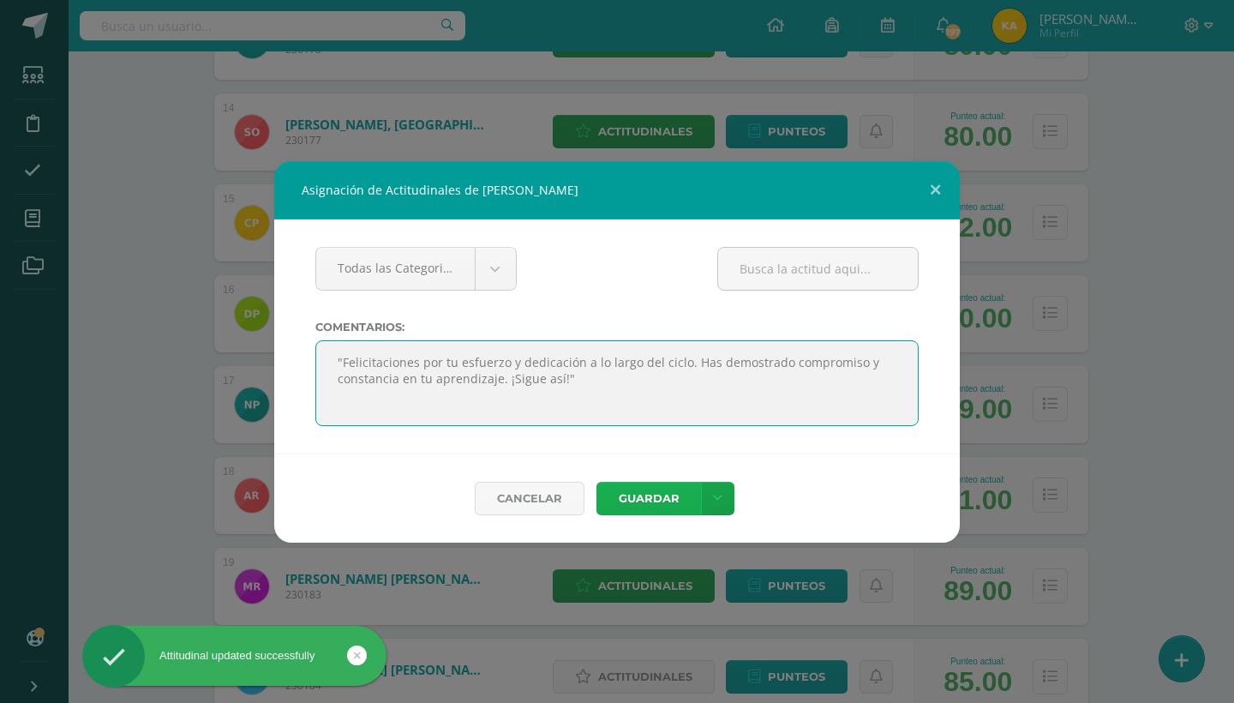
type textarea ""Felicitaciones por tu esfuerzo y dedicación a lo largo del ciclo. Has demostra…"
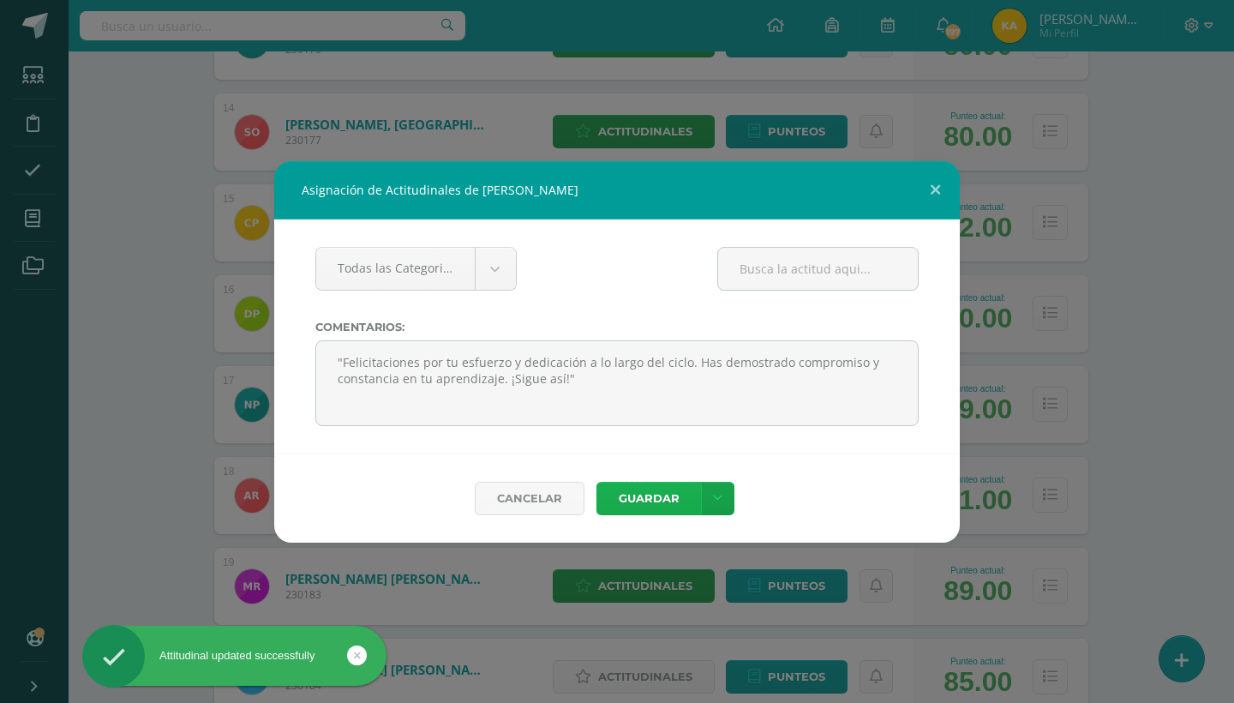
click at [665, 488] on button "Guardar" at bounding box center [648, 498] width 105 height 33
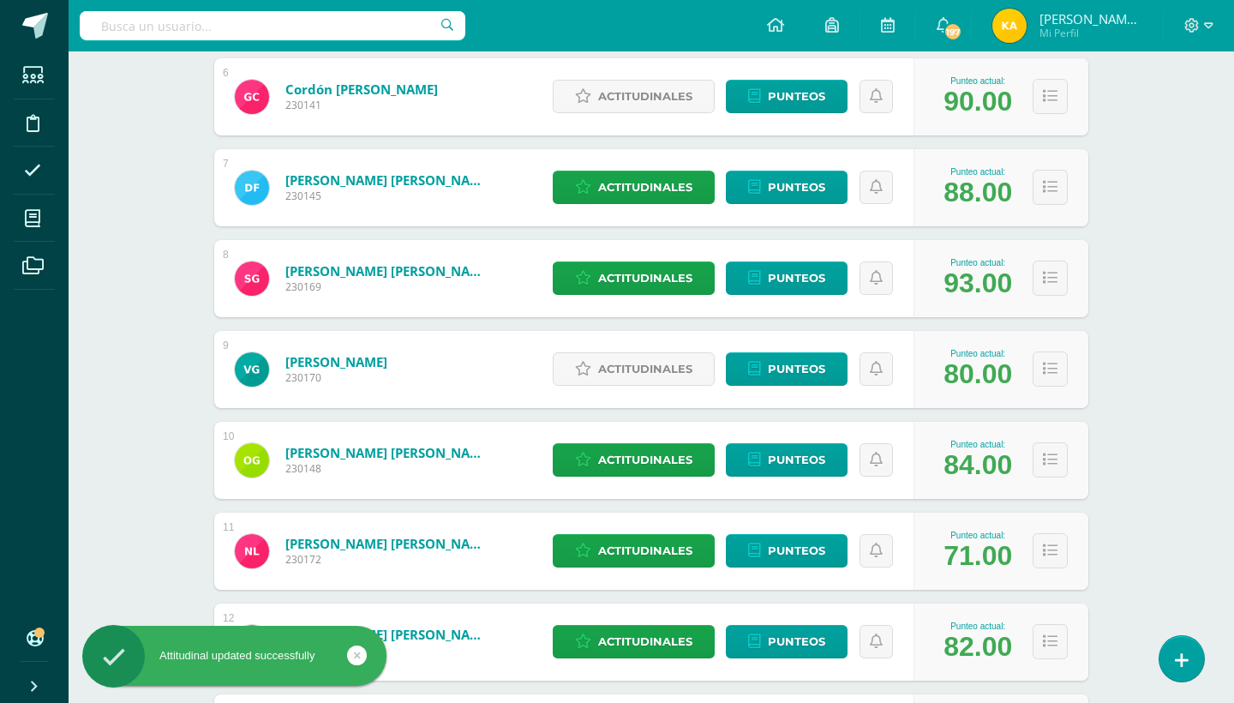
scroll to position [690, 0]
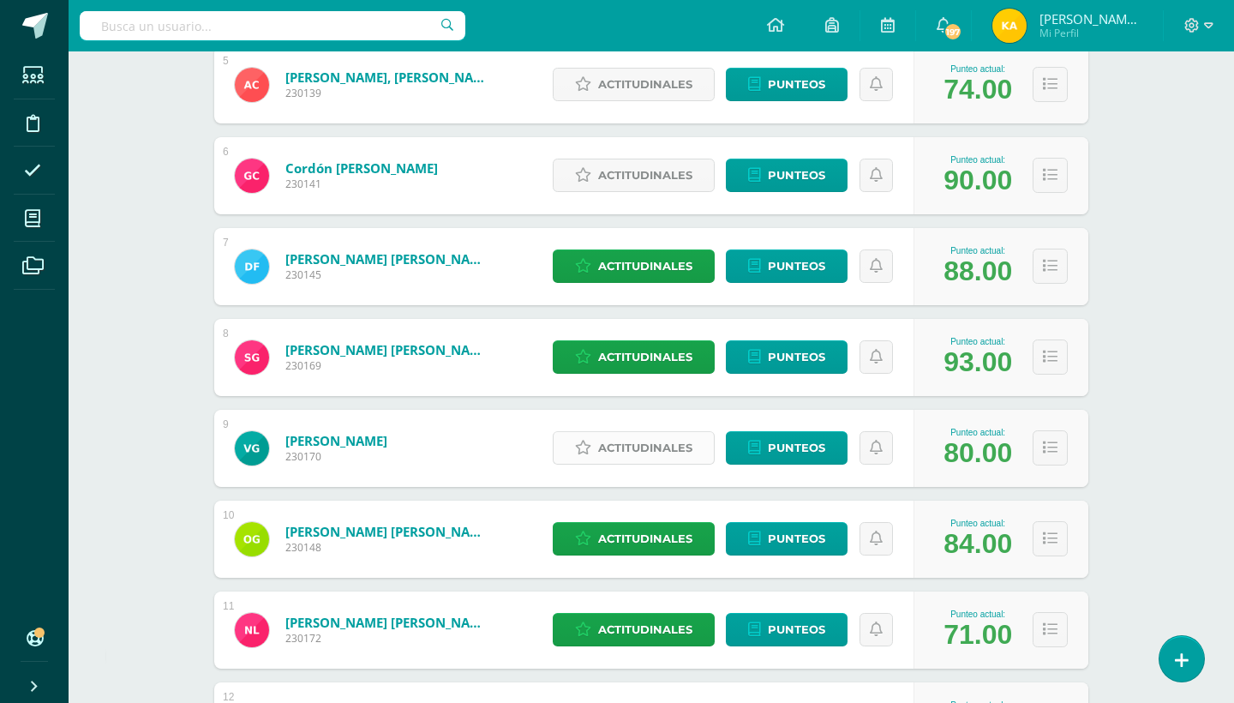
click at [608, 446] on span "Actitudinales" at bounding box center [645, 448] width 94 height 32
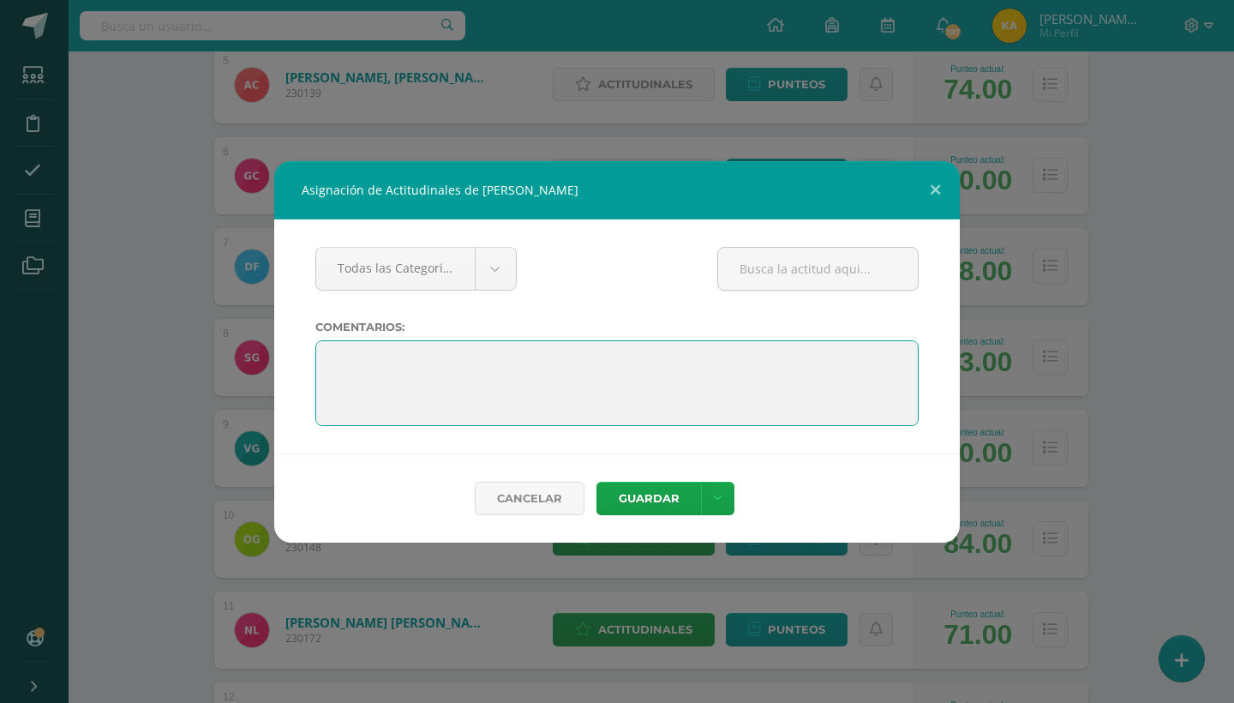
click at [329, 348] on textarea at bounding box center [616, 383] width 603 height 86
paste textarea ""Felicitaciones por tu esfuerzo y dedicación a lo largo del ciclo. Has demostra…"
type textarea ""Felicitaciones por tu esfuerzo y dedicación a lo largo del ciclo. Has demostra…"
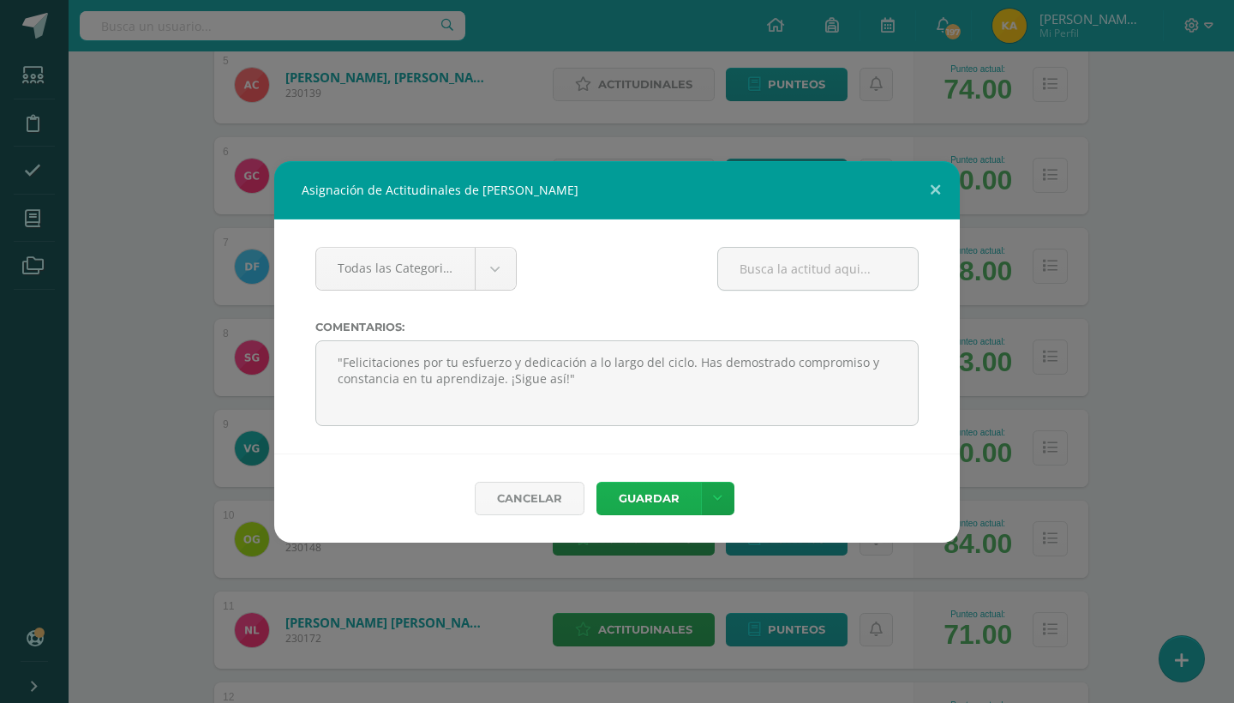
click at [651, 506] on button "Guardar" at bounding box center [648, 498] width 105 height 33
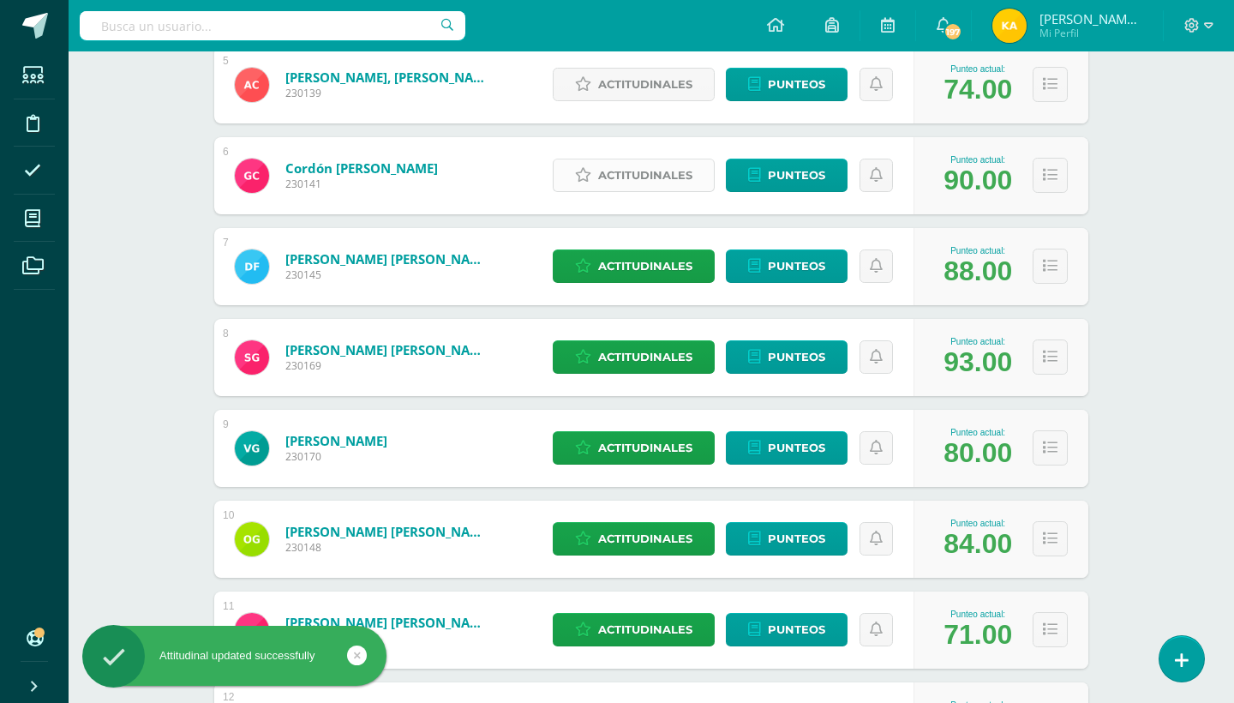
click at [607, 171] on span "Actitudinales" at bounding box center [645, 175] width 94 height 32
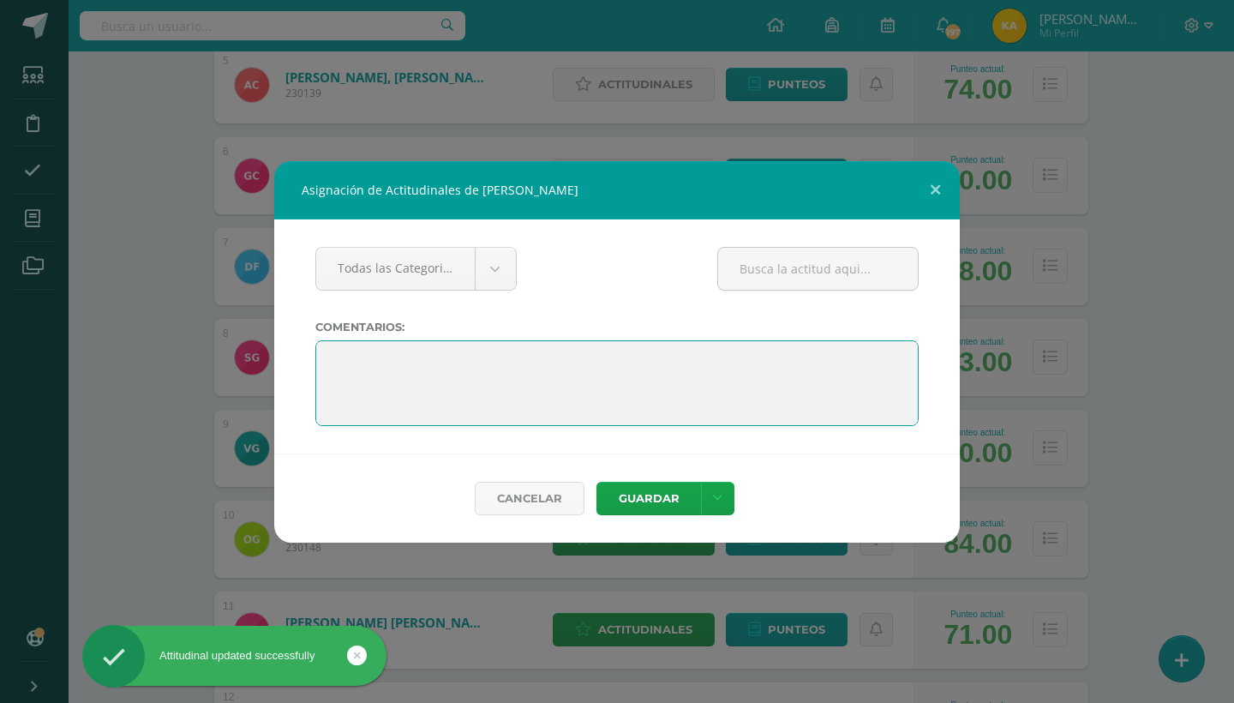
click at [322, 354] on textarea at bounding box center [616, 383] width 603 height 86
paste textarea ""Felicitaciones por tu esfuerzo y dedicación a lo largo del ciclo. Has demostra…"
type textarea ""Felicitaciones por tu esfuerzo y dedicación a lo largo del ciclo. Has demostra…"
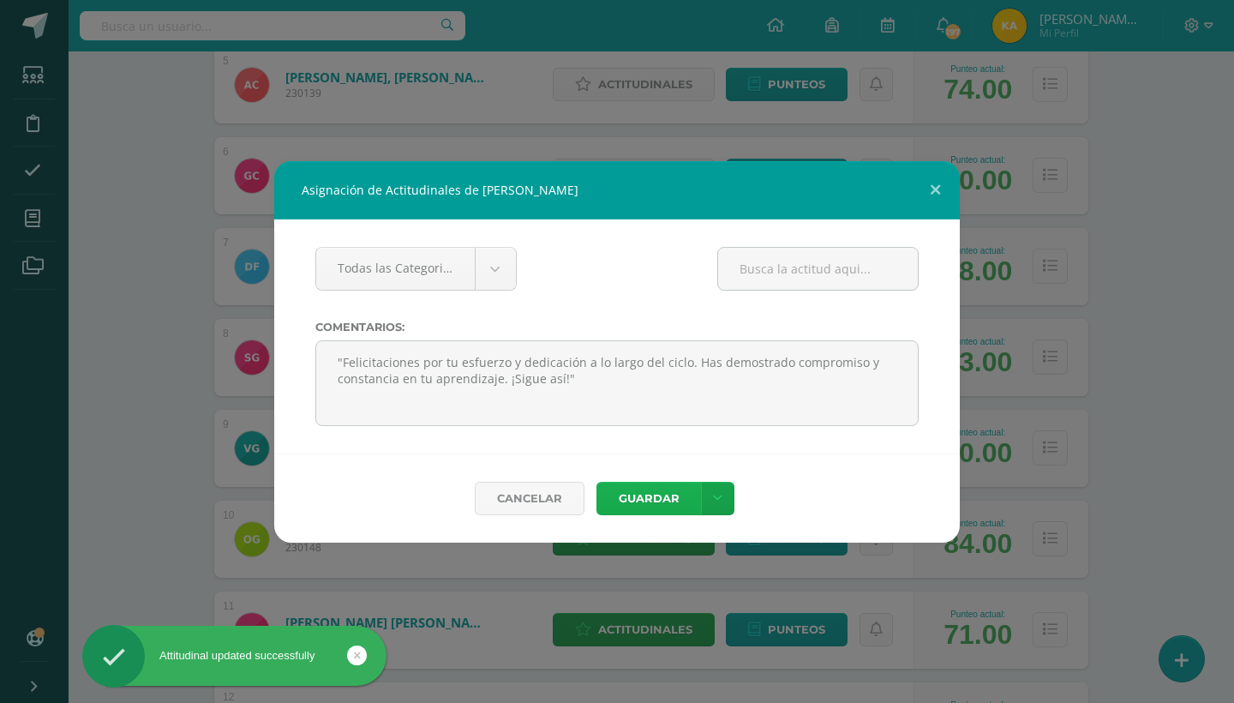
click at [671, 496] on button "Guardar" at bounding box center [648, 498] width 105 height 33
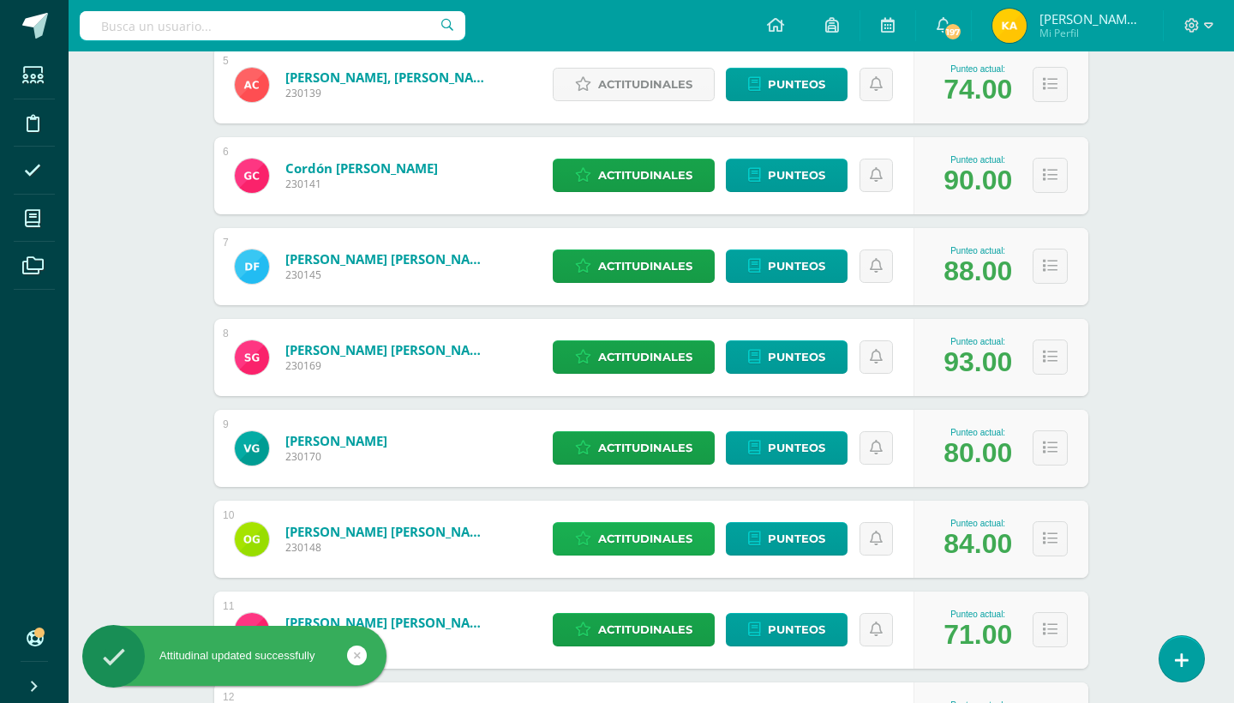
click at [625, 528] on span "Actitudinales" at bounding box center [645, 539] width 94 height 32
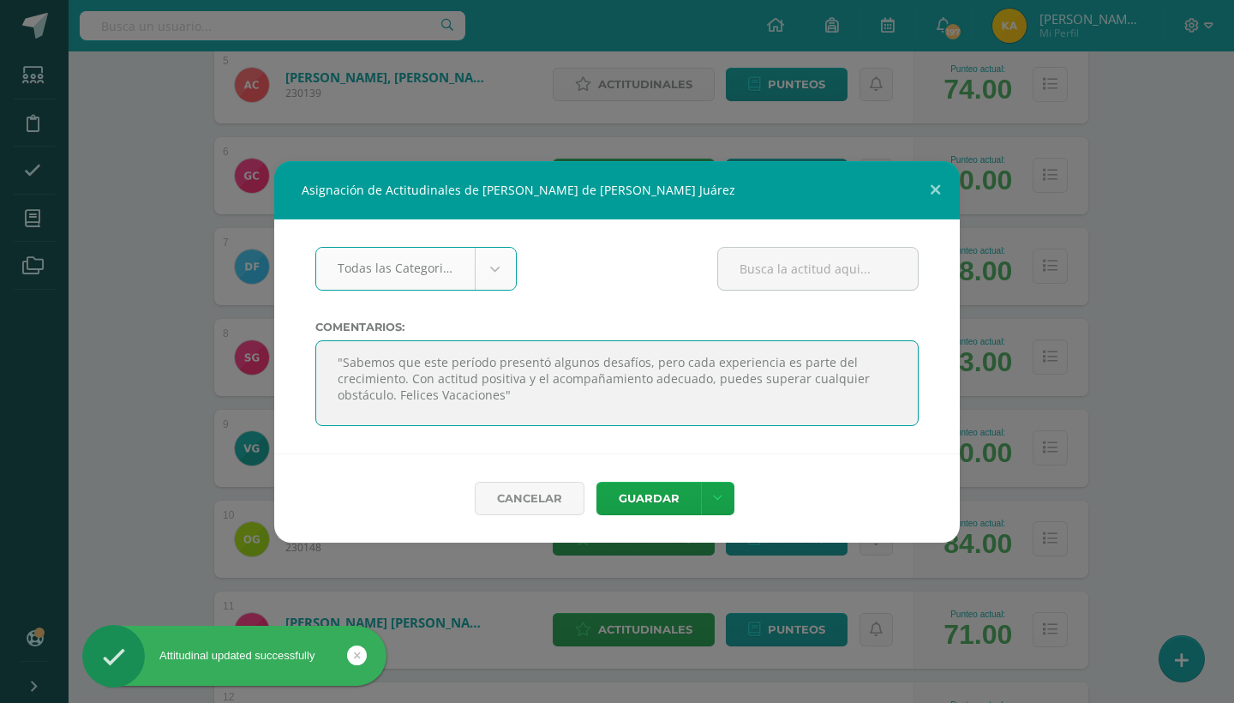
click at [485, 367] on textarea at bounding box center [616, 383] width 603 height 86
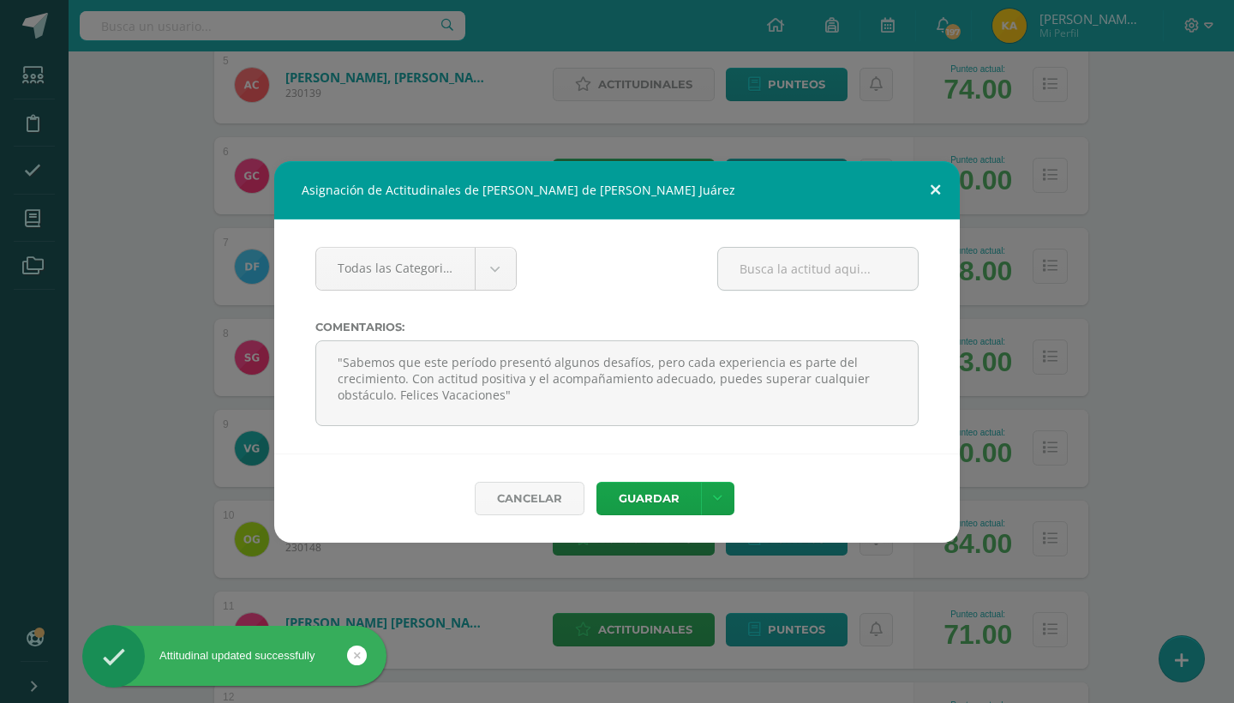
click at [926, 183] on button at bounding box center [935, 190] width 49 height 58
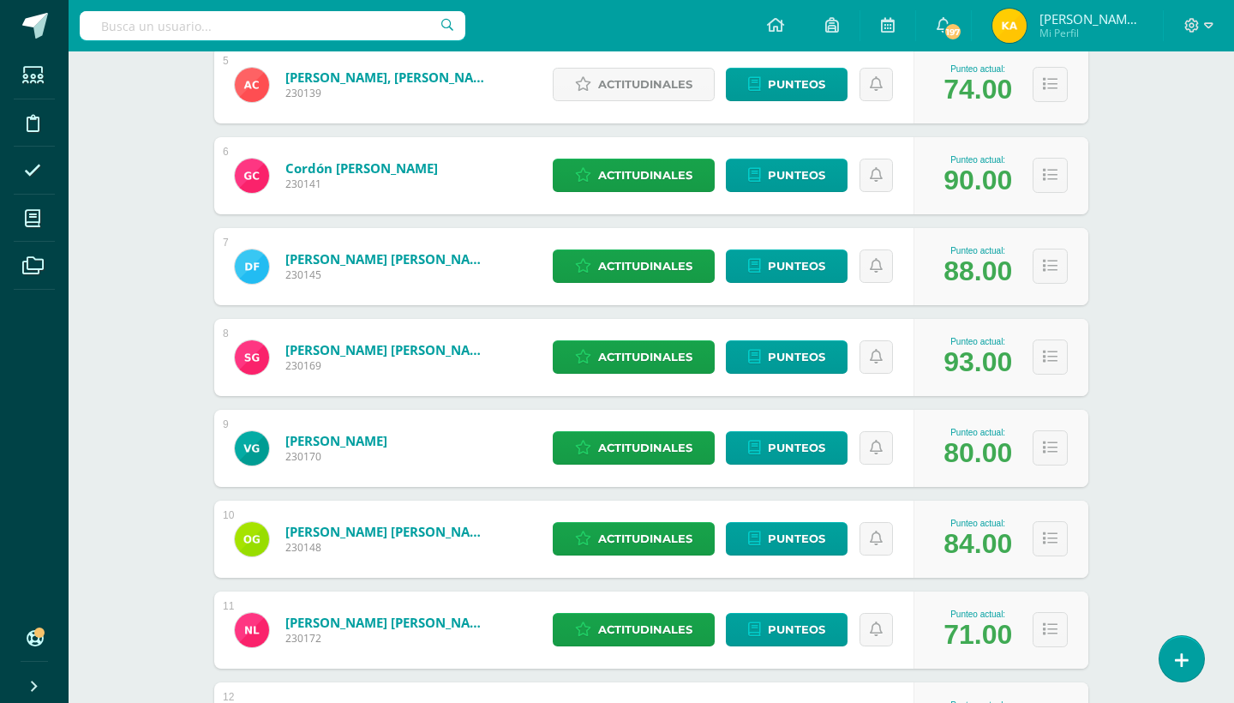
click at [1175, 204] on div "Comunicación y Lenguaje Cuarto Primaria baja "B" Herramientas Detalle de asiste…" at bounding box center [651, 572] width 1165 height 2420
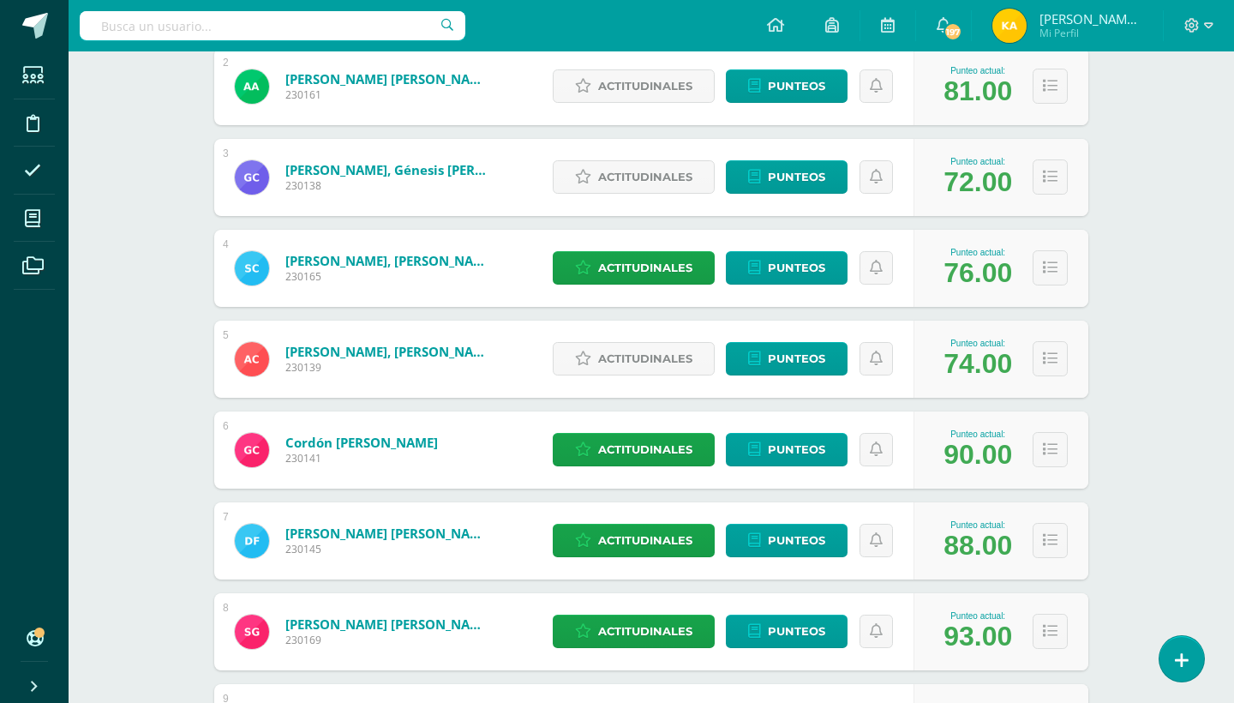
scroll to position [347, 0]
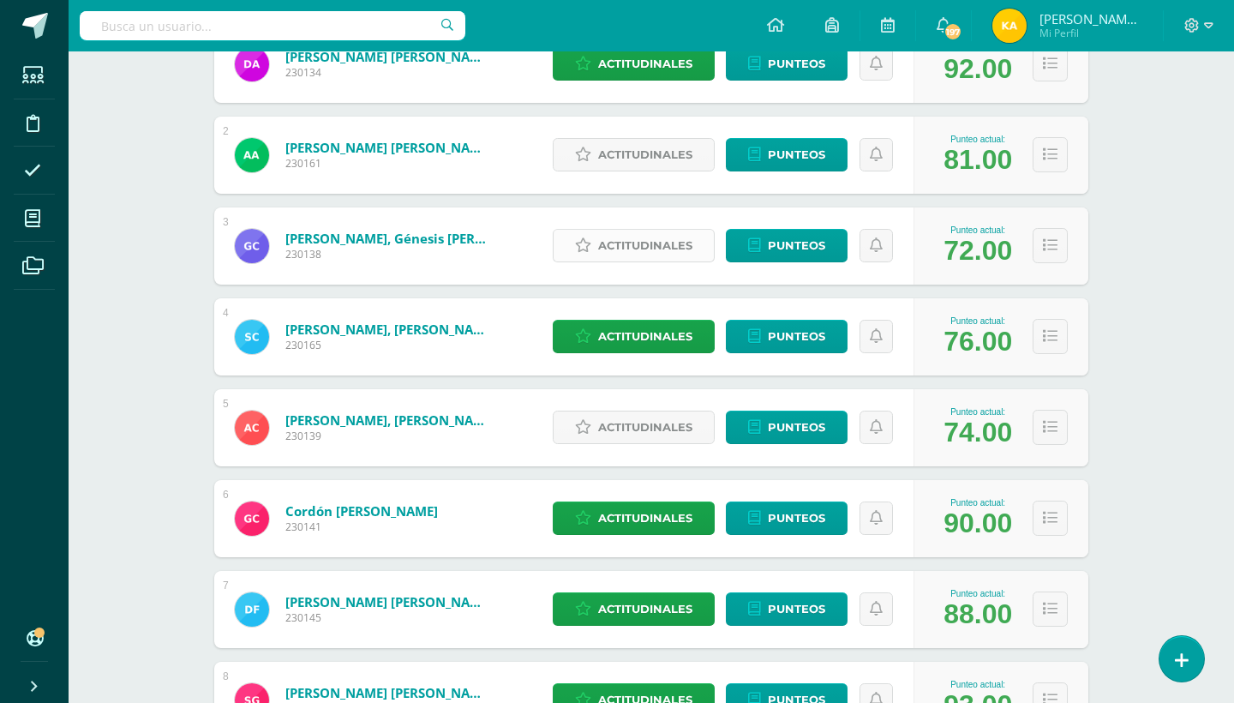
click at [602, 248] on span "Actitudinales" at bounding box center [645, 246] width 94 height 32
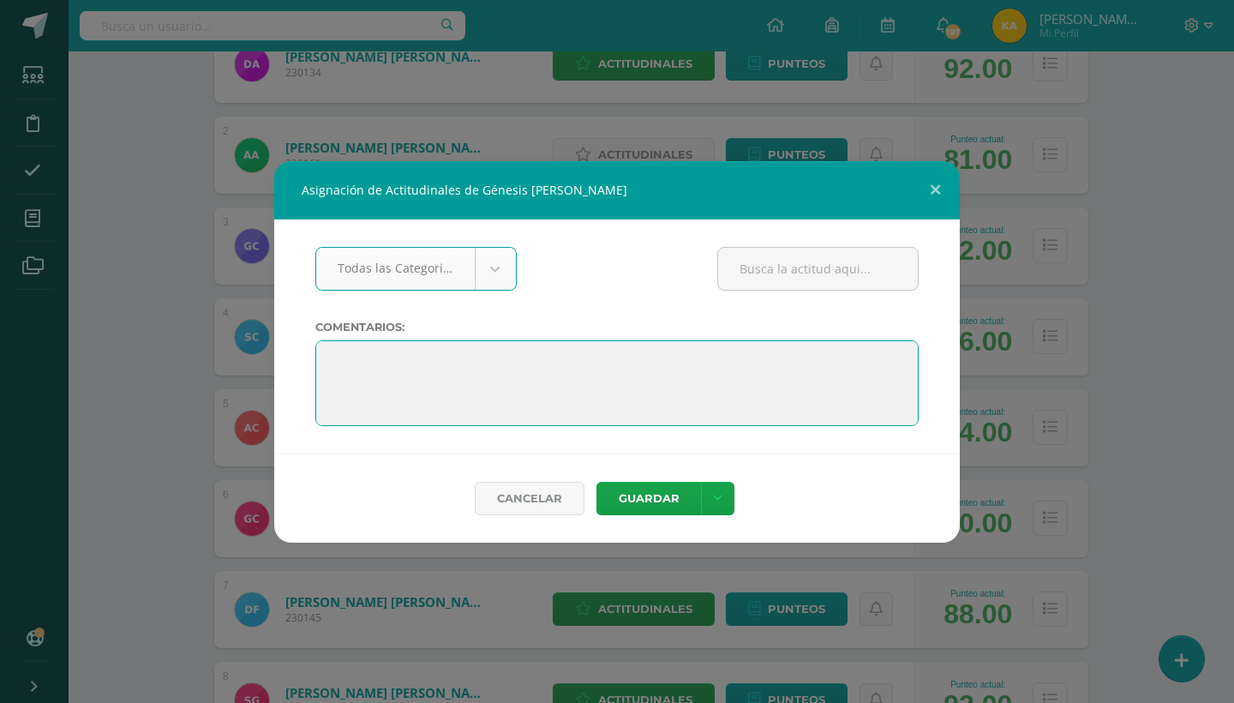
click at [333, 351] on textarea at bounding box center [616, 383] width 603 height 86
paste textarea ""Sabemos que este período presentó algunos desafíos, pero cada experiencia es p…"
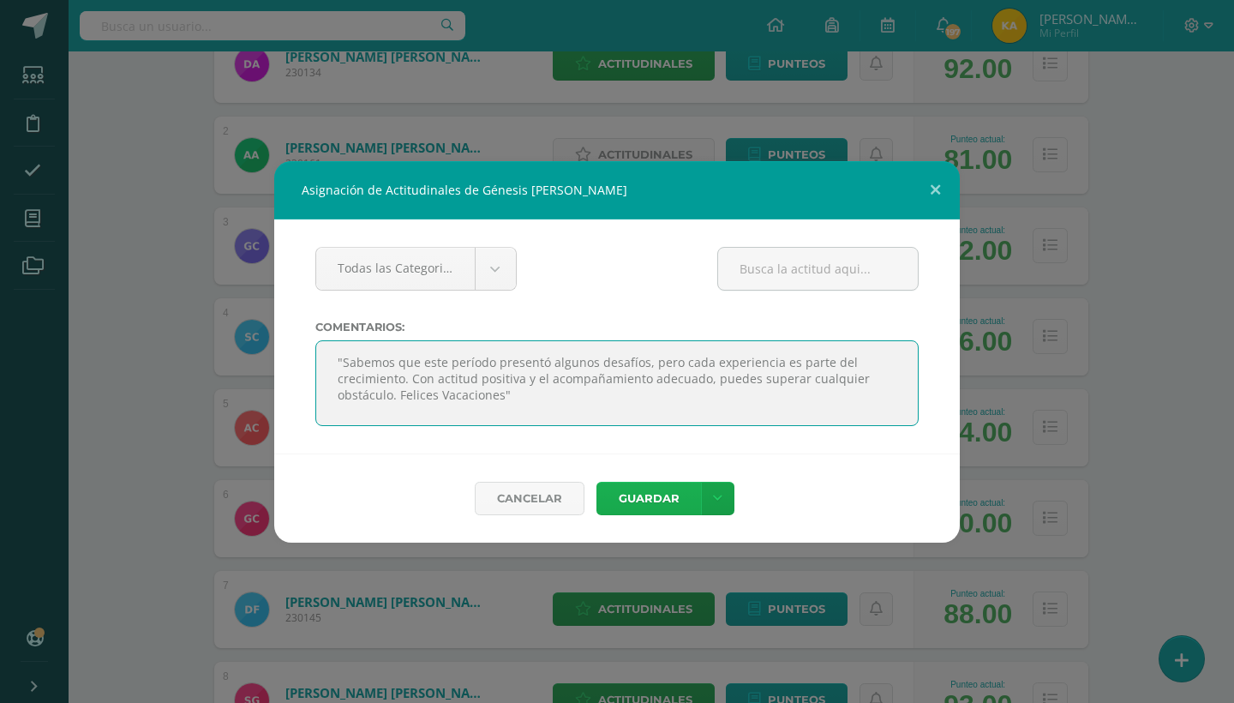
type textarea ""Sabemos que este período presentó algunos desafíos, pero cada experiencia es p…"
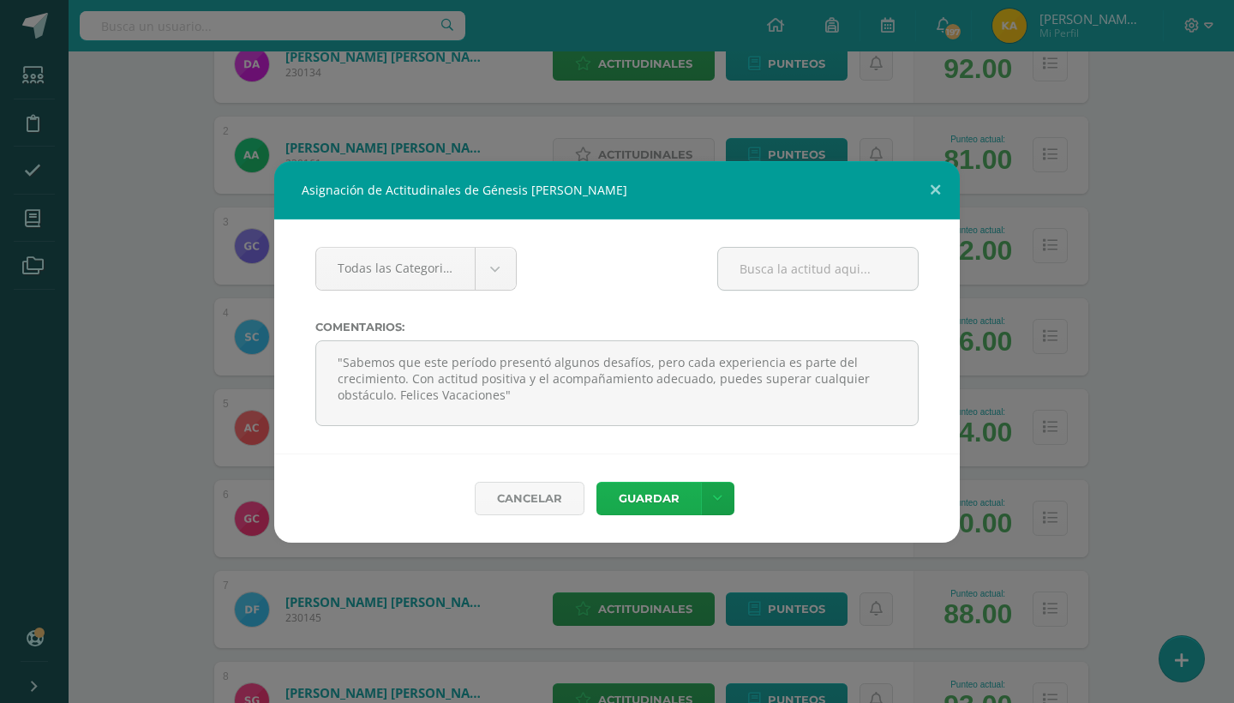
click at [632, 491] on button "Guardar" at bounding box center [648, 498] width 105 height 33
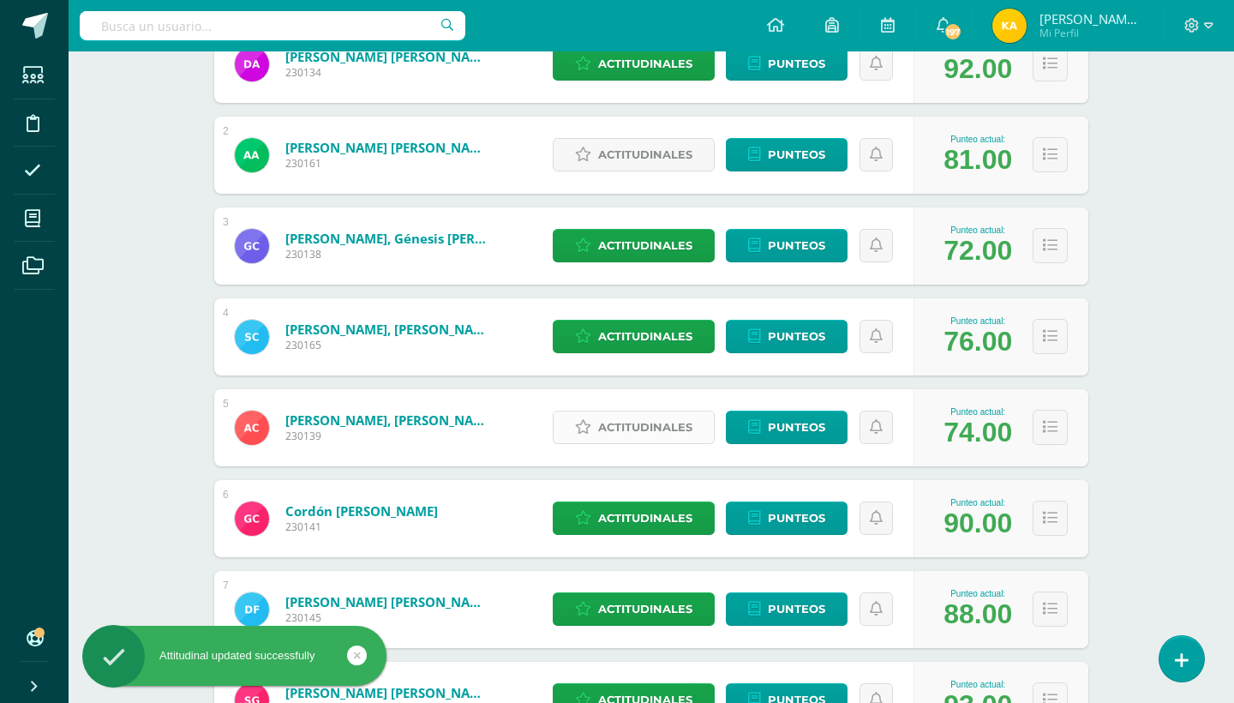
click at [595, 422] on link "Actitudinales" at bounding box center [634, 426] width 162 height 33
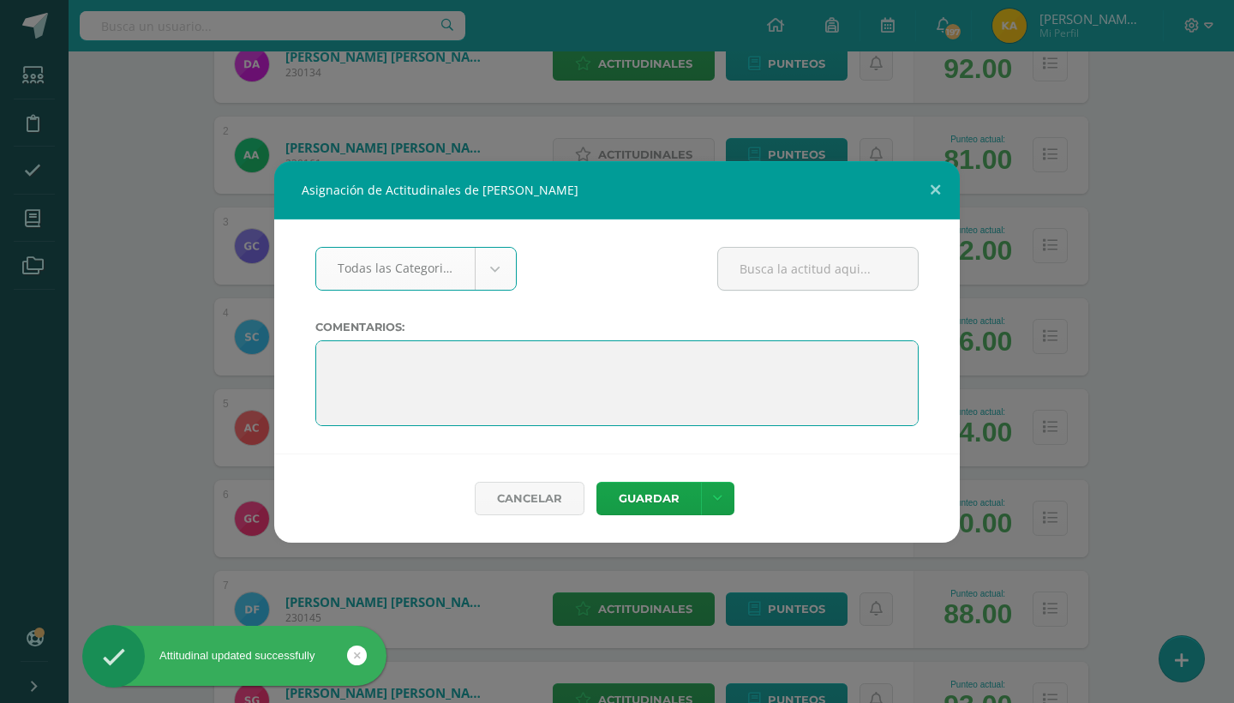
click at [323, 350] on textarea at bounding box center [616, 383] width 603 height 86
paste textarea ""Sabemos que este período presentó algunos desafíos, pero cada experiencia es p…"
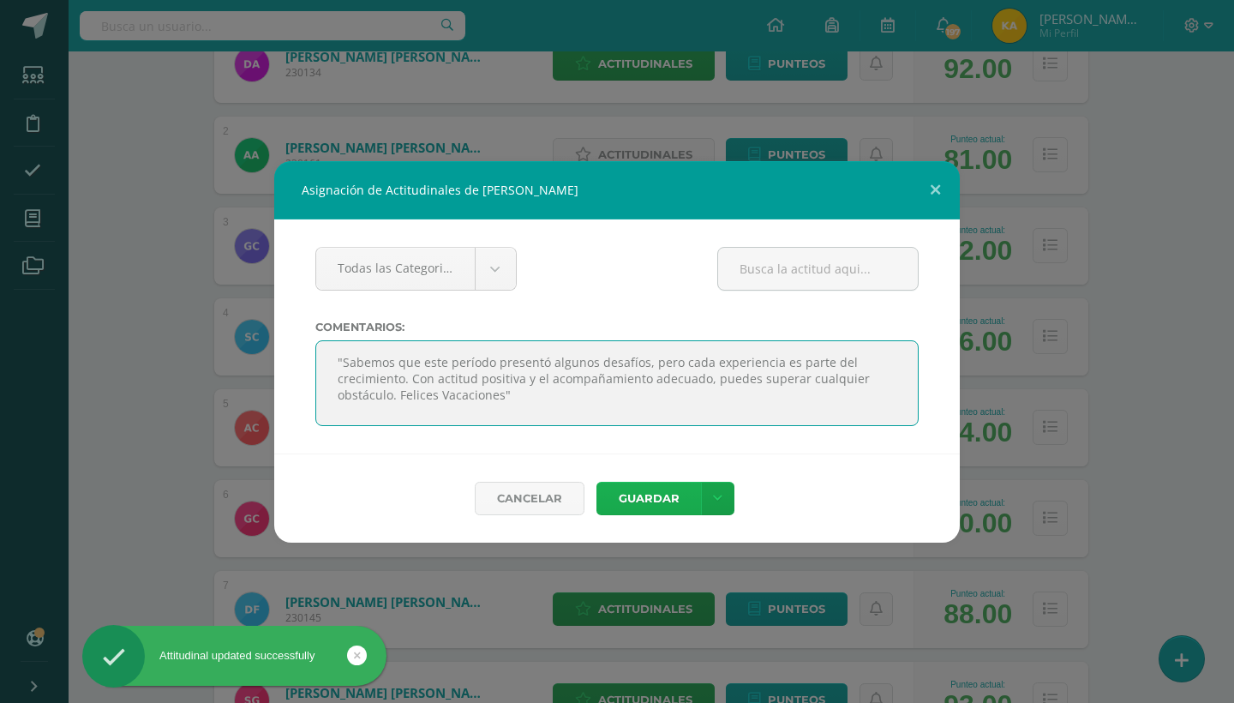
type textarea ""Sabemos que este período presentó algunos desafíos, pero cada experiencia es p…"
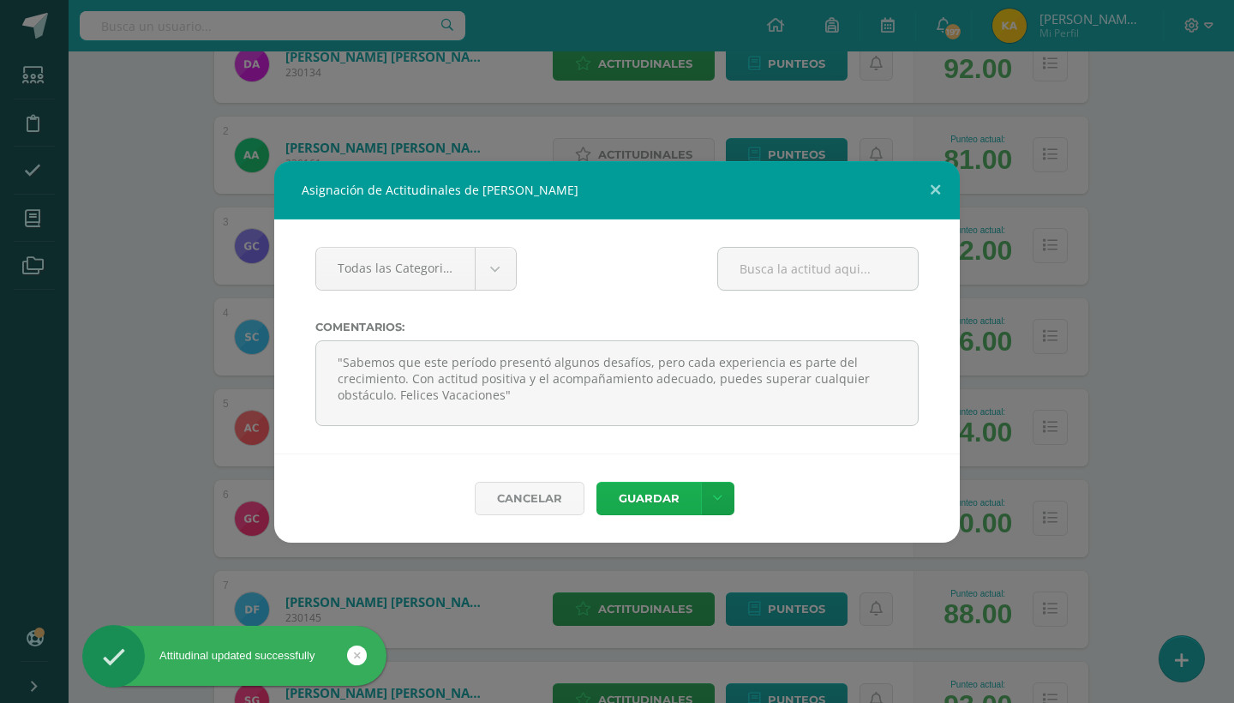
click at [617, 485] on button "Guardar" at bounding box center [648, 498] width 105 height 33
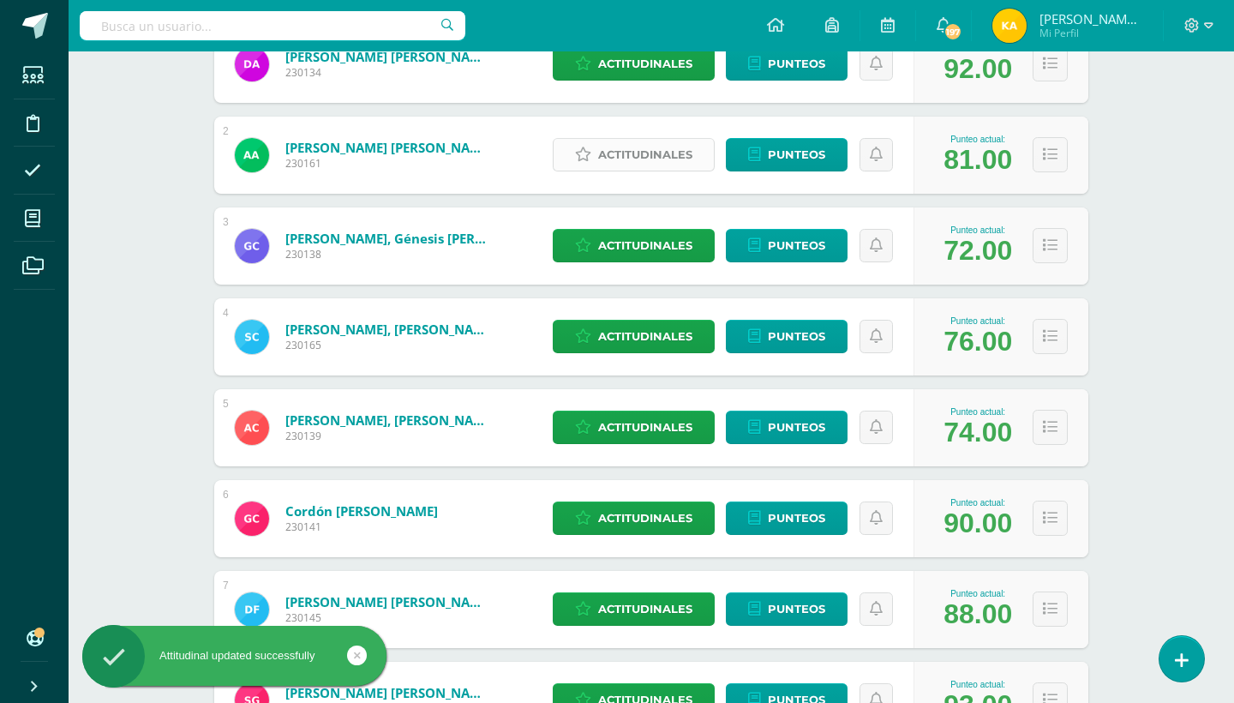
click at [607, 150] on span "Actitudinales" at bounding box center [645, 155] width 94 height 32
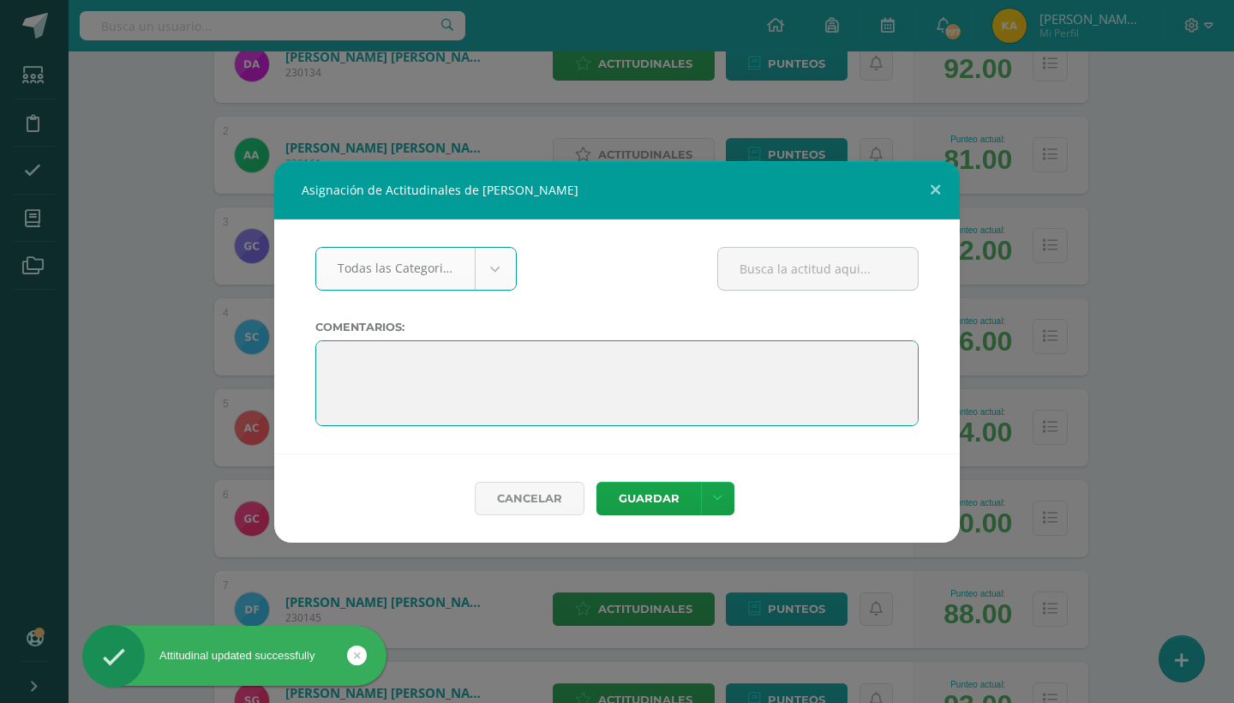
click at [343, 348] on textarea at bounding box center [616, 383] width 603 height 86
paste textarea ""Sabemos que este período presentó algunos desafíos, pero cada experiencia es p…"
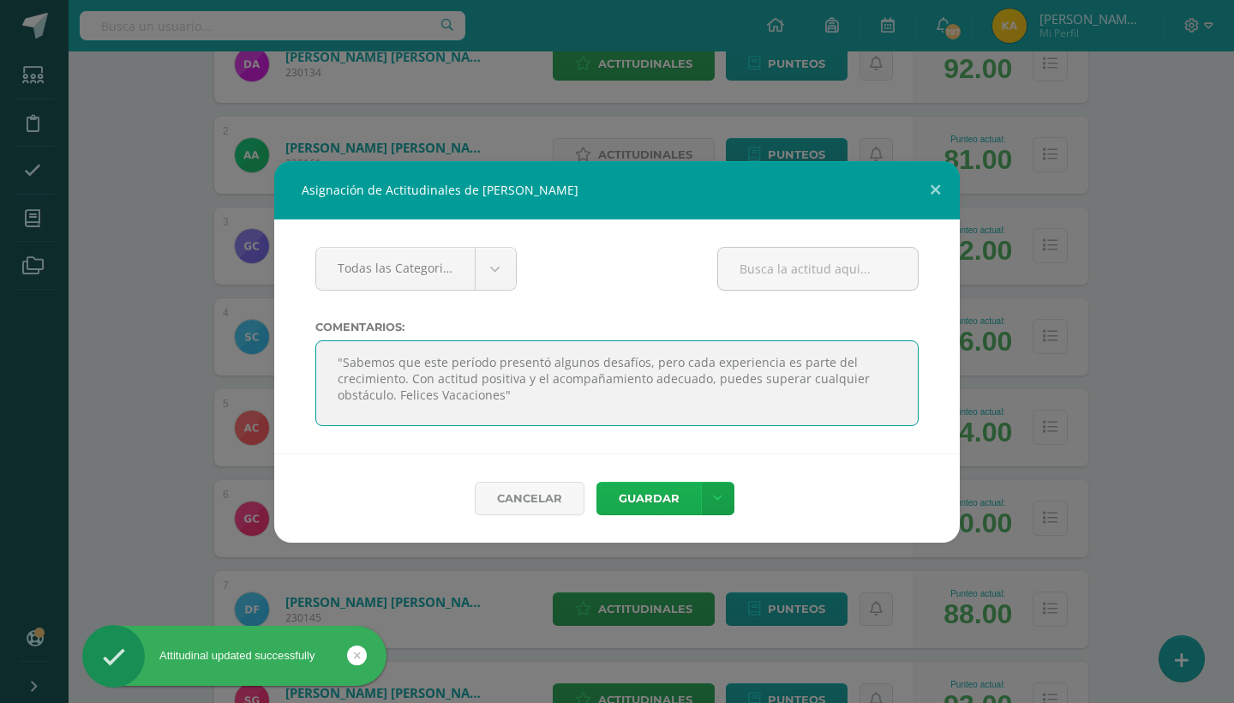
type textarea ""Sabemos que este período presentó algunos desafíos, pero cada experiencia es p…"
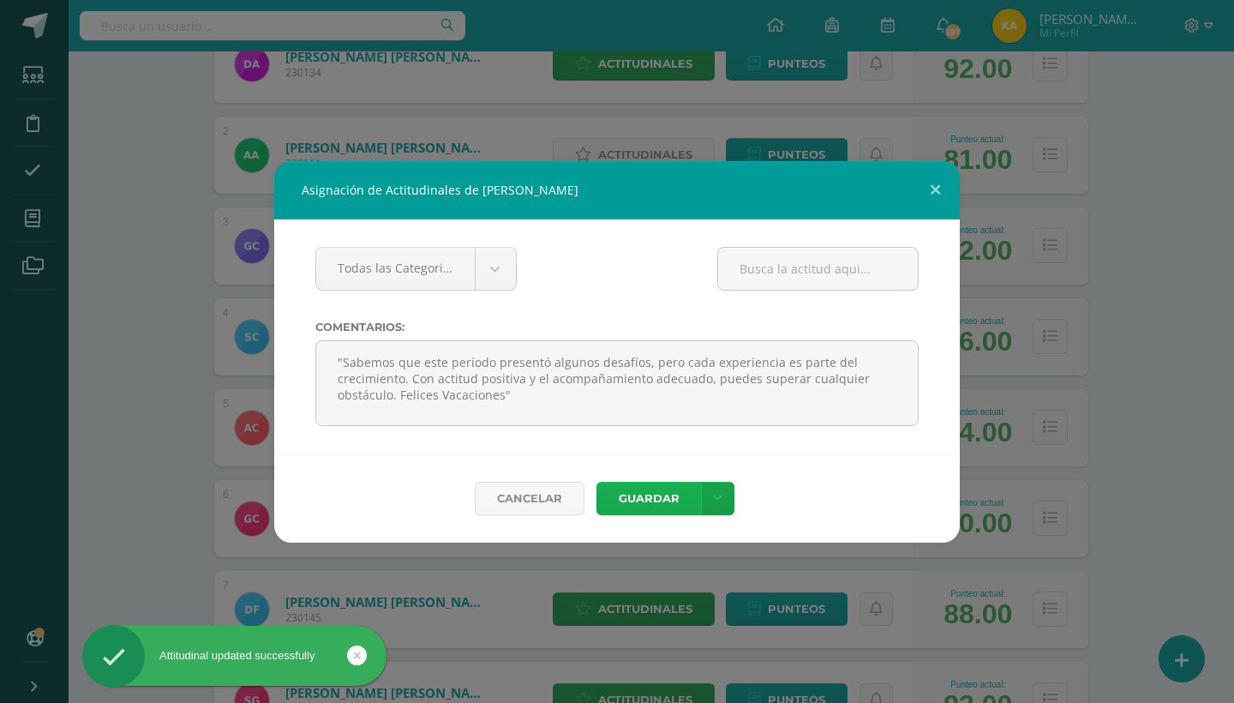
click at [665, 497] on button "Guardar" at bounding box center [648, 498] width 105 height 33
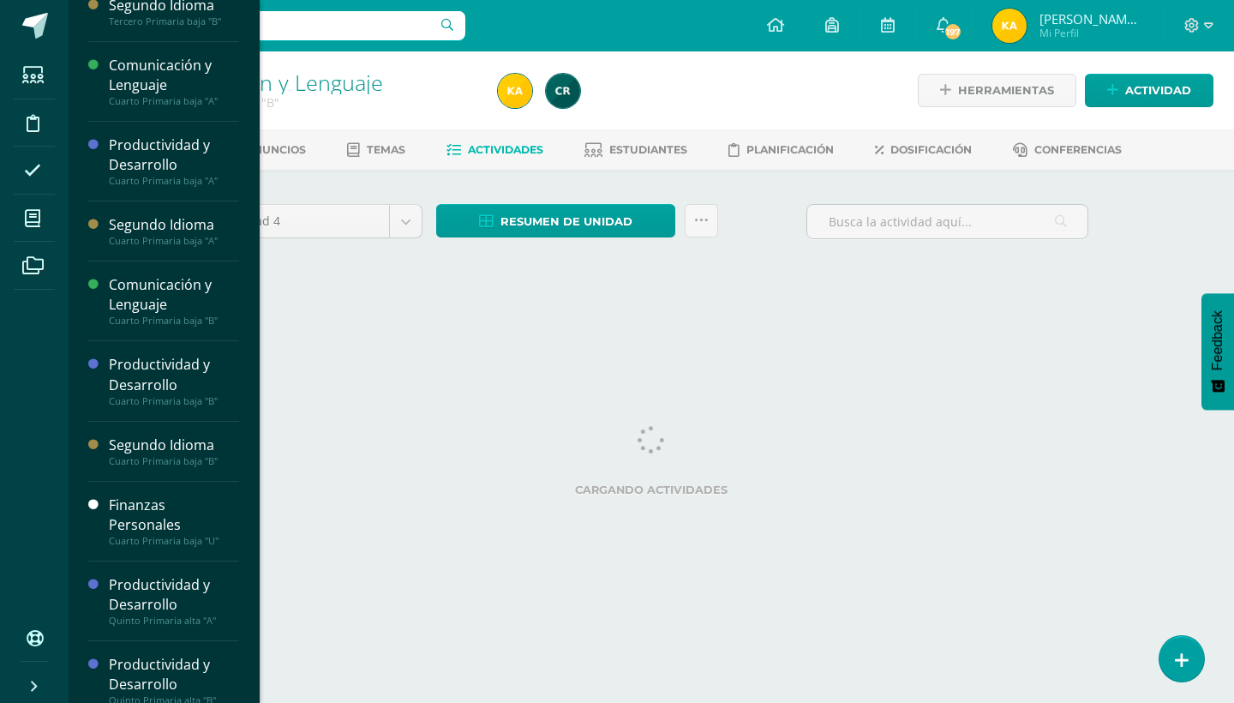
scroll to position [255, 0]
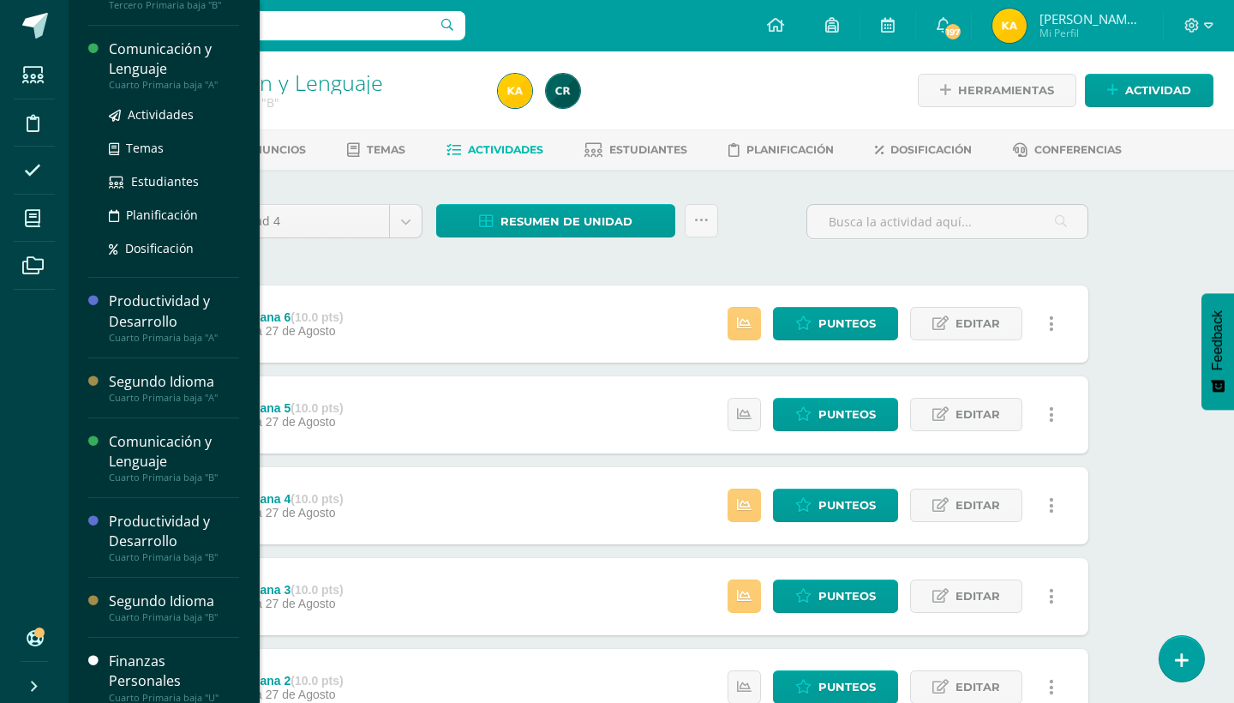
click at [170, 58] on div "Comunicación y Lenguaje" at bounding box center [174, 58] width 130 height 39
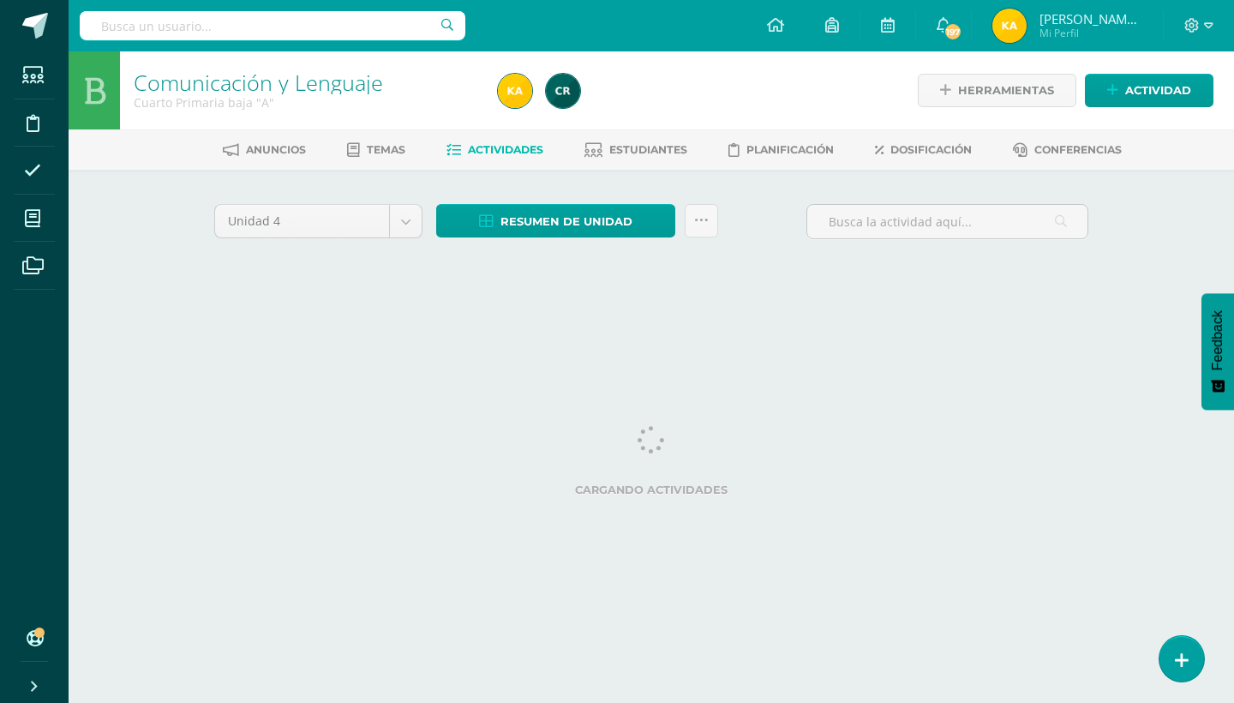
click at [1155, 237] on div "Comunicación y Lenguaje Cuarto Primaria baja "A" Herramientas Detalle de asiste…" at bounding box center [651, 185] width 1165 height 268
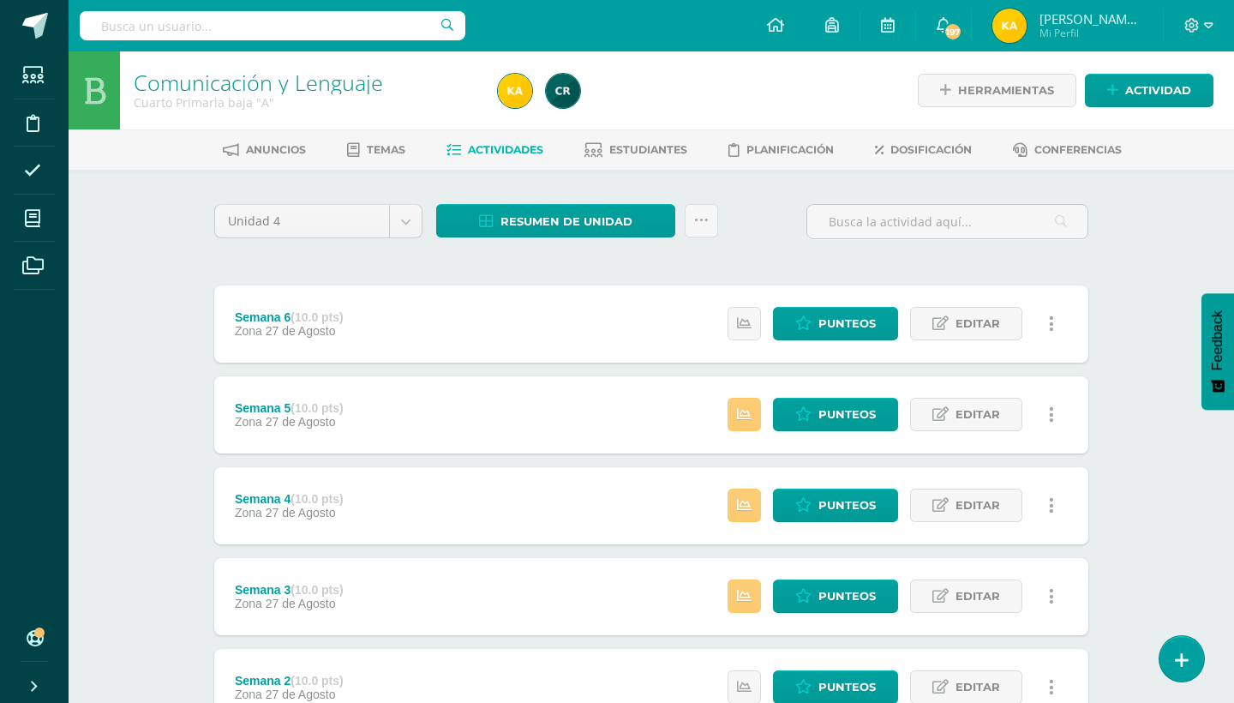
click at [1155, 237] on div "Comunicación y Lenguaje Cuarto Primaria baja "A" Herramientas Detalle de asiste…" at bounding box center [651, 627] width 1165 height 1152
click at [664, 154] on span "Estudiantes" at bounding box center [648, 149] width 78 height 13
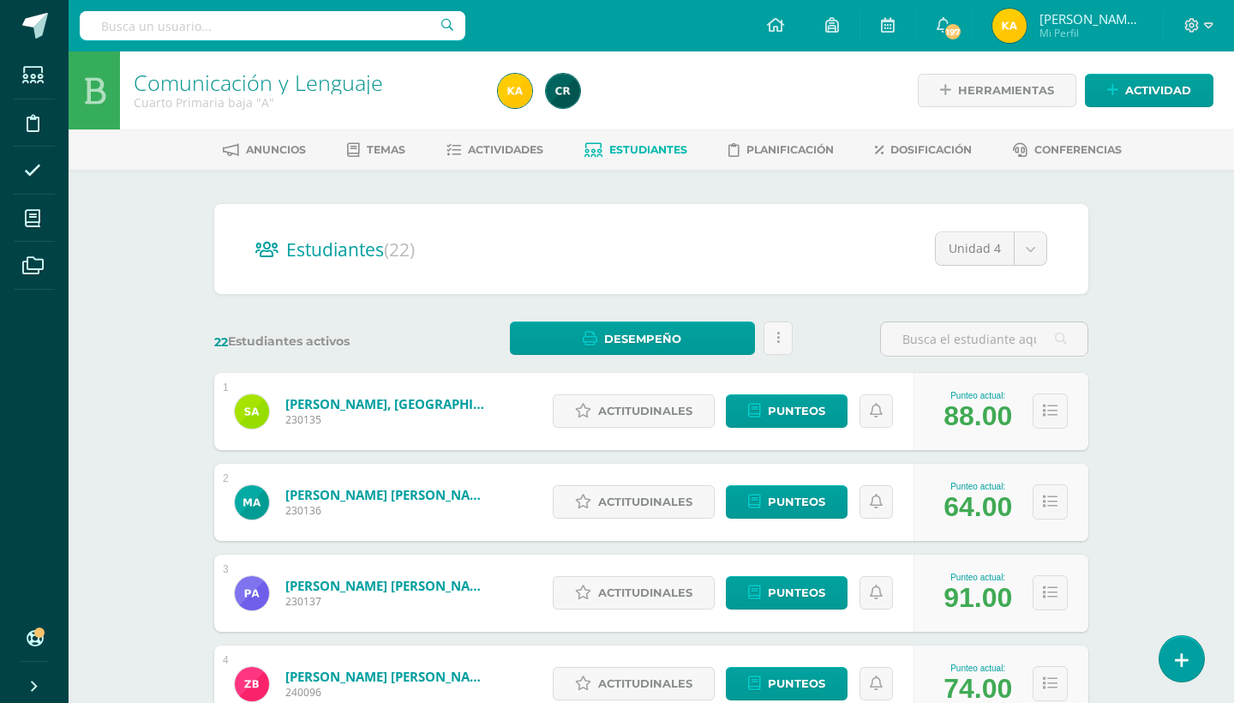
click at [1134, 330] on div "Comunicación y Lenguaje Cuarto Primaria baja "A" Herramientas Detalle de asiste…" at bounding box center [651, 713] width 1165 height 1324
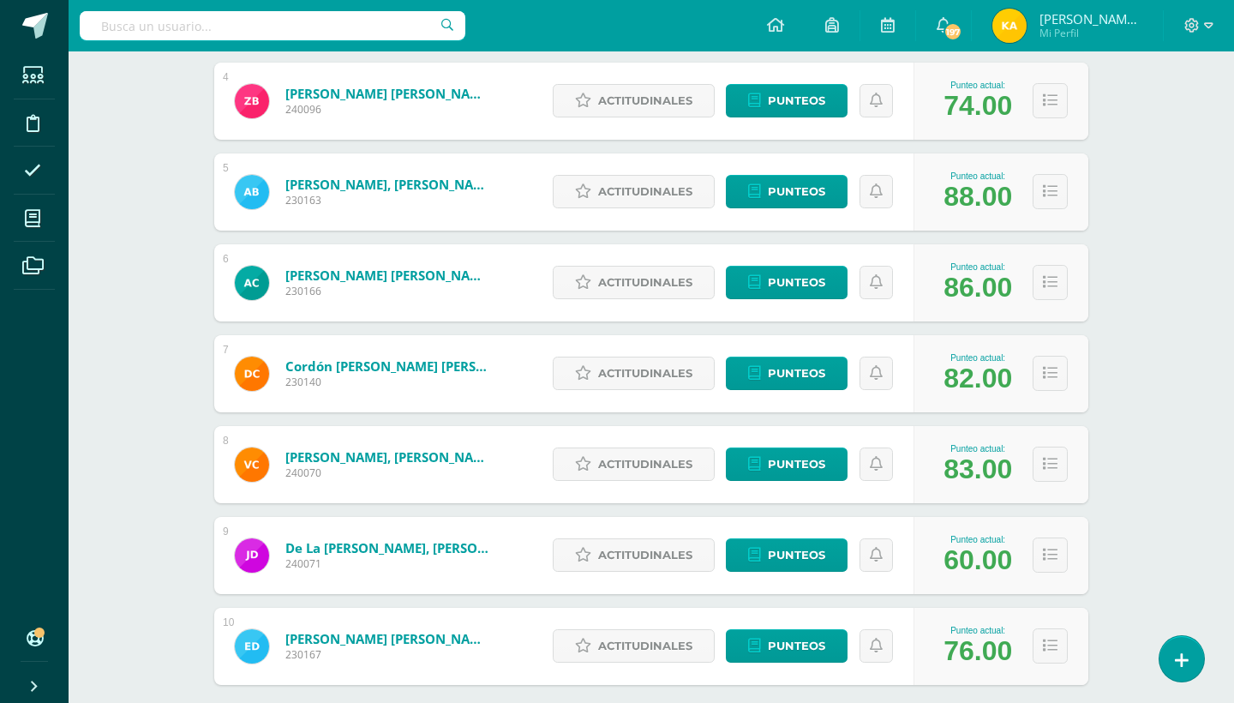
scroll to position [617, 0]
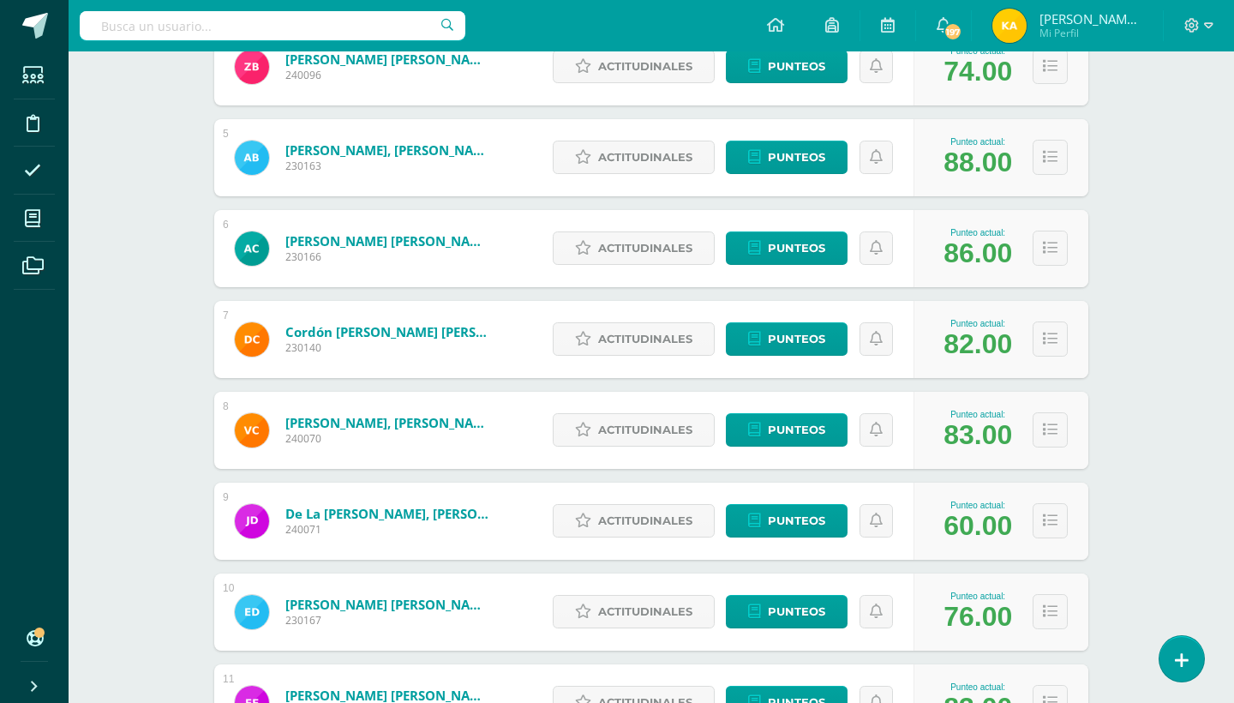
click at [1166, 440] on div "Comunicación y Lenguaje Cuarto Primaria baja "A" Herramientas Detalle de asiste…" at bounding box center [651, 550] width 1165 height 2232
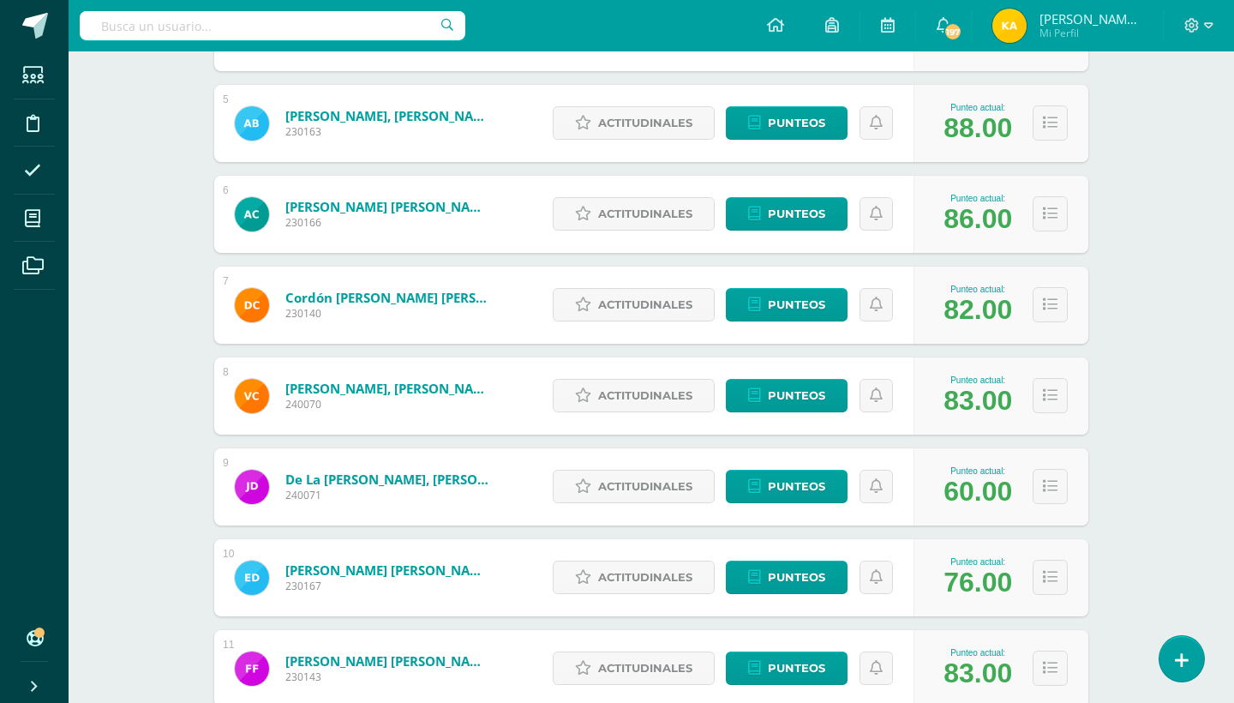
scroll to position [686, 0]
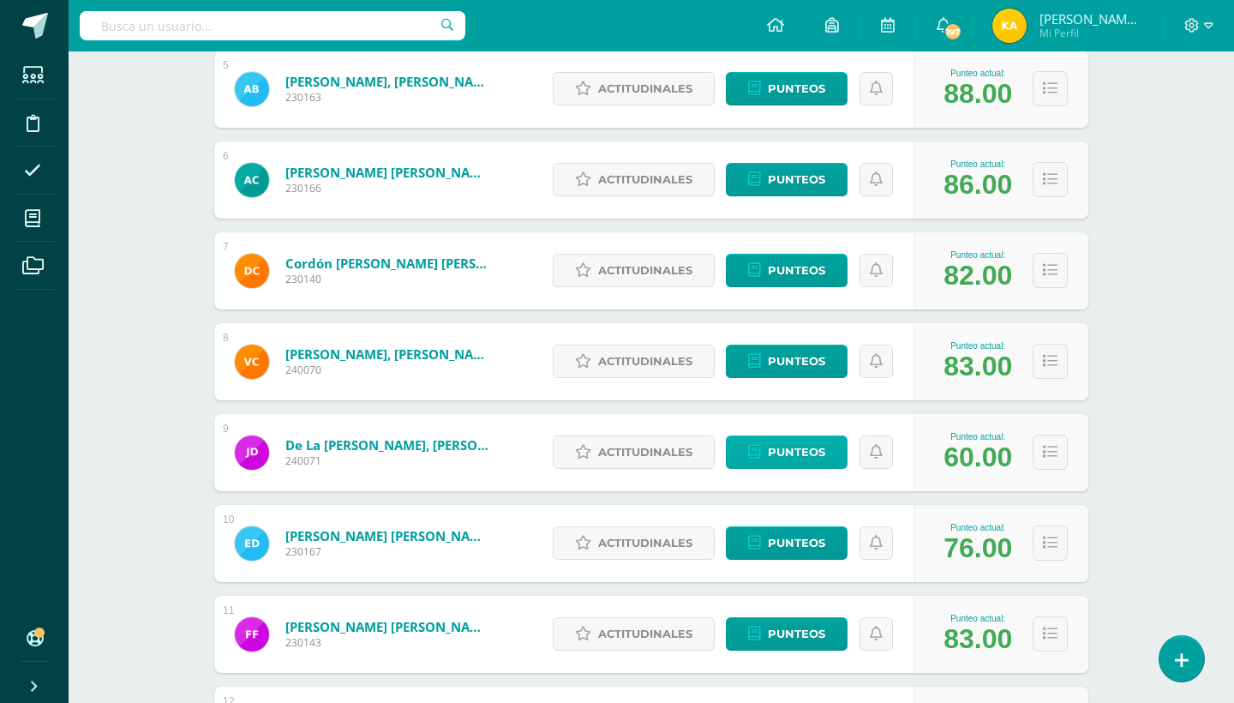
click at [776, 463] on span "Punteos" at bounding box center [796, 452] width 57 height 32
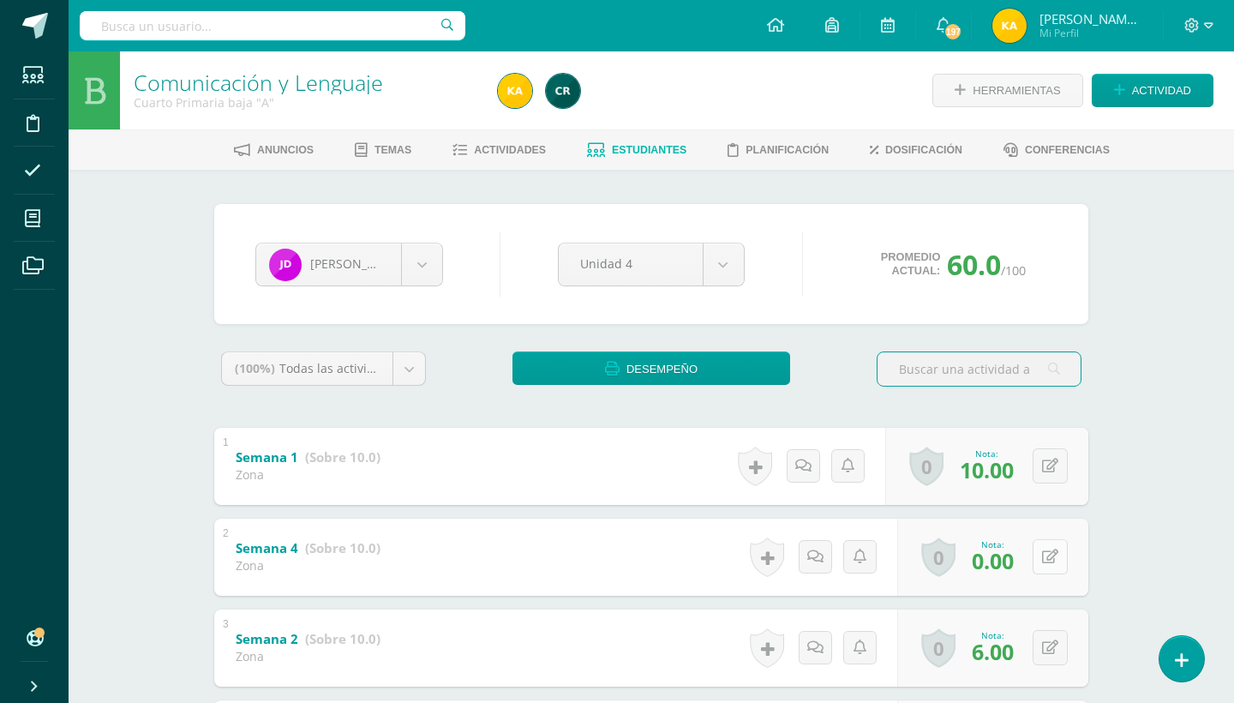
click at [1046, 558] on icon at bounding box center [1050, 556] width 16 height 15
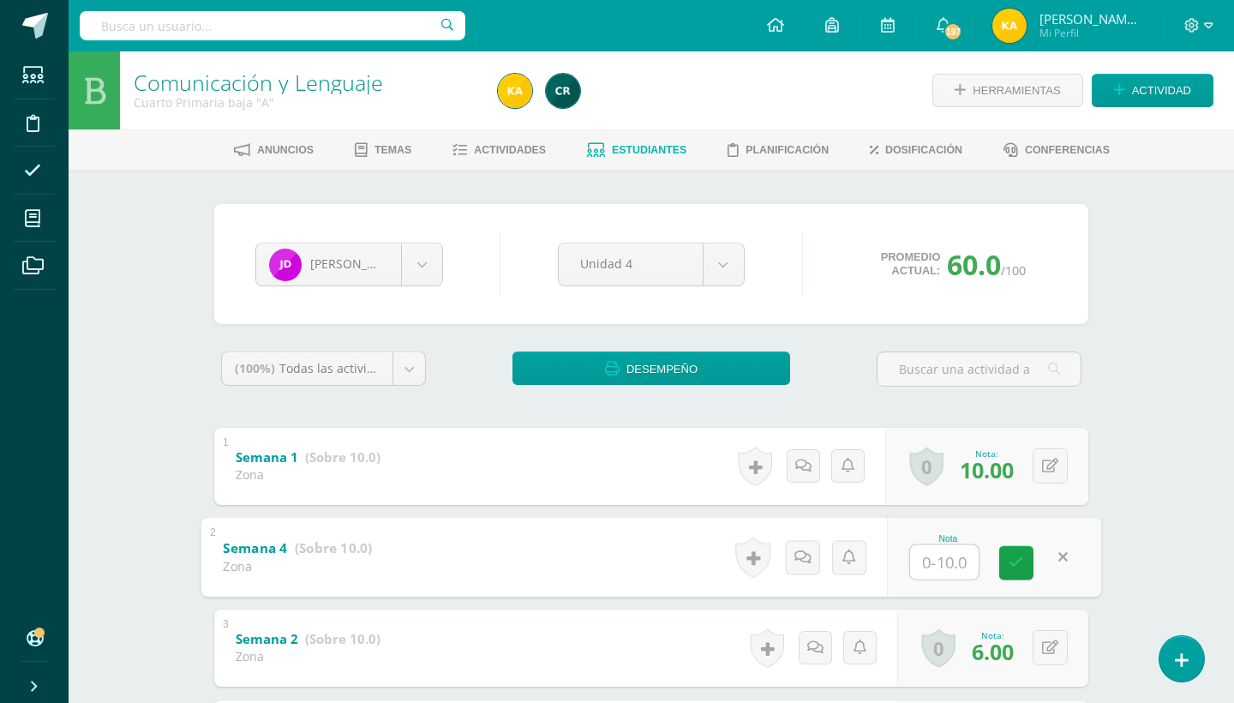
type input "5"
click at [1005, 572] on link at bounding box center [1016, 562] width 34 height 34
click at [1126, 506] on div "Comunicación y Lenguaje Cuarto Primaria baja "A" Herramientas Detalle de asiste…" at bounding box center [651, 698] width 1165 height 1294
